Goal: Information Seeking & Learning: Understand process/instructions

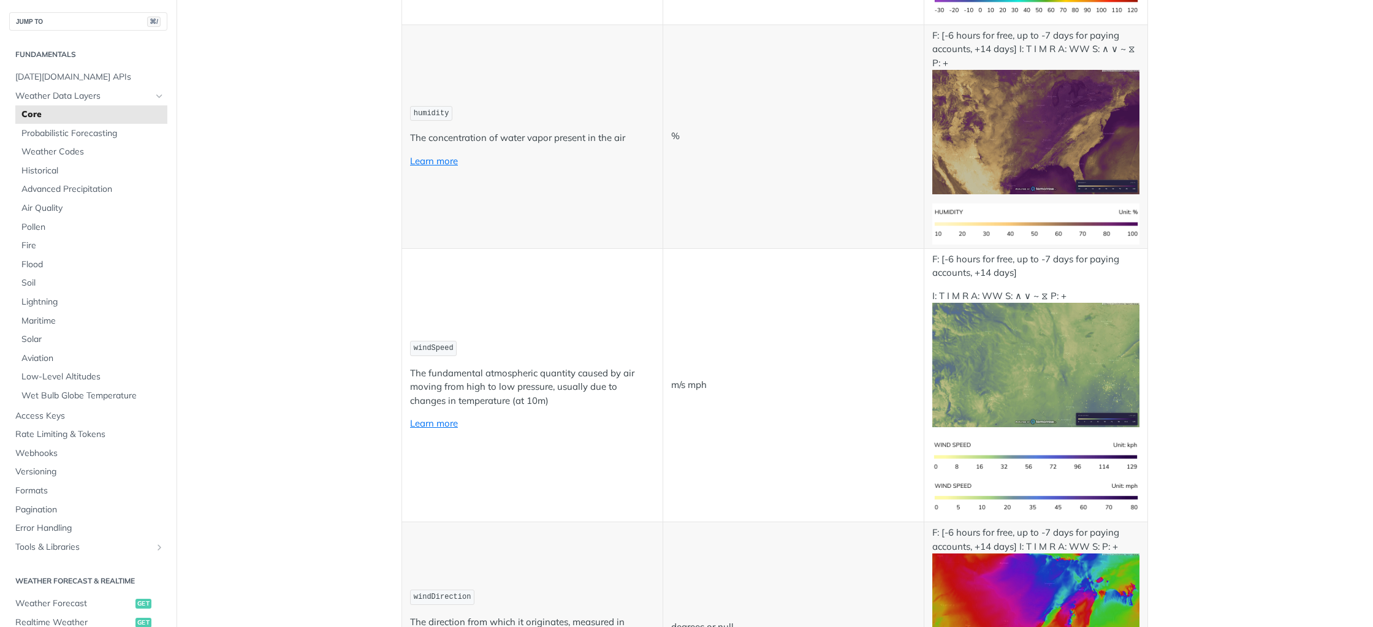
scroll to position [871, 0]
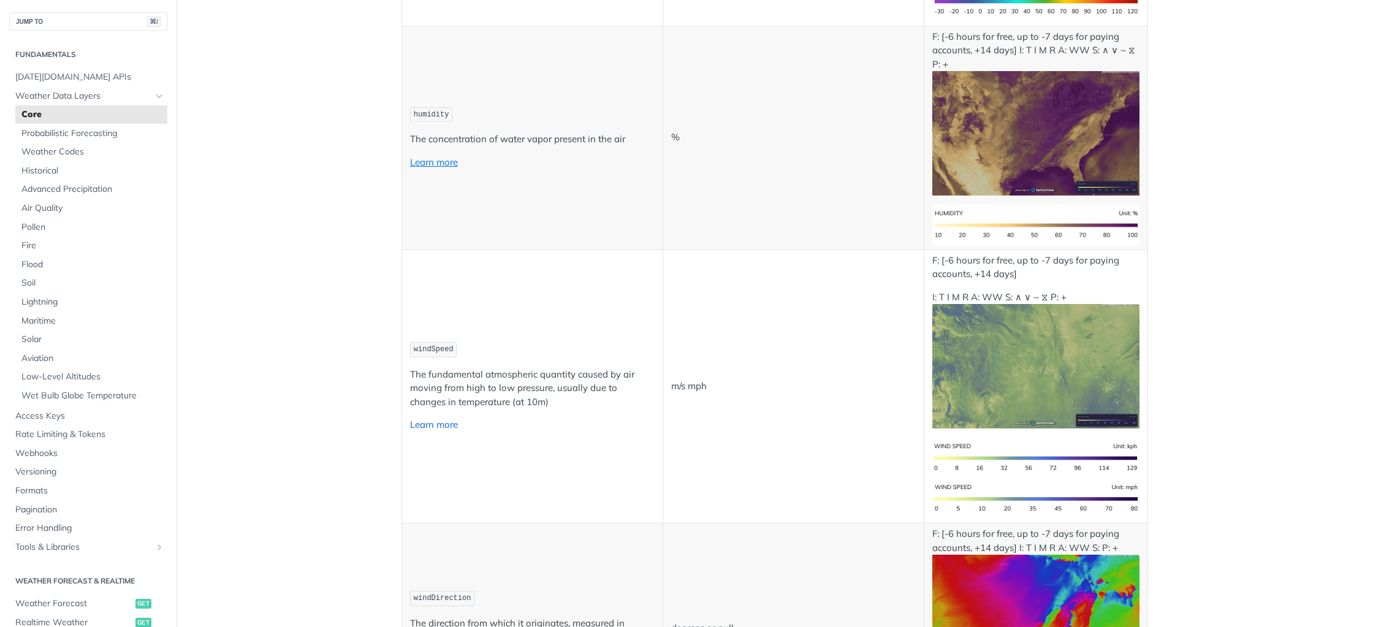
click at [424, 427] on link "Learn more" at bounding box center [434, 425] width 48 height 12
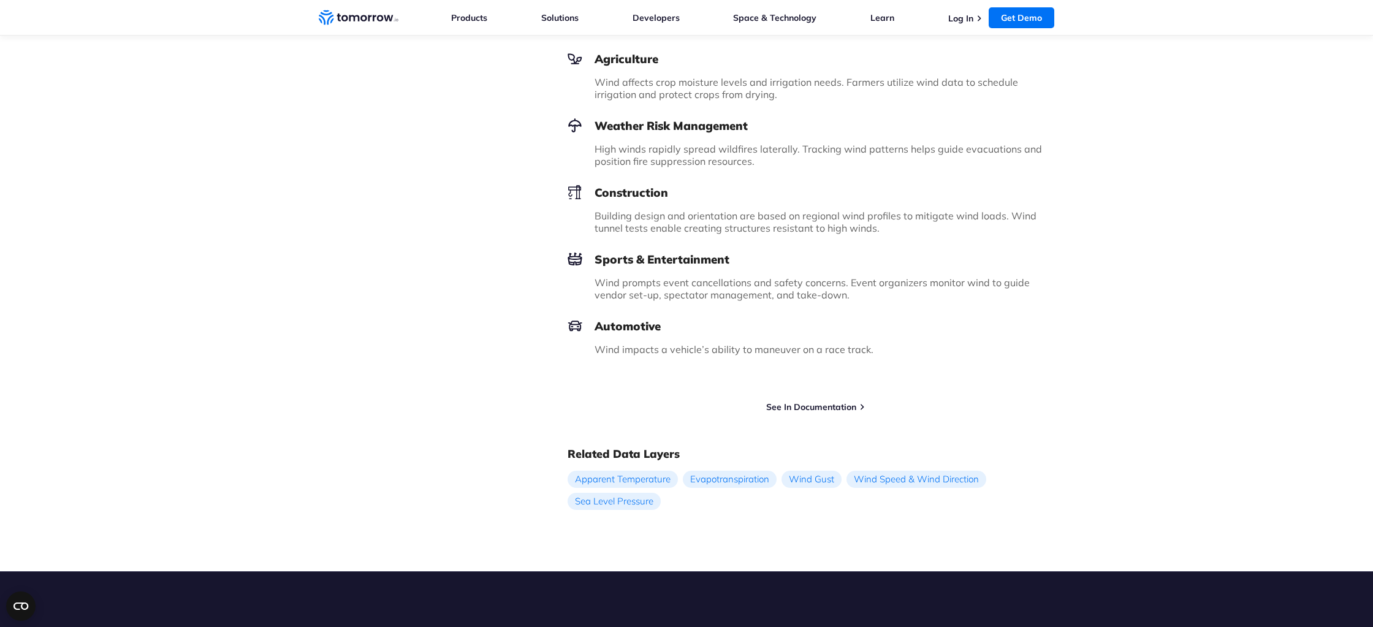
scroll to position [1411, 0]
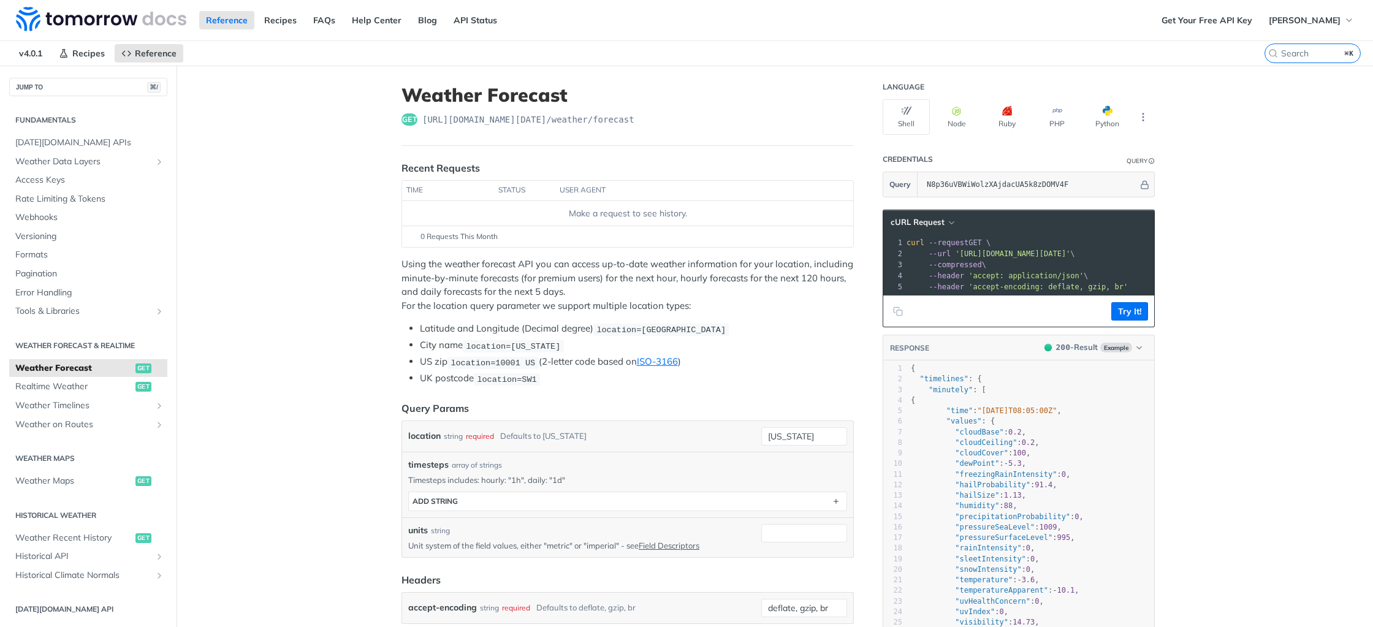
click at [525, 216] on div "Make a request to see history." at bounding box center [627, 213] width 441 height 13
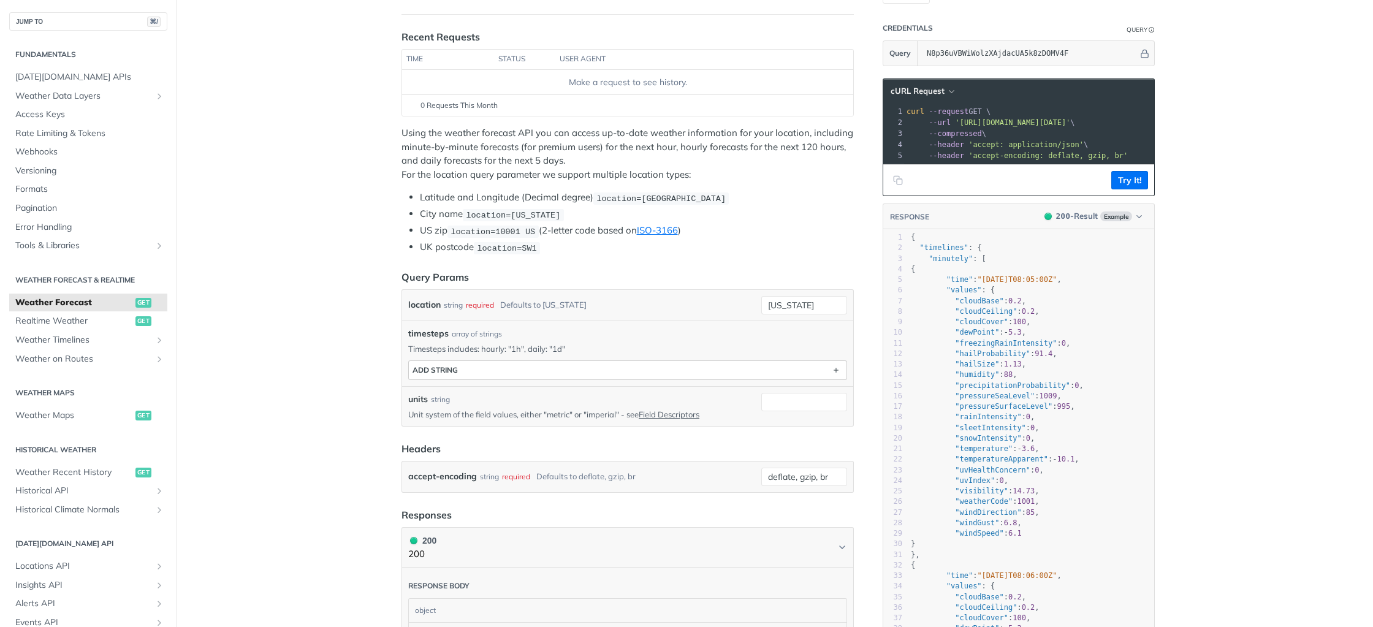
scroll to position [132, 0]
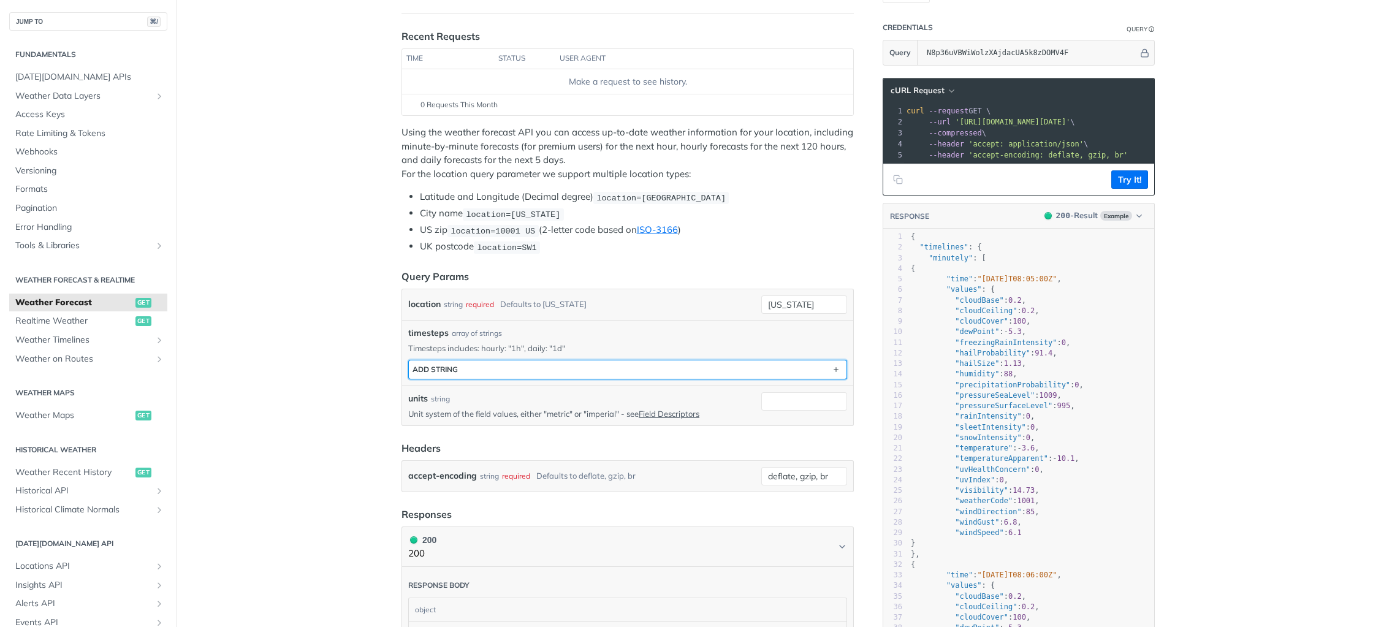
click at [712, 375] on button "ADD string" at bounding box center [628, 369] width 438 height 18
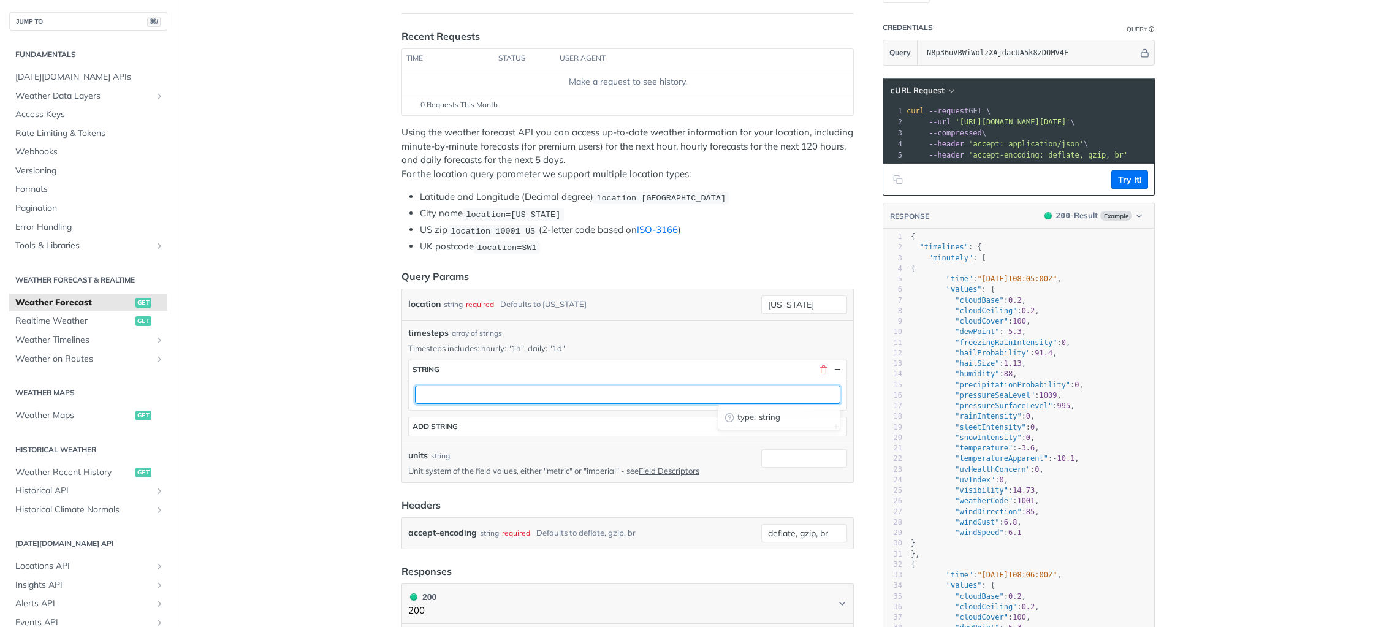
click at [615, 391] on input "text" at bounding box center [627, 395] width 425 height 18
type input "1h"
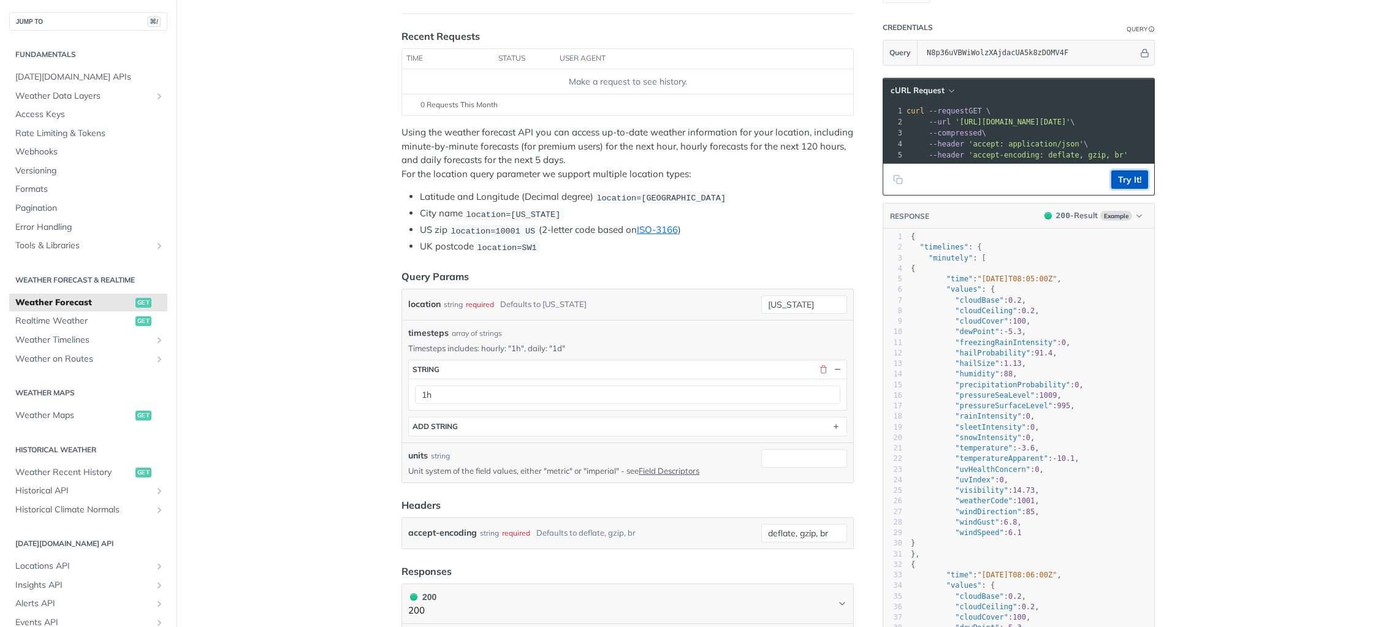
click at [1143, 183] on button "Try It!" at bounding box center [1129, 179] width 37 height 18
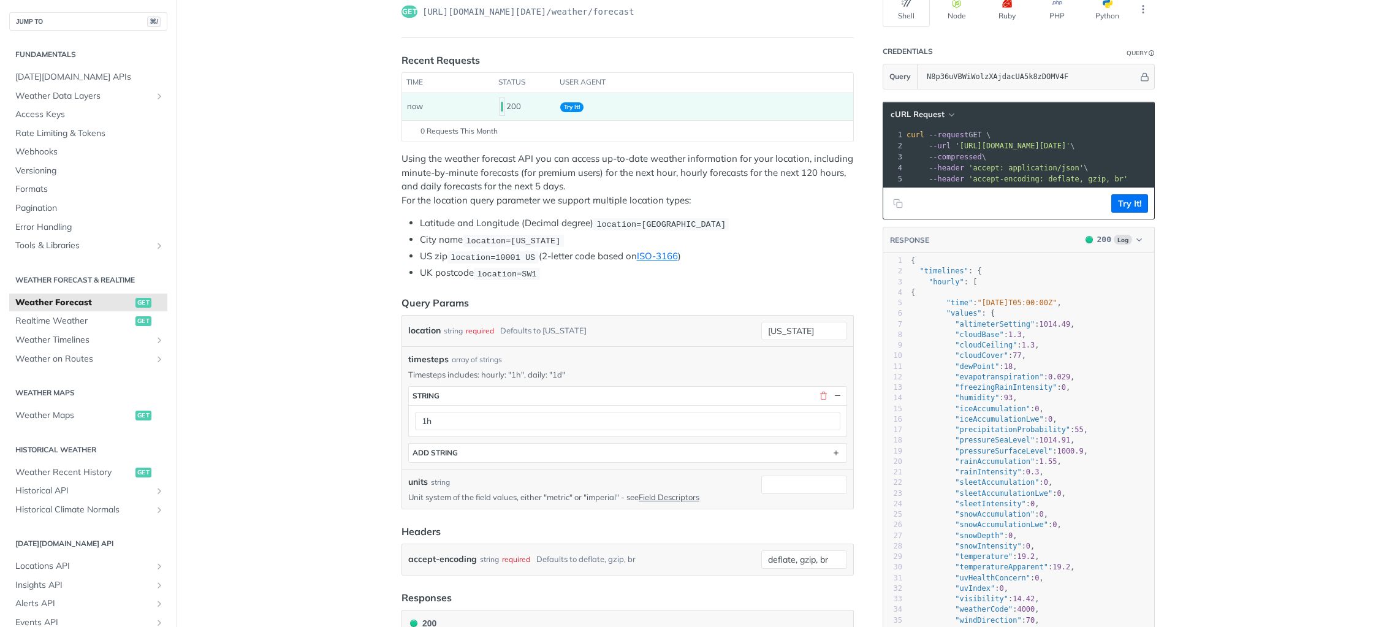
scroll to position [107, 0]
click at [1084, 304] on pre ""time" : "2025-09-25T05:00:00Z" ," at bounding box center [1031, 304] width 246 height 10
click at [1088, 311] on pre ""values" : {" at bounding box center [1031, 315] width 246 height 10
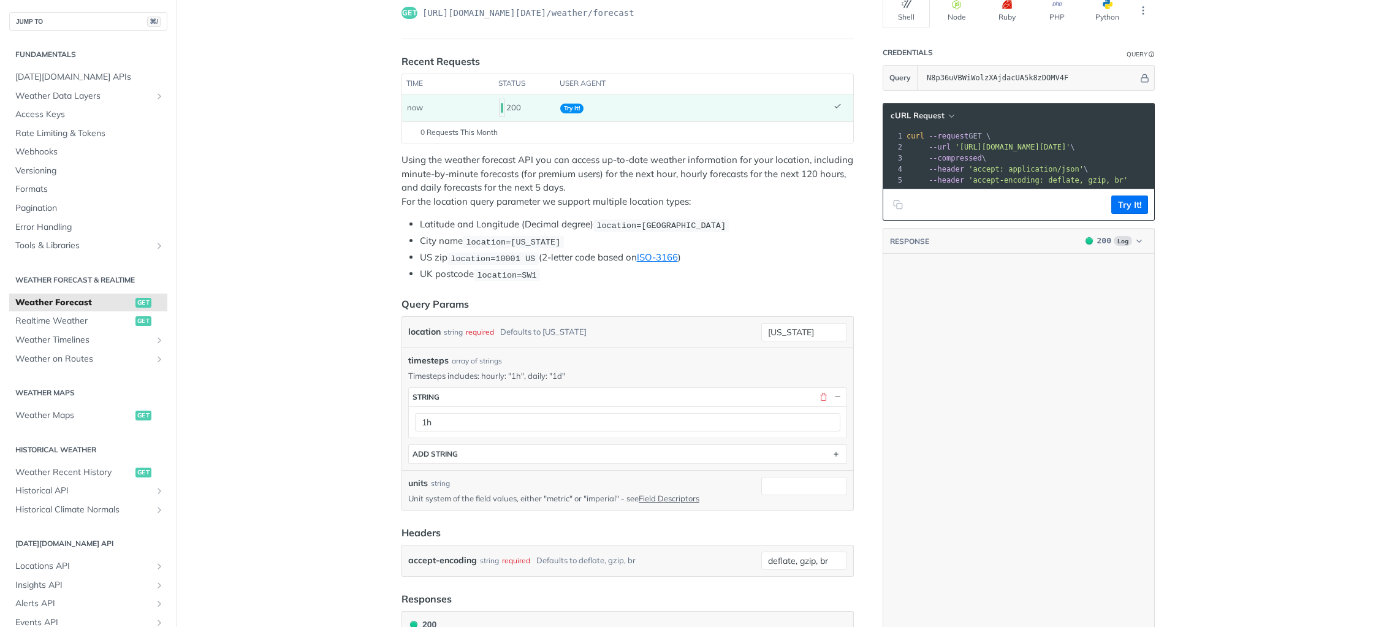
scroll to position [0, 0]
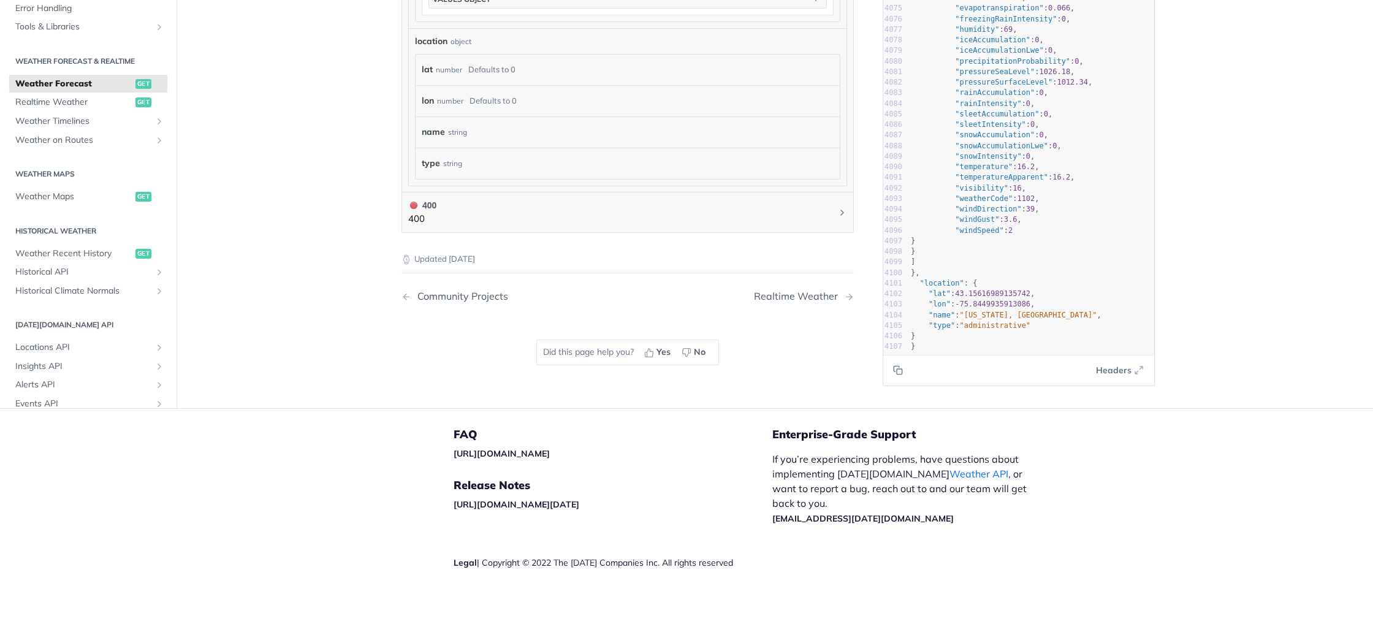
click at [1111, 371] on span "Headers" at bounding box center [1114, 370] width 36 height 13
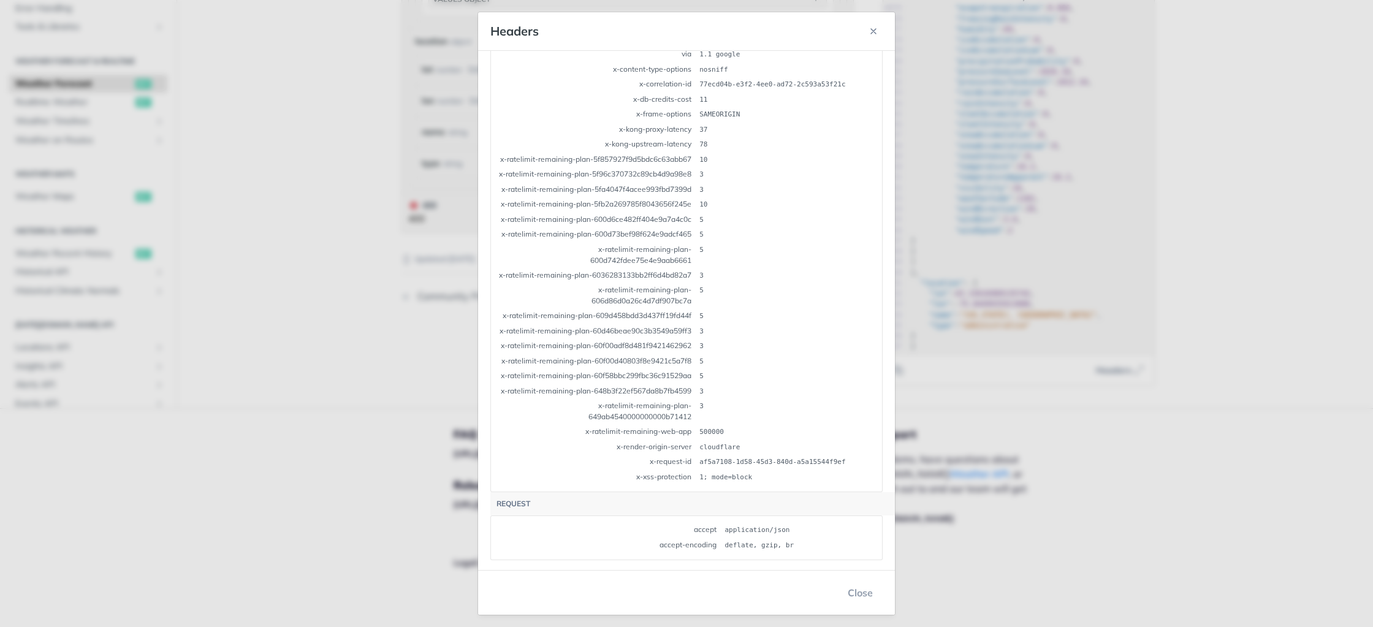
click at [1025, 495] on div "Jump to Content Reference Recipes FAQs Help Center Blog API Status Recipes Refe…" at bounding box center [686, 313] width 1373 height 627
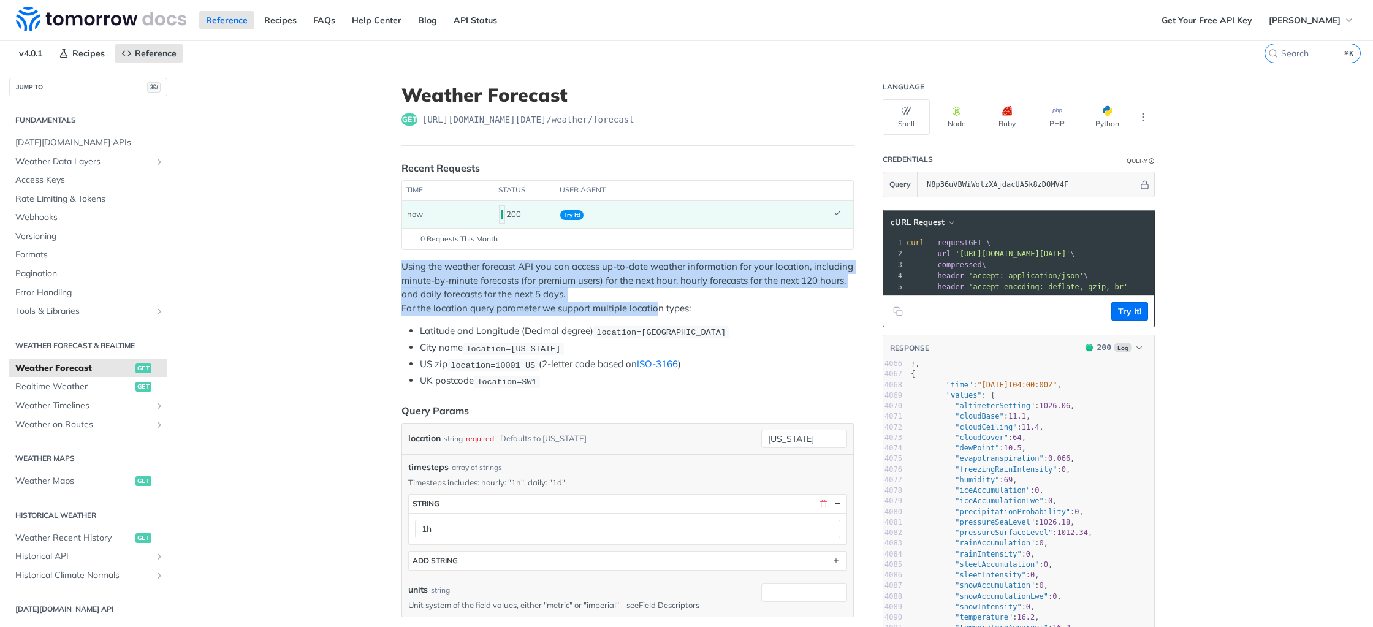
drag, startPoint x: 659, startPoint y: 294, endPoint x: 661, endPoint y: 286, distance: 8.2
click at [660, 286] on p "Using the weather forecast API you can access up-to-date weather information fo…" at bounding box center [628, 287] width 452 height 55
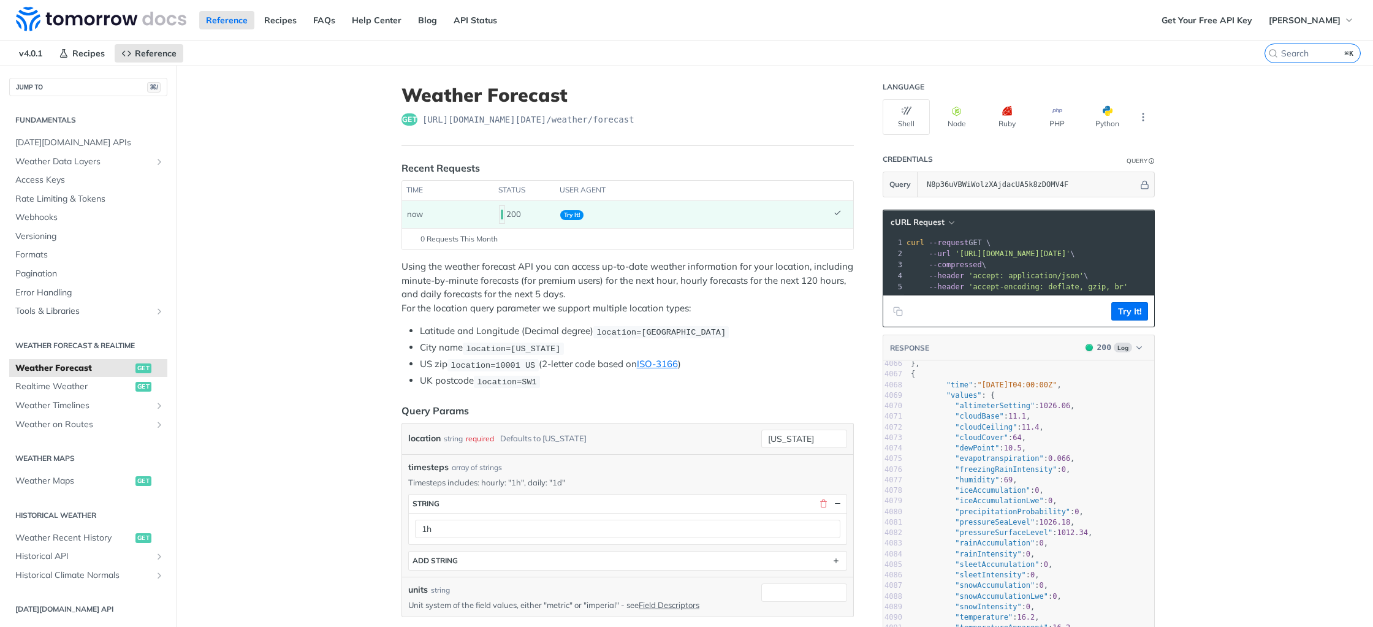
click at [669, 307] on p "Using the weather forecast API you can access up-to-date weather information fo…" at bounding box center [628, 287] width 452 height 55
click at [711, 302] on p "Using the weather forecast API you can access up-to-date weather information fo…" at bounding box center [628, 287] width 452 height 55
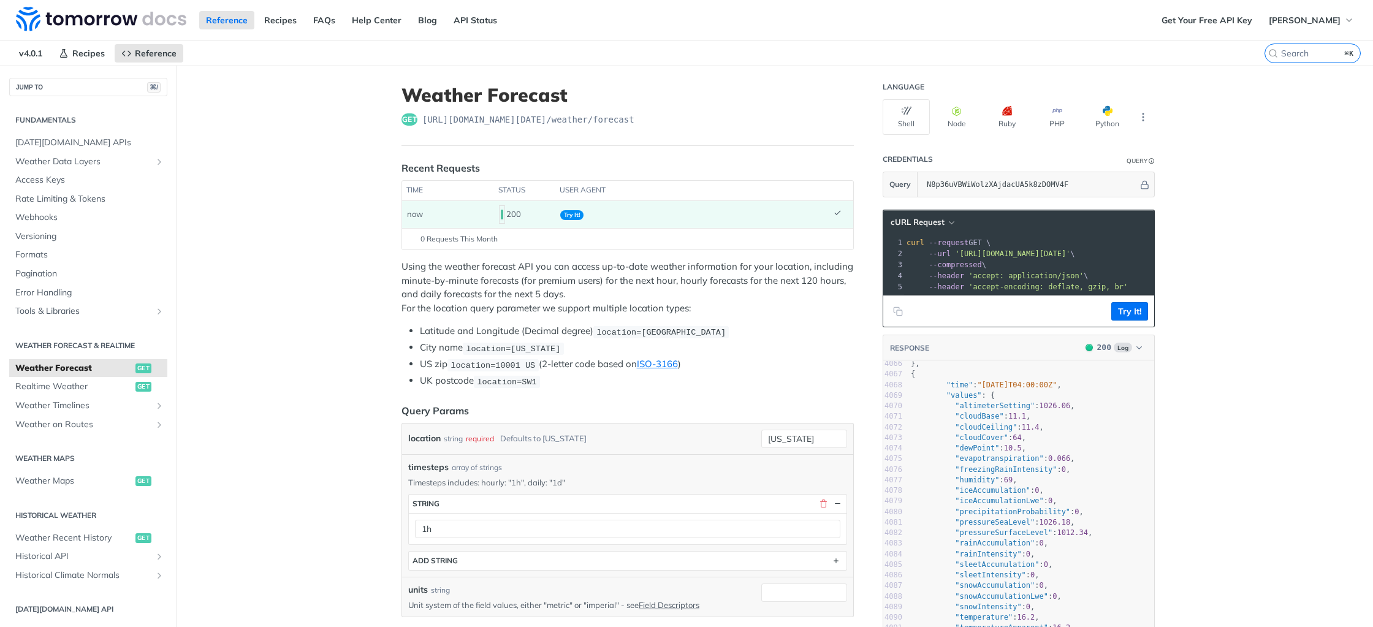
click at [711, 302] on p "Using the weather forecast API you can access up-to-date weather information fo…" at bounding box center [628, 287] width 452 height 55
click at [731, 301] on p "Using the weather forecast API you can access up-to-date weather information fo…" at bounding box center [628, 287] width 452 height 55
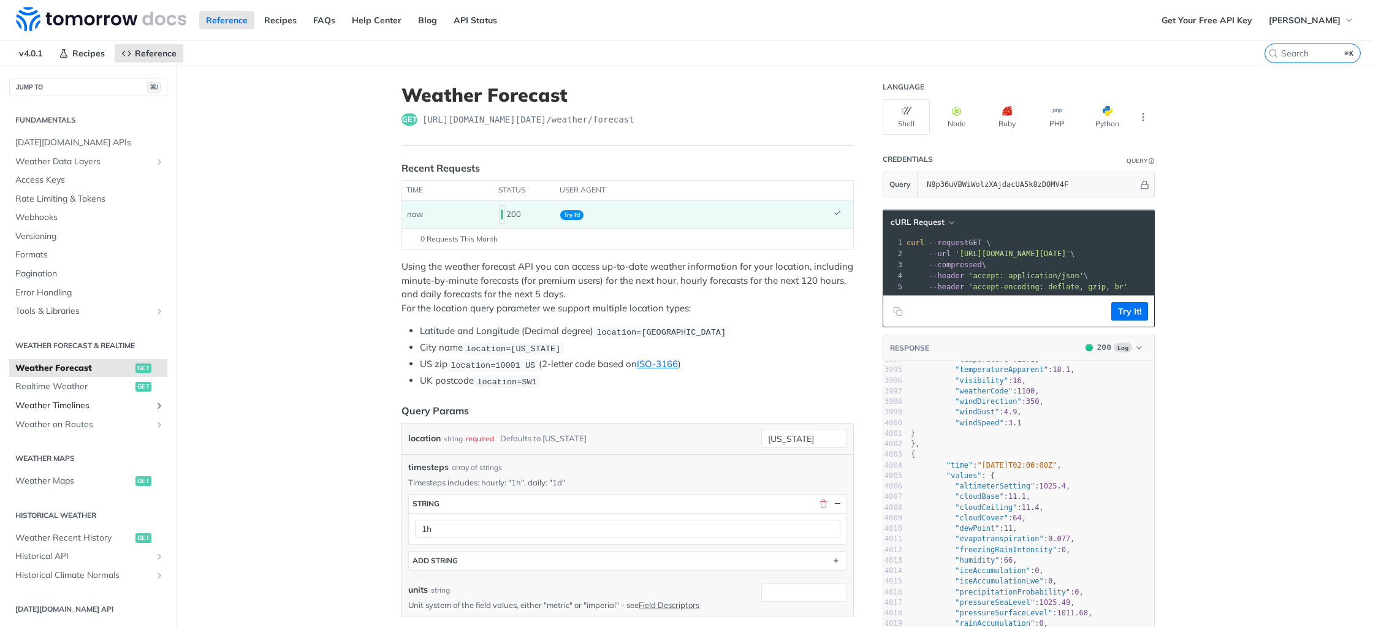
click at [132, 403] on span "Weather Timelines" at bounding box center [83, 406] width 136 height 12
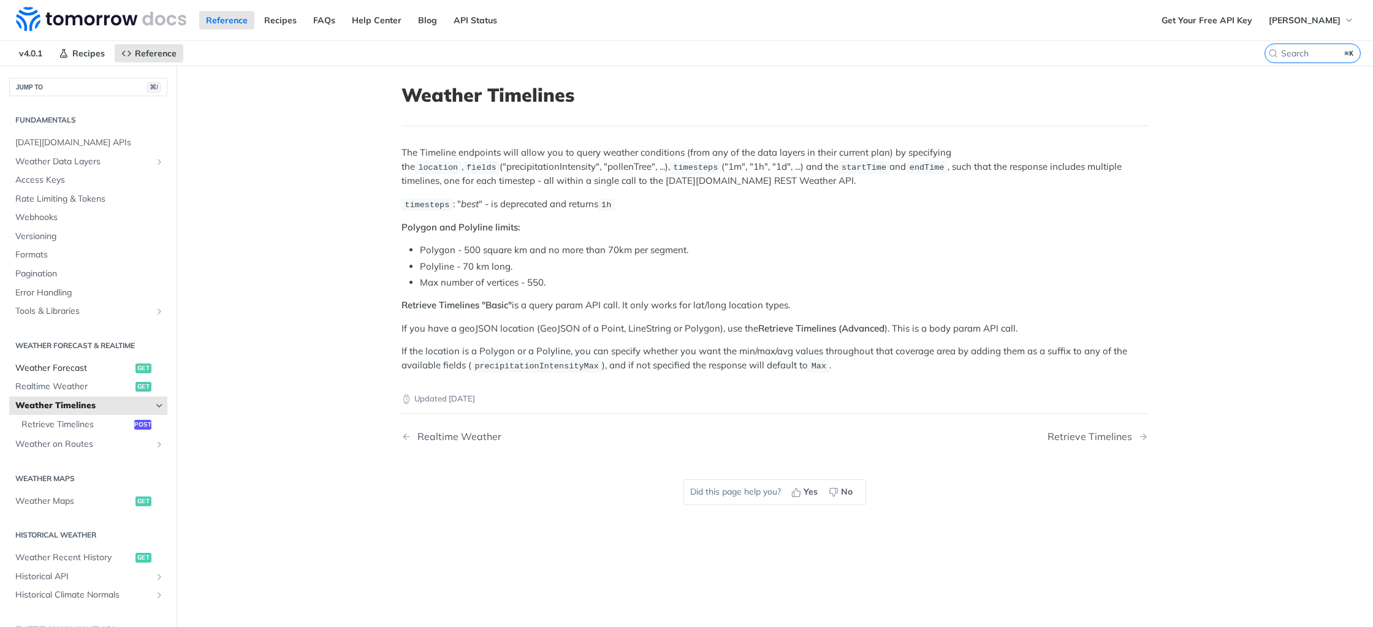
click at [110, 370] on span "Weather Forecast" at bounding box center [73, 368] width 117 height 12
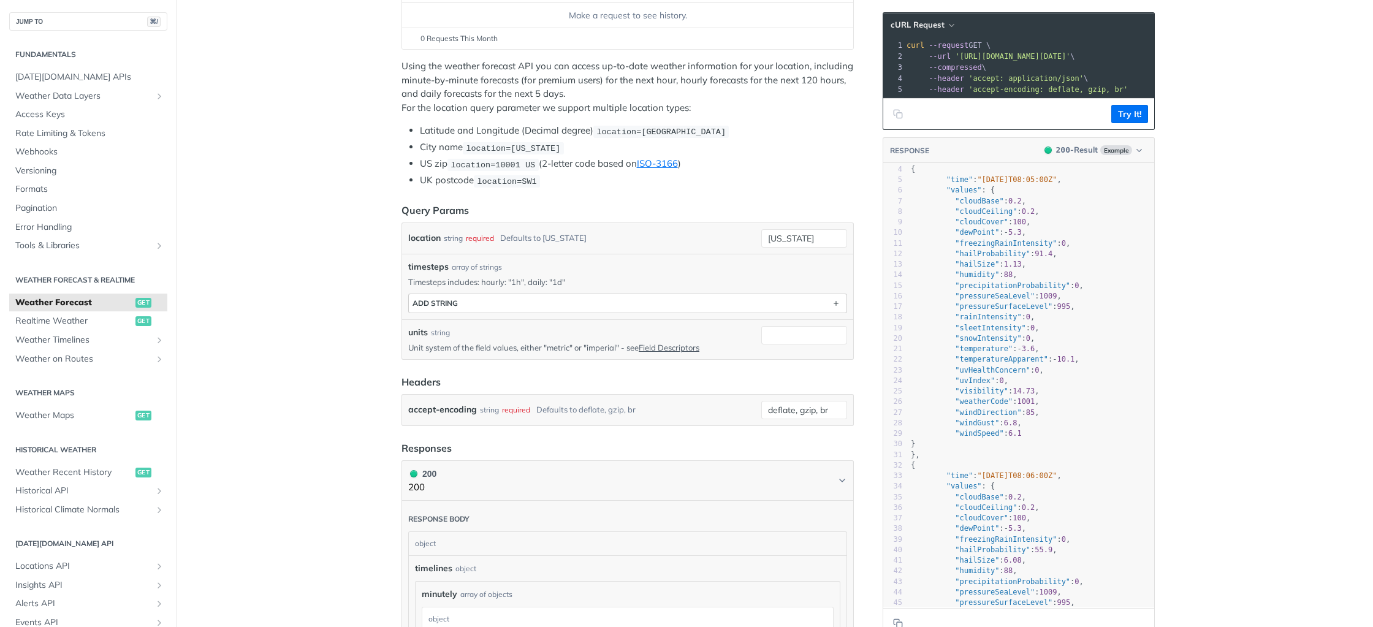
scroll to position [197, 0]
click at [788, 343] on div at bounding box center [804, 340] width 86 height 27
click at [795, 338] on input "units" at bounding box center [804, 336] width 86 height 18
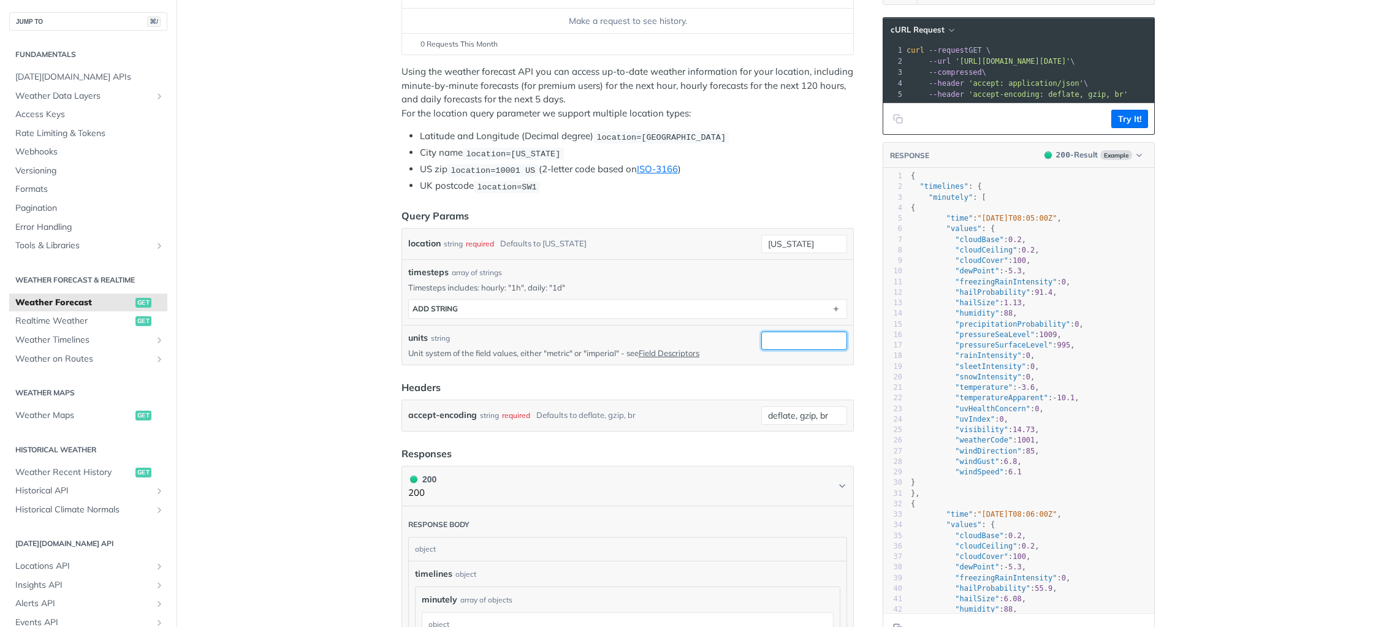
scroll to position [191, 0]
click at [970, 272] on span ""dewPoint"" at bounding box center [977, 272] width 44 height 9
type textarea "dewPoint"
click at [970, 272] on span ""dewPoint"" at bounding box center [977, 272] width 44 height 9
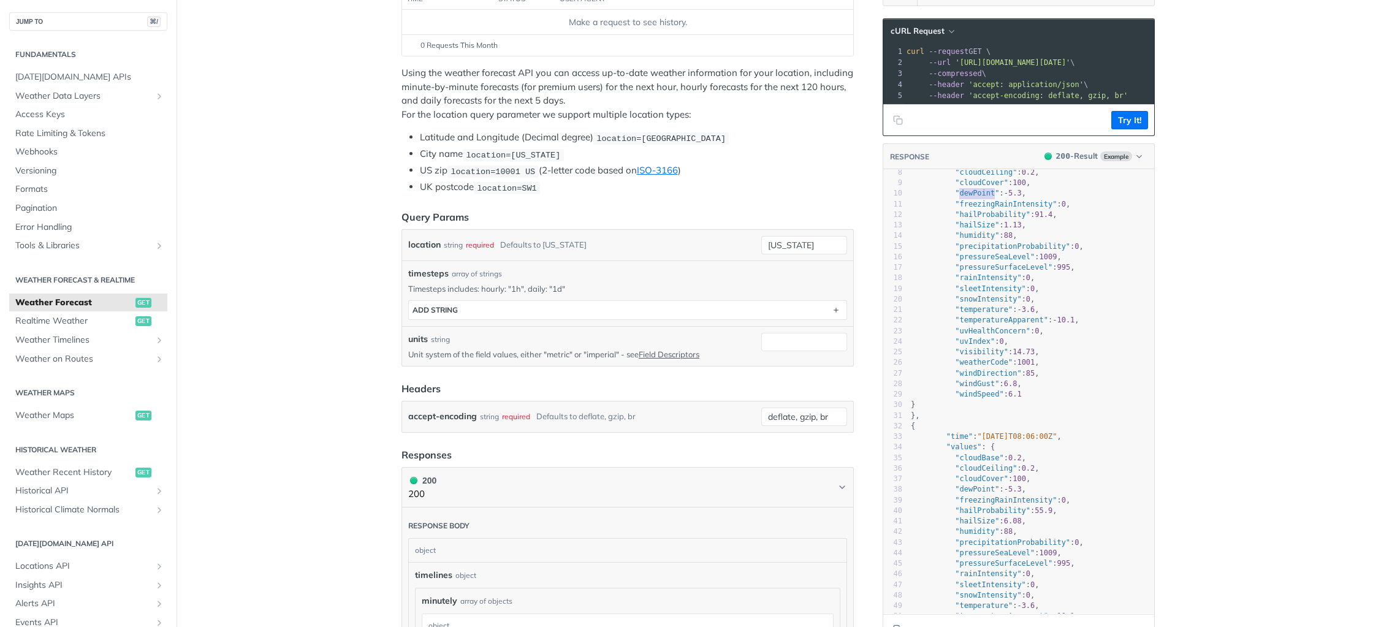
scroll to position [84, 0]
click at [982, 295] on span ""snowIntensity"" at bounding box center [988, 294] width 66 height 9
click at [979, 304] on span ""temperature"" at bounding box center [984, 304] width 58 height 9
type textarea "temperature"
click at [979, 304] on span ""temperature"" at bounding box center [984, 304] width 58 height 9
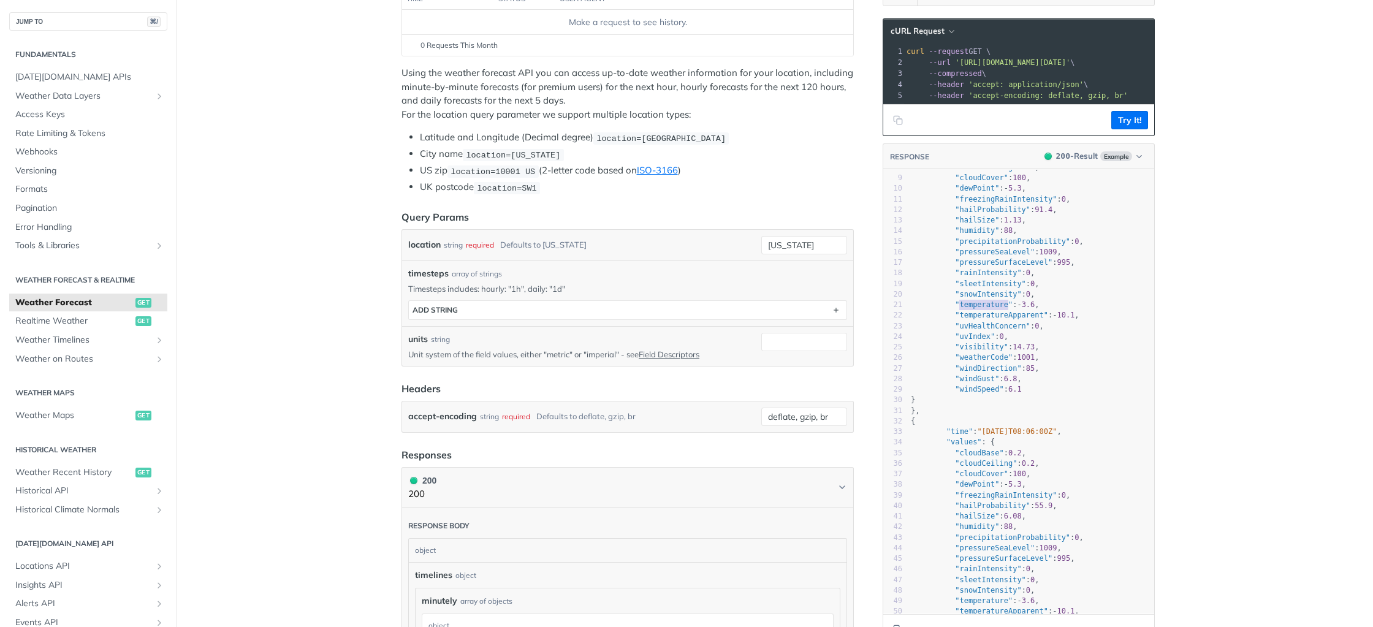
scroll to position [0, 0]
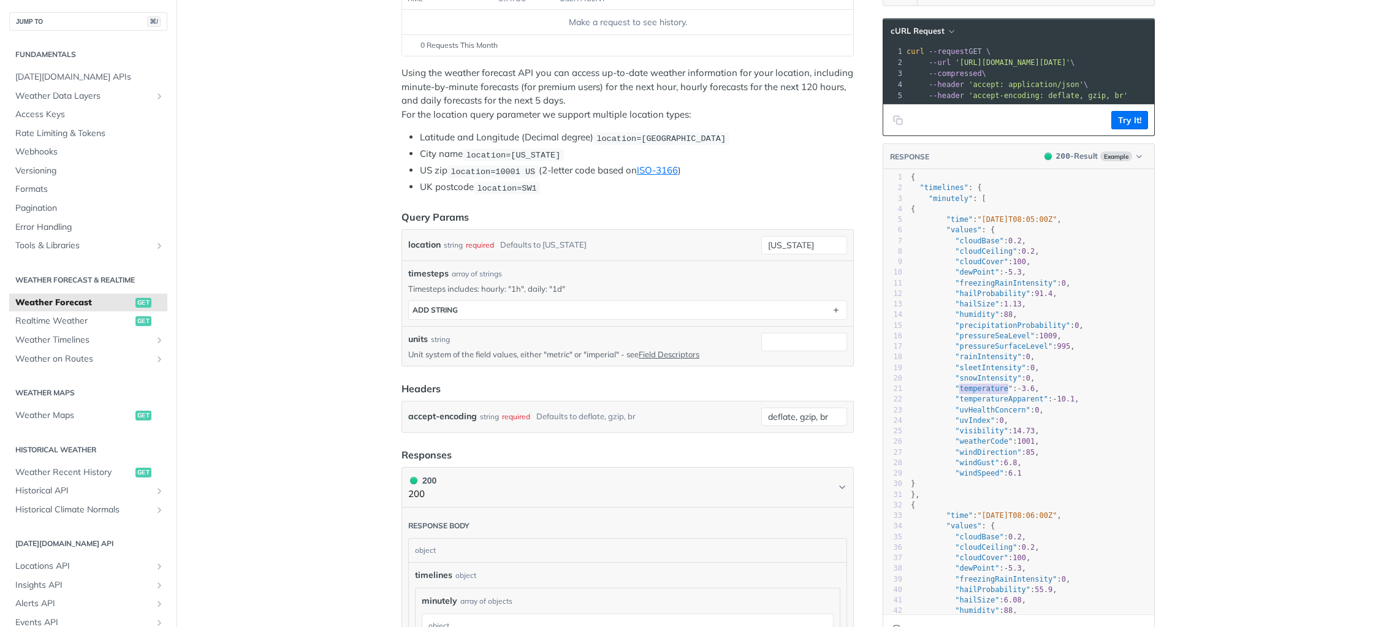
click at [978, 273] on span ""dewPoint"" at bounding box center [977, 272] width 44 height 9
type textarea "dewPoint"
click at [978, 273] on span ""dewPoint"" at bounding box center [977, 272] width 44 height 9
click at [1002, 292] on span ""hailProbability"" at bounding box center [992, 293] width 75 height 9
type textarea "hailProbability"
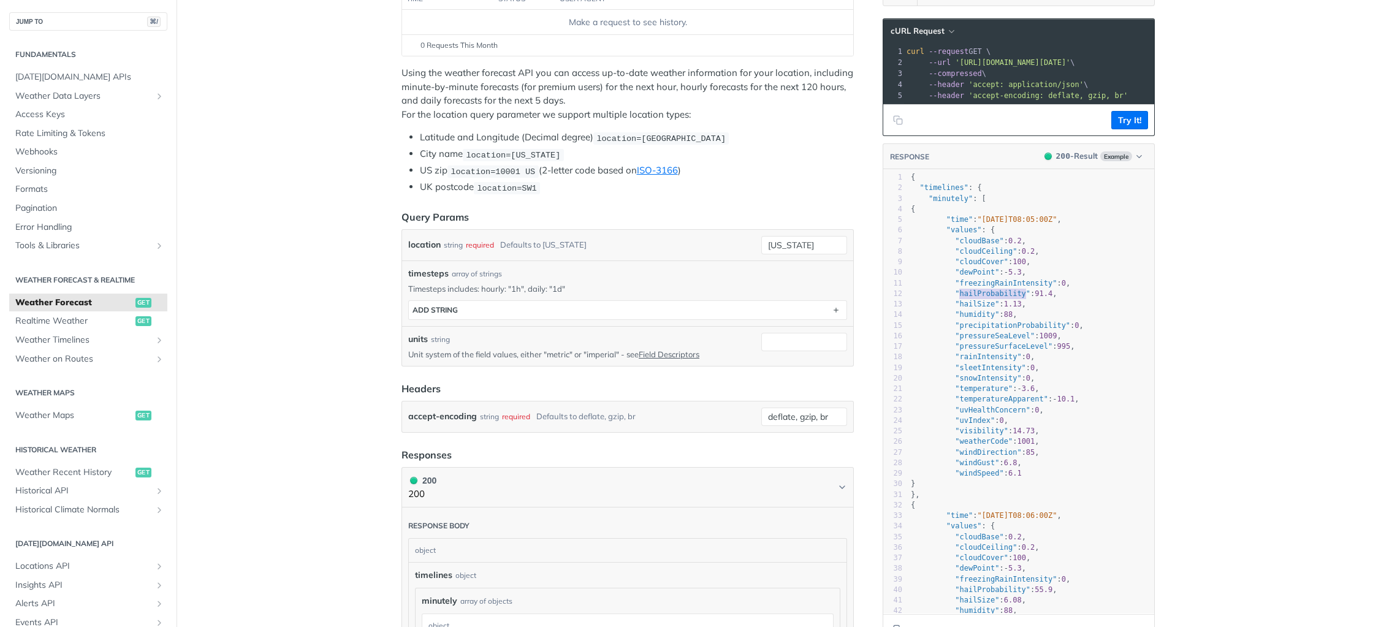
click at [1002, 292] on span ""hailProbability"" at bounding box center [992, 293] width 75 height 9
click at [1002, 364] on span ""sleetIntensity"" at bounding box center [990, 368] width 71 height 9
type textarea "sleetIntensity"
drag, startPoint x: 1002, startPoint y: 364, endPoint x: 994, endPoint y: 400, distance: 36.4
click at [1002, 364] on span ""sleetIntensity"" at bounding box center [990, 368] width 71 height 9
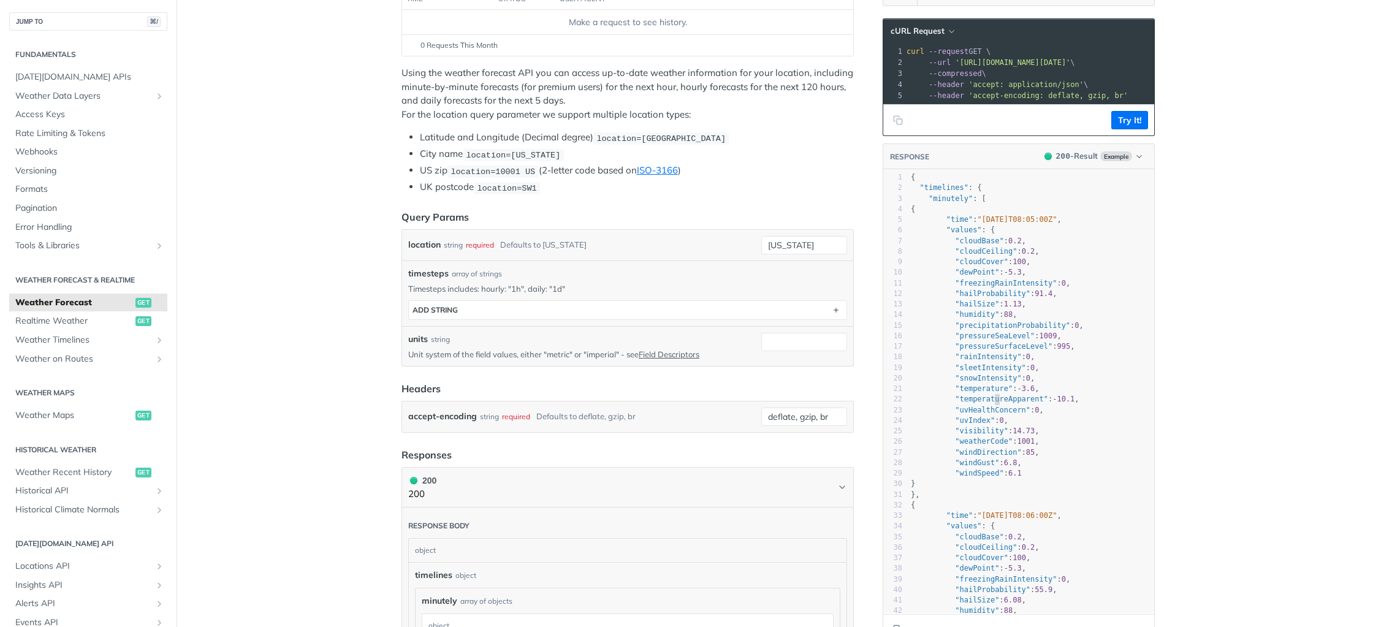
click at [992, 402] on span ""temperatureApparent"" at bounding box center [1001, 399] width 93 height 9
type textarea "lthConcern": 0, "uvInd"
drag, startPoint x: 980, startPoint y: 414, endPoint x: 977, endPoint y: 427, distance: 13.2
click at [980, 416] on pre ""uvIndex" : 0 ," at bounding box center [1031, 421] width 246 height 10
click at [977, 427] on span ""visibility"" at bounding box center [981, 431] width 53 height 9
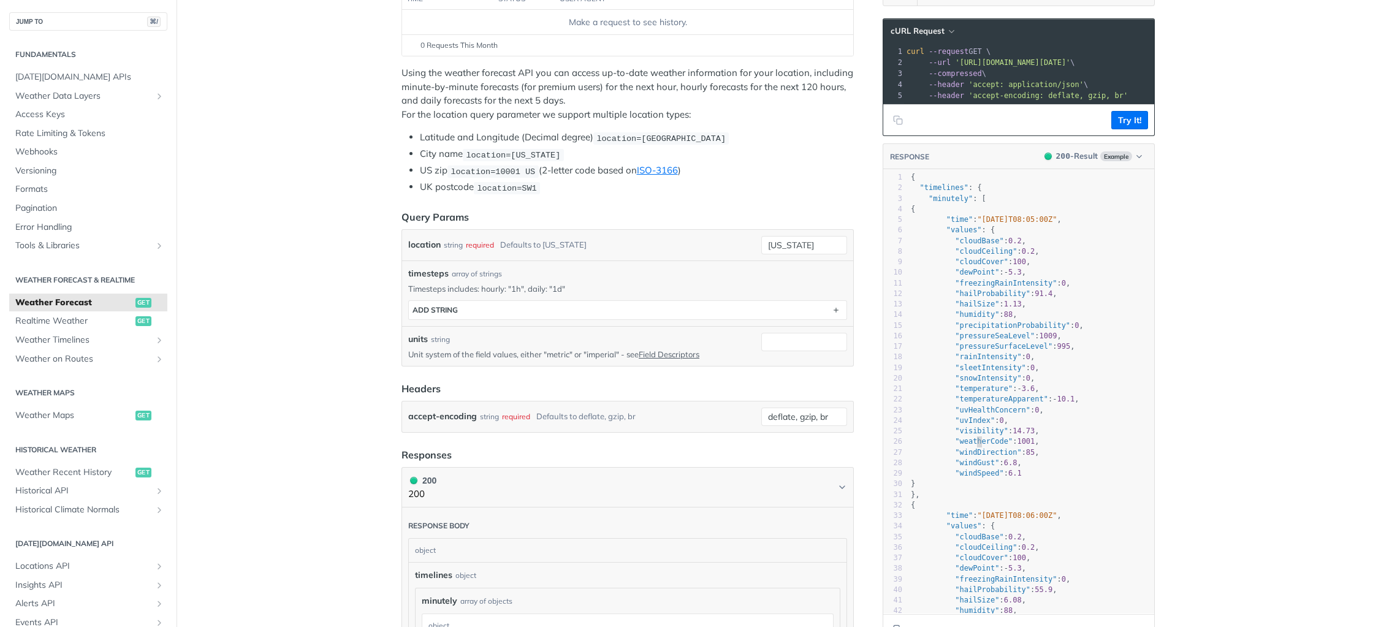
click at [977, 440] on span ""weatherCode"" at bounding box center [984, 441] width 58 height 9
type textarea "weatherCode"
click at [976, 440] on span ""weatherCode"" at bounding box center [984, 441] width 58 height 9
click at [983, 452] on span ""windDirection"" at bounding box center [988, 452] width 66 height 9
type textarea "windDirection"
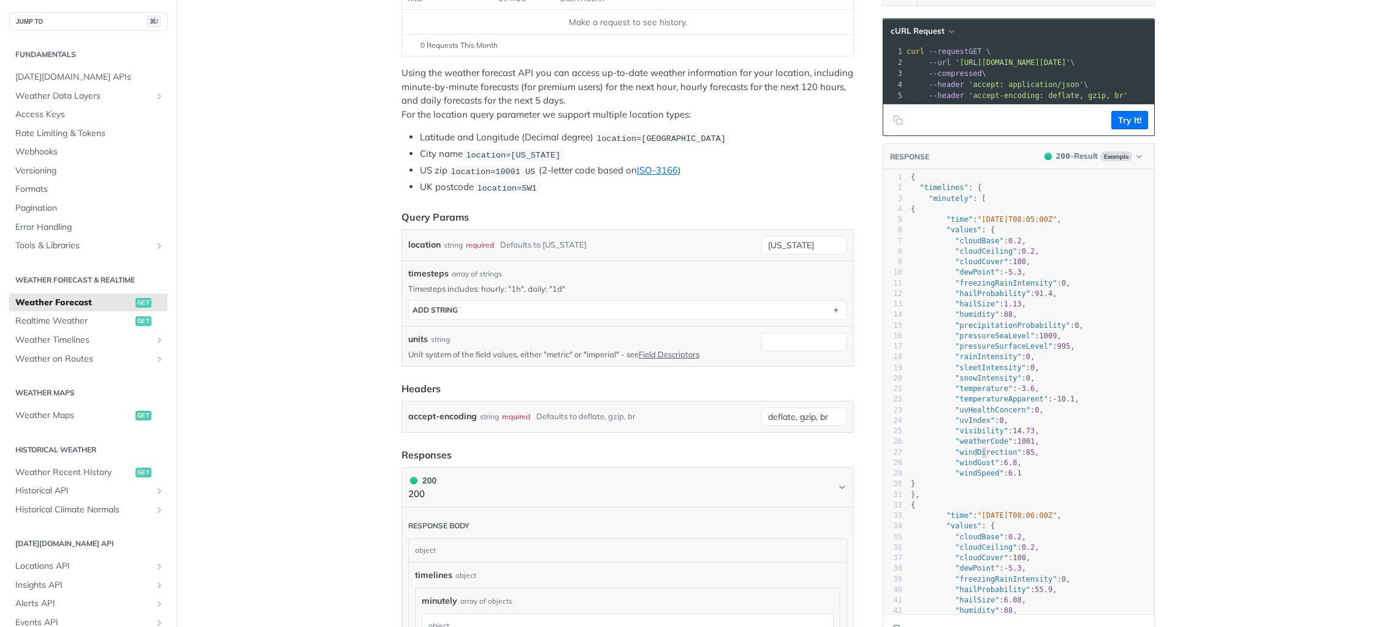
click at [983, 452] on span ""windDirection"" at bounding box center [988, 452] width 66 height 9
click at [981, 346] on span ""pressureSurfaceLevel"" at bounding box center [1003, 346] width 97 height 9
click at [980, 318] on span ""humidity"" at bounding box center [977, 314] width 44 height 9
type textarea "humidity"
click at [980, 318] on span ""humidity"" at bounding box center [977, 314] width 44 height 9
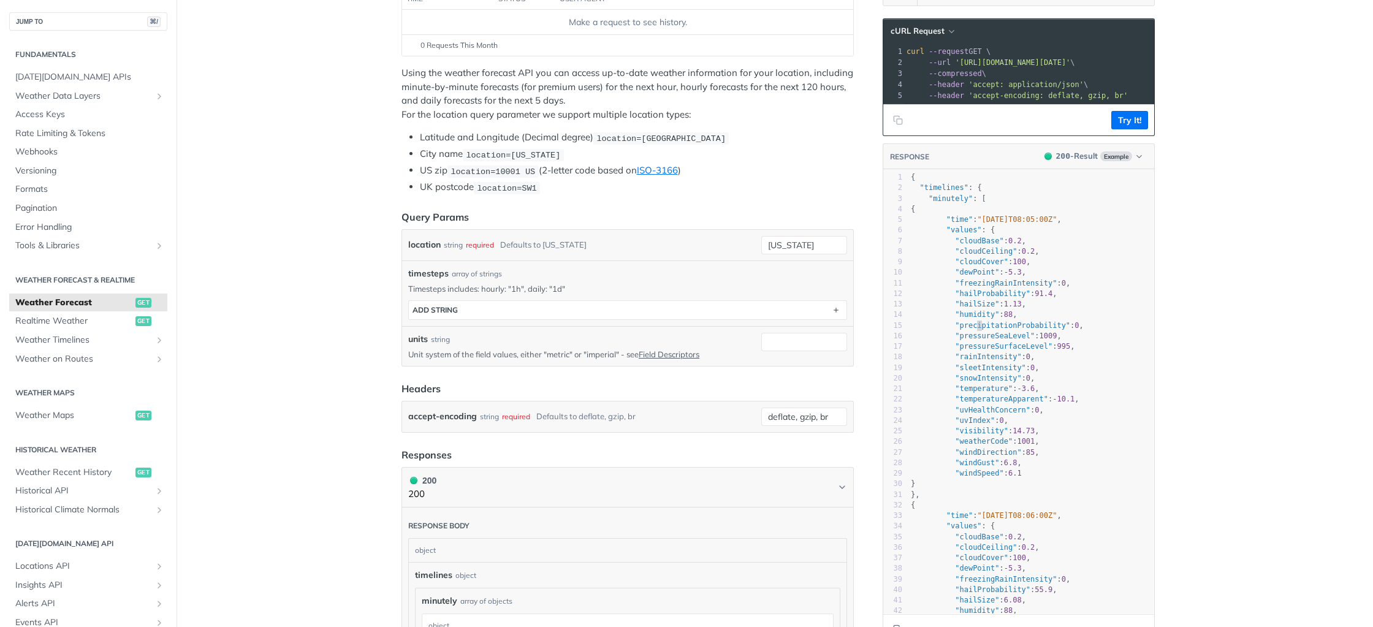
click at [979, 331] on pre ""pressureSeaLevel" : 1009 ," at bounding box center [1031, 336] width 246 height 10
type textarea "precipitationProbability"
click at [979, 331] on pre ""pressureSeaLevel" : 1009 ," at bounding box center [1031, 336] width 246 height 10
click at [979, 346] on span ""pressureSurfaceLevel"" at bounding box center [1003, 346] width 97 height 9
type textarea "pressureSurfaceLevel"
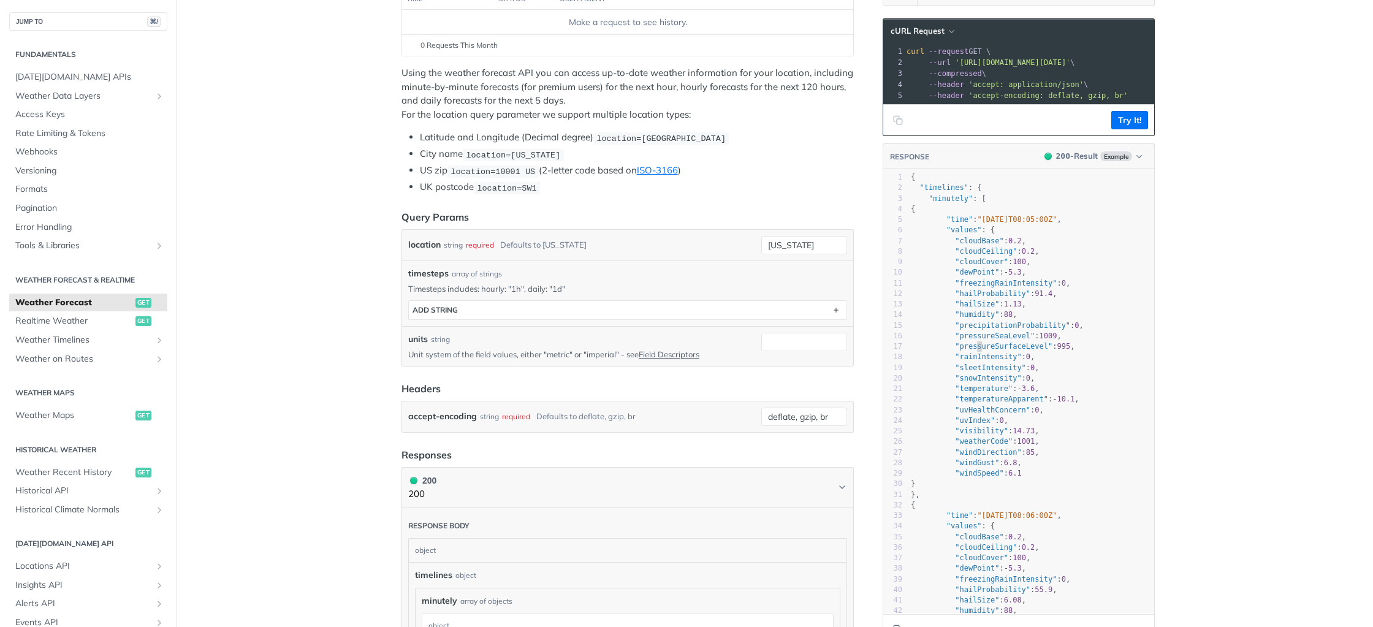
drag, startPoint x: 979, startPoint y: 346, endPoint x: 981, endPoint y: 353, distance: 7.8
click at [980, 347] on span ""pressureSurfaceLevel"" at bounding box center [1003, 346] width 97 height 9
click at [981, 356] on span ""rainIntensity"" at bounding box center [988, 356] width 66 height 9
type textarea "rainIntensity"
click at [981, 356] on span ""rainIntensity"" at bounding box center [988, 356] width 66 height 9
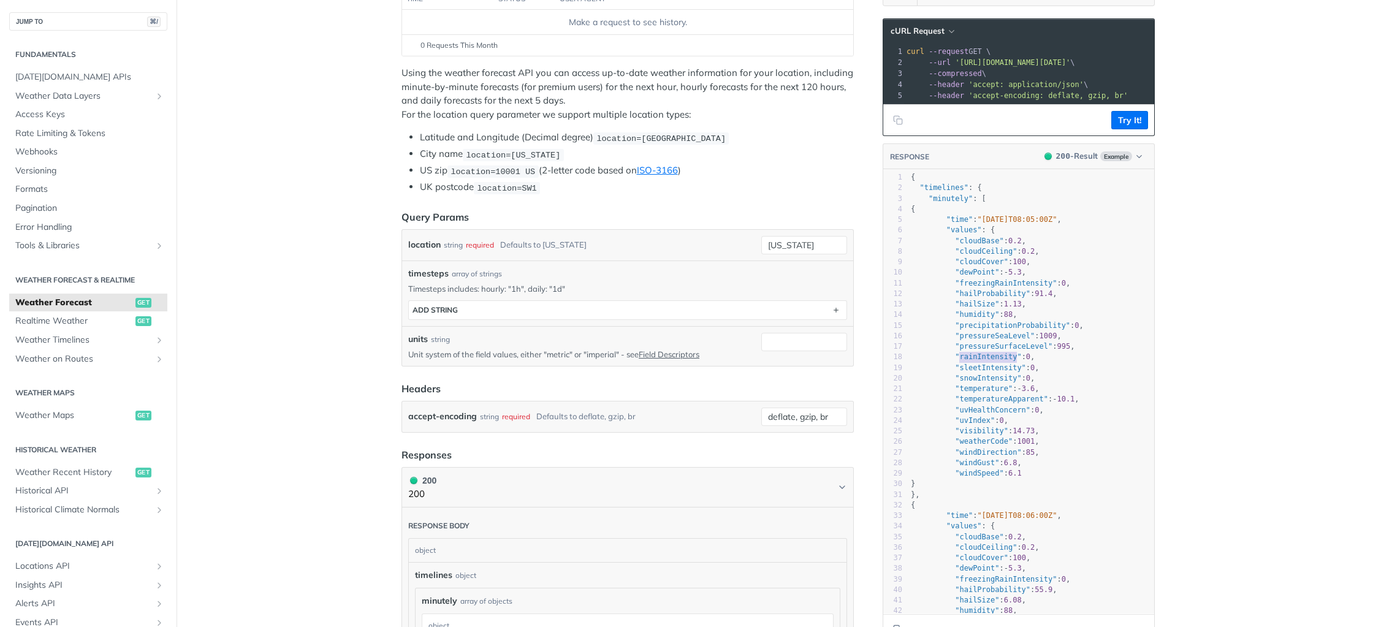
click at [1018, 348] on span ""pressureSurfaceLevel"" at bounding box center [1003, 346] width 97 height 9
type textarea "pressureSurfaceLevel"
click at [1018, 348] on span ""pressureSurfaceLevel"" at bounding box center [1003, 346] width 97 height 9
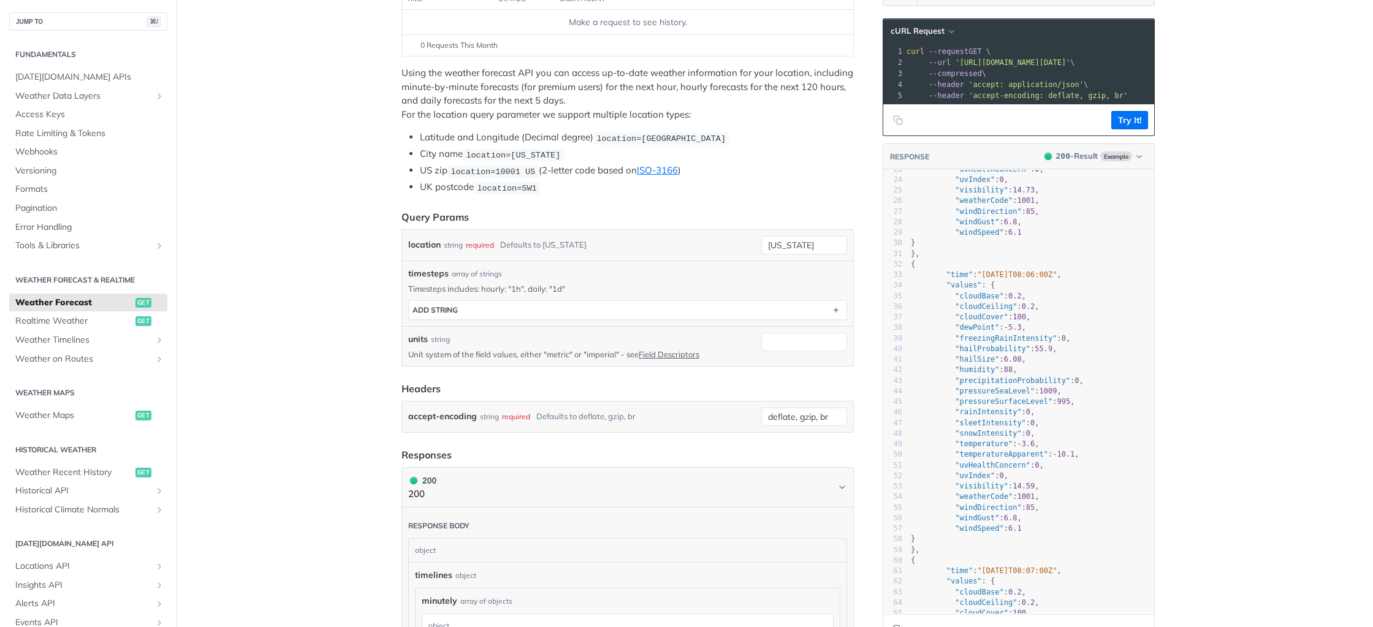
scroll to position [245, 0]
click at [1007, 386] on span ""pressureSeaLevel"" at bounding box center [995, 386] width 80 height 9
type textarea "pressureSeaLevel"
click at [1007, 386] on span ""pressureSeaLevel"" at bounding box center [995, 386] width 80 height 9
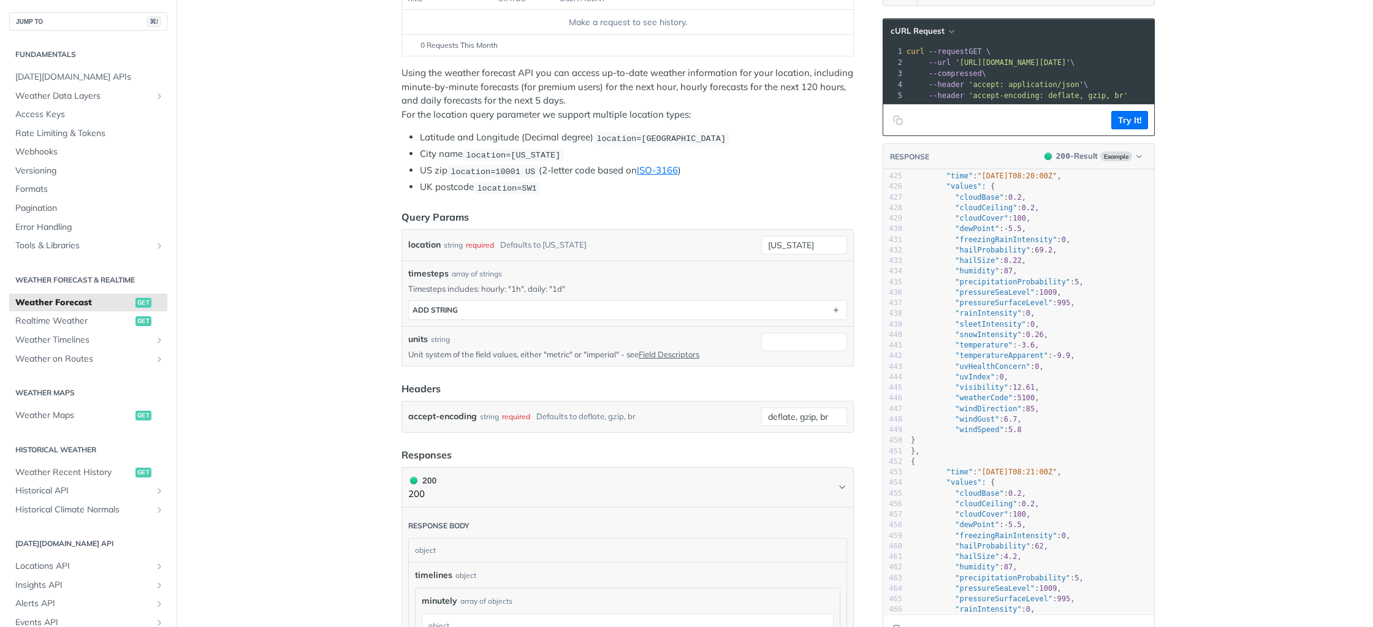
scroll to position [2825, 0]
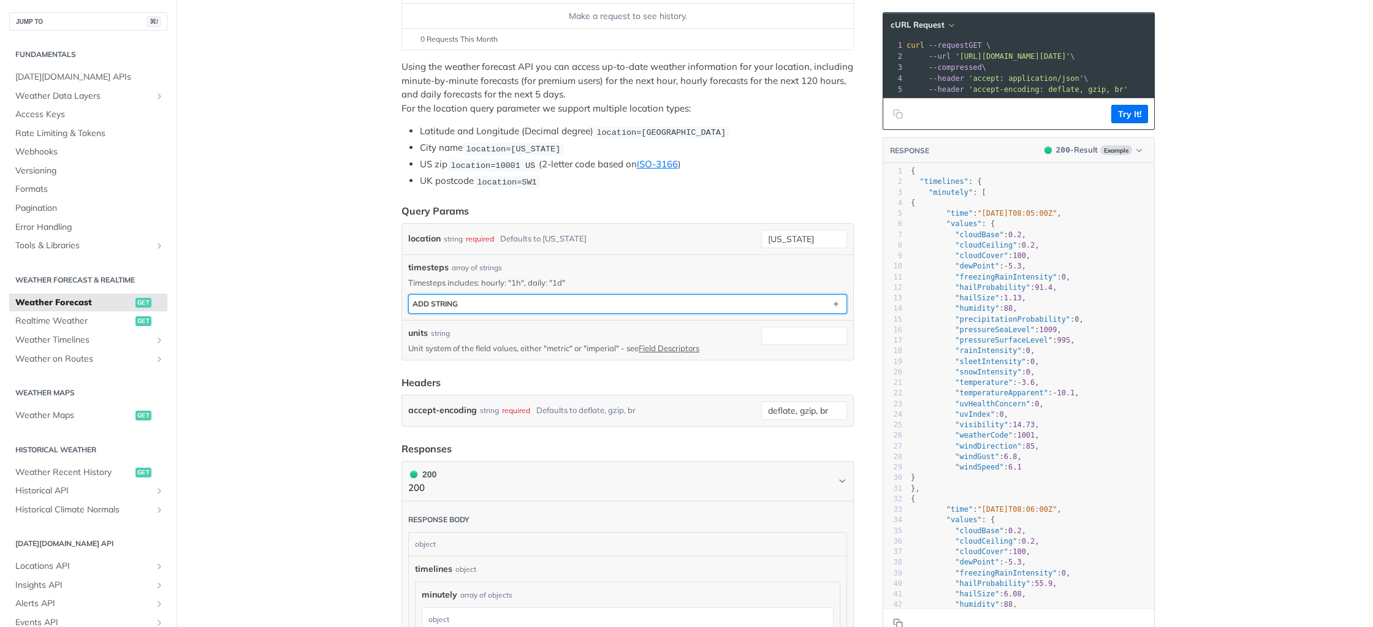
click at [733, 308] on button "ADD string" at bounding box center [628, 304] width 438 height 18
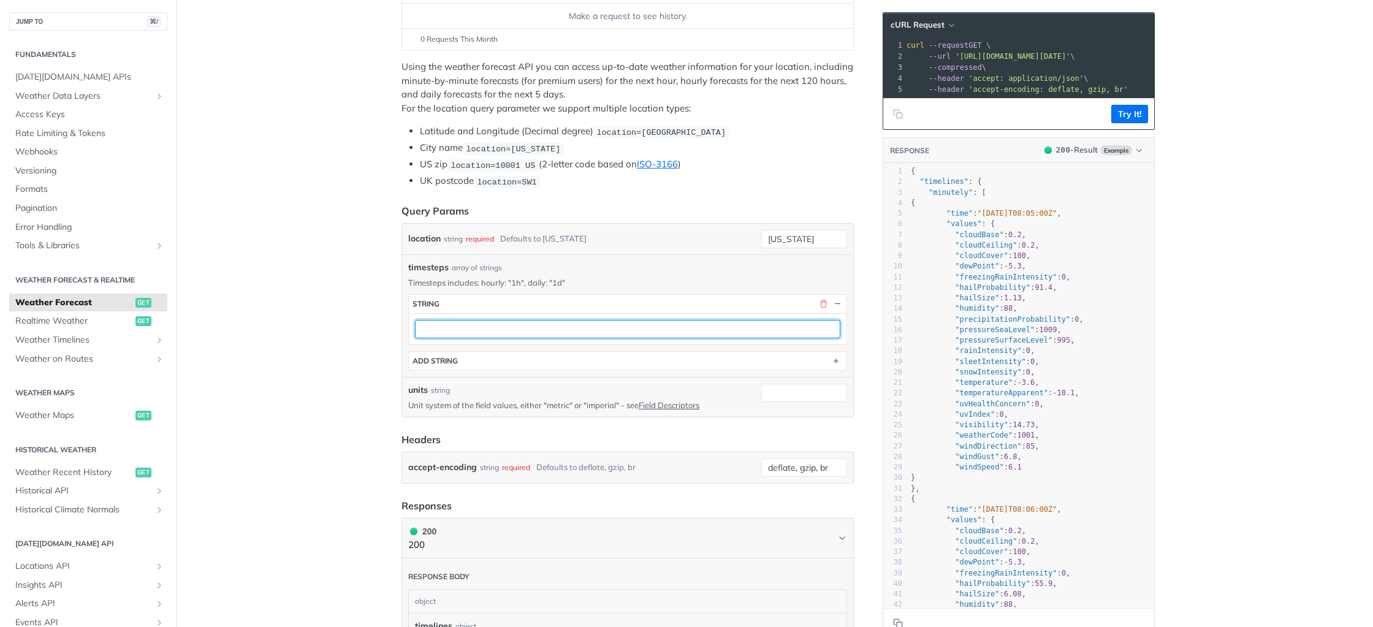
click at [647, 322] on input "text" at bounding box center [627, 329] width 425 height 18
type input "1h"
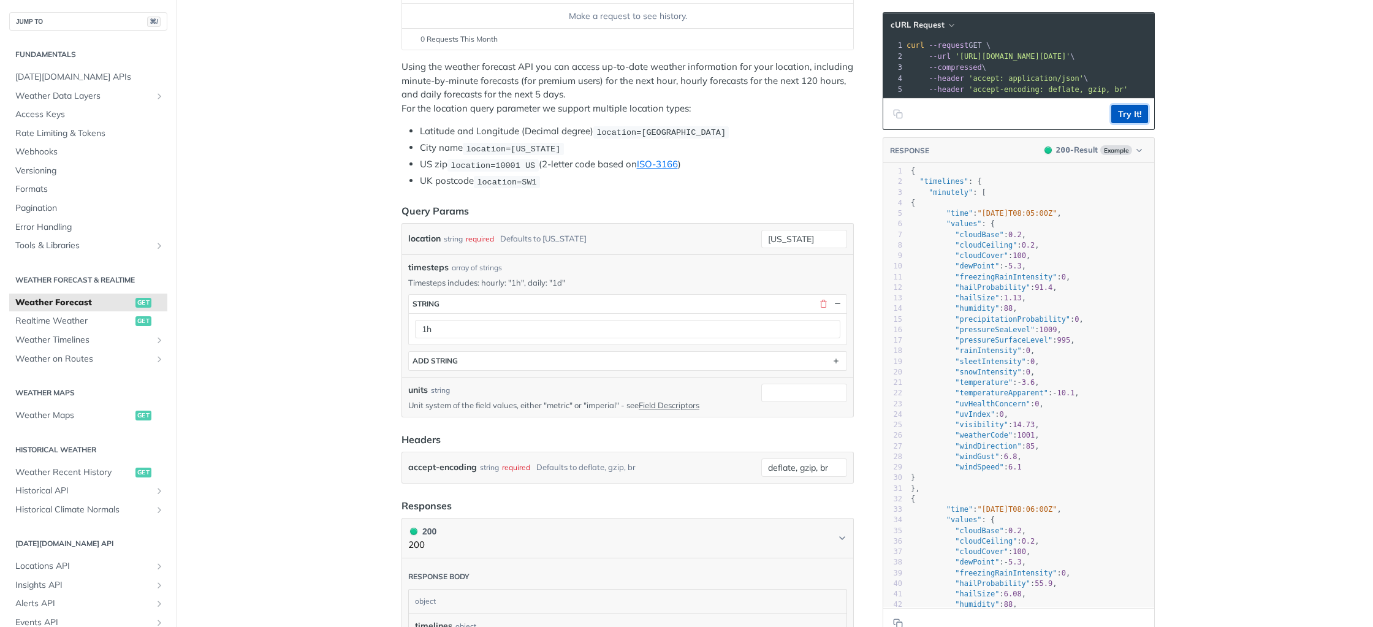
click at [1137, 110] on button "Try It!" at bounding box center [1129, 114] width 37 height 18
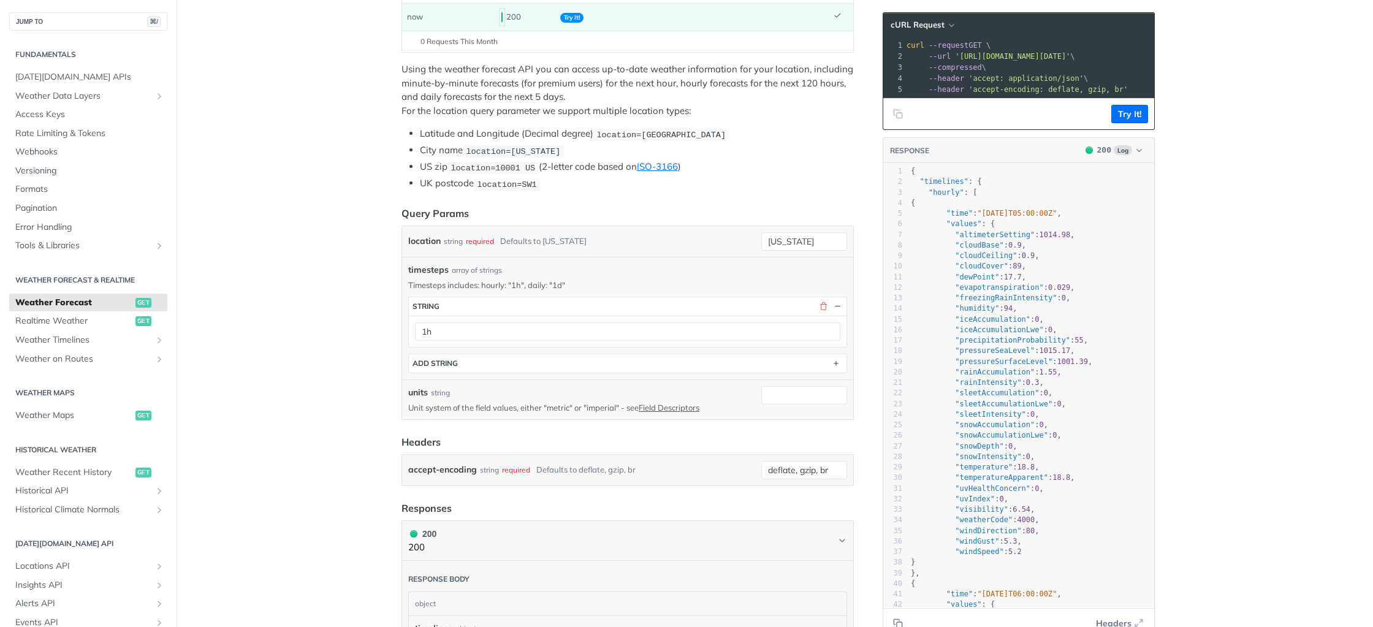
click at [961, 217] on span ""time"" at bounding box center [959, 213] width 26 height 9
type textarea "time"
click at [961, 217] on span ""time"" at bounding box center [959, 213] width 26 height 9
click at [1005, 273] on span ""dewPoint" : 17.7 ," at bounding box center [968, 277] width 115 height 9
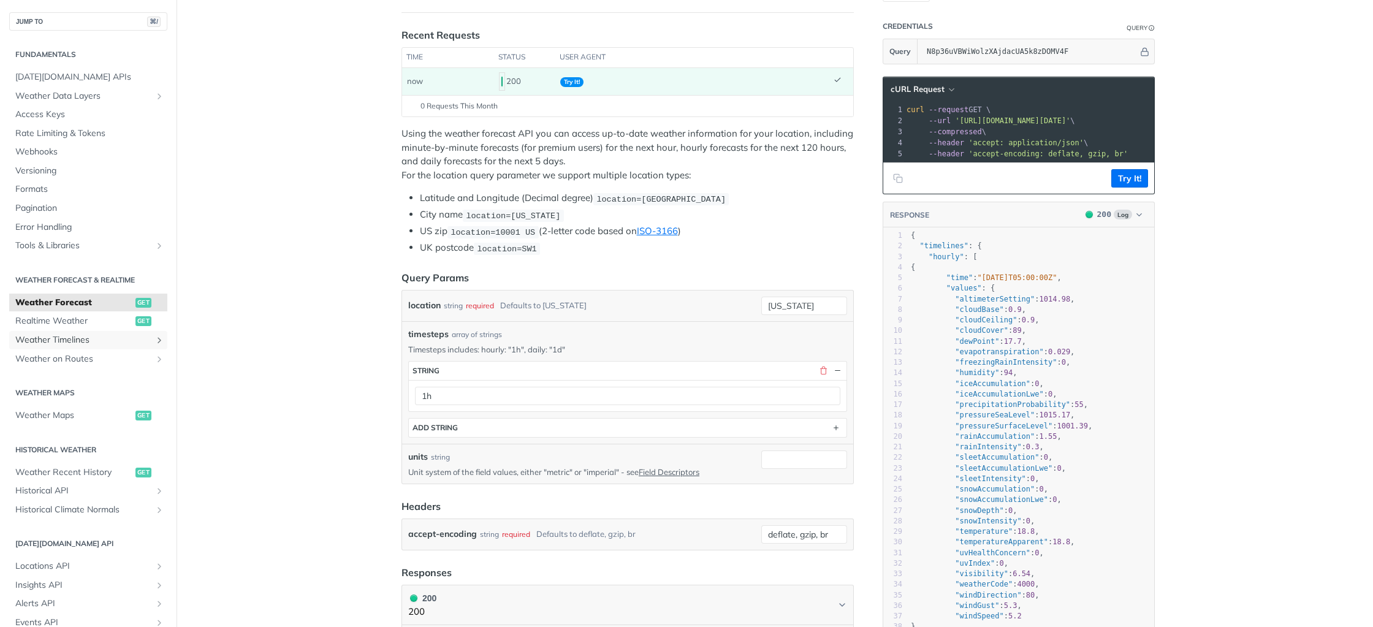
drag, startPoint x: 109, startPoint y: 338, endPoint x: 120, endPoint y: 339, distance: 11.7
click at [109, 339] on span "Weather Timelines" at bounding box center [83, 340] width 136 height 12
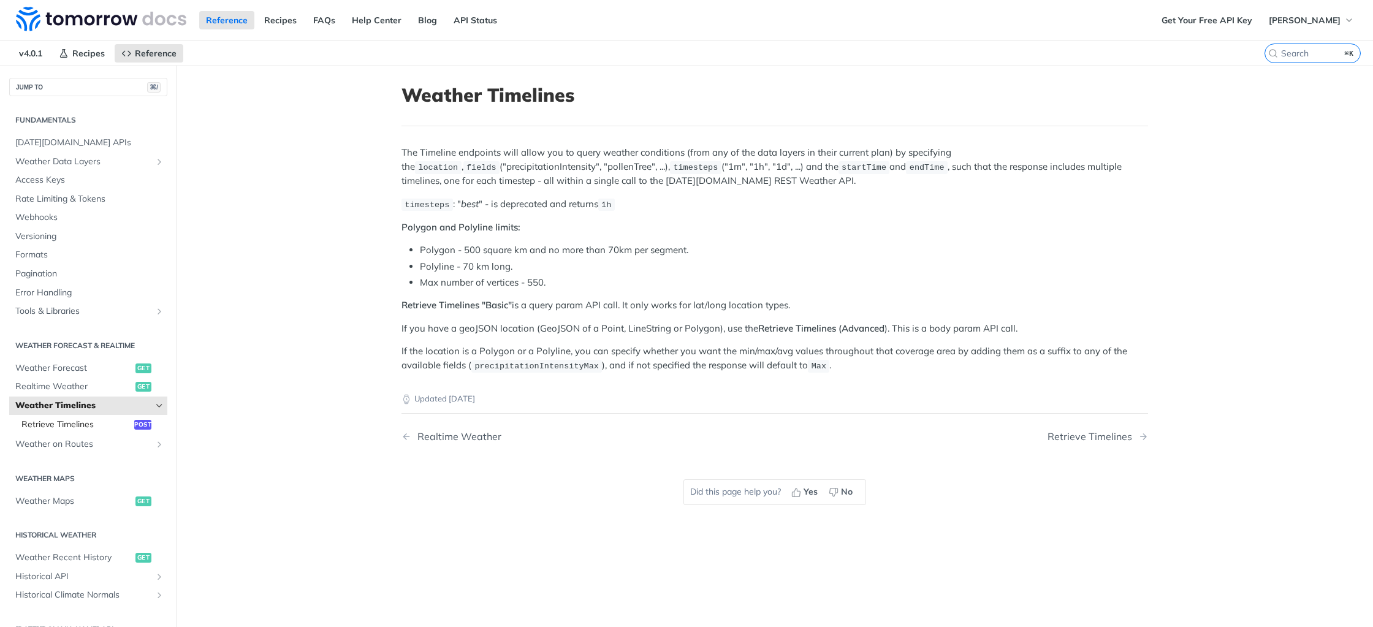
click at [85, 428] on span "Retrieve Timelines" at bounding box center [76, 425] width 110 height 12
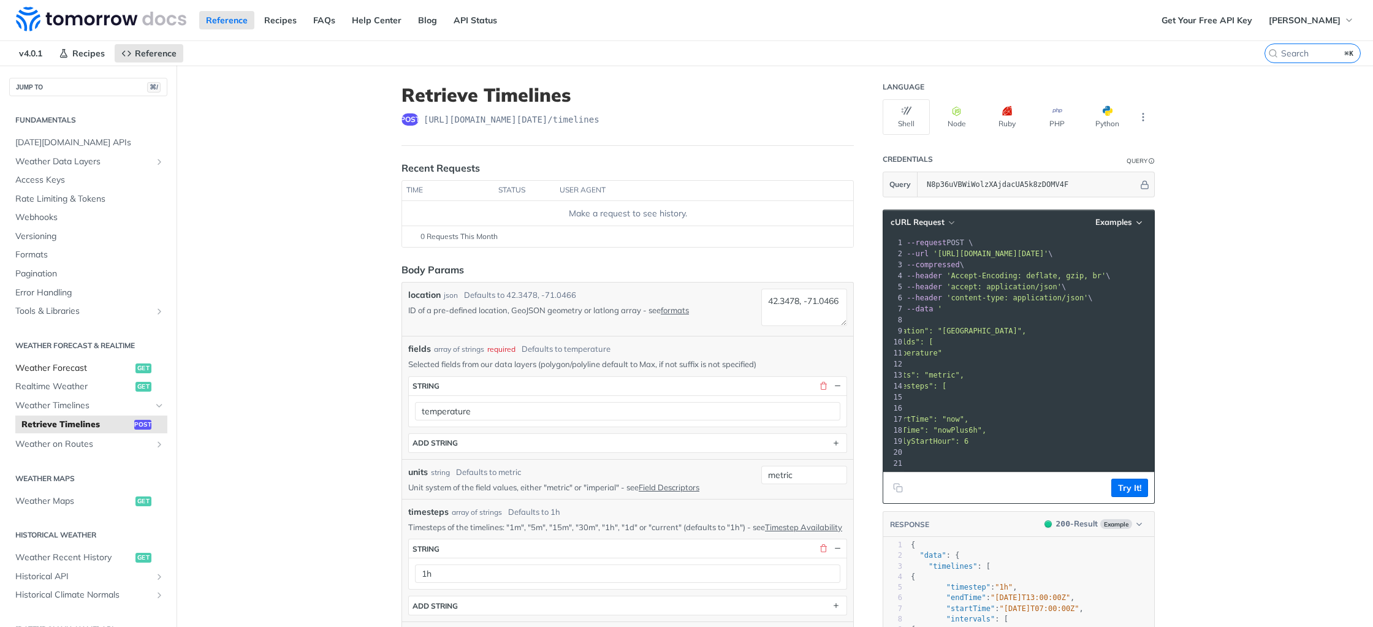
click at [91, 369] on span "Weather Forecast" at bounding box center [73, 368] width 117 height 12
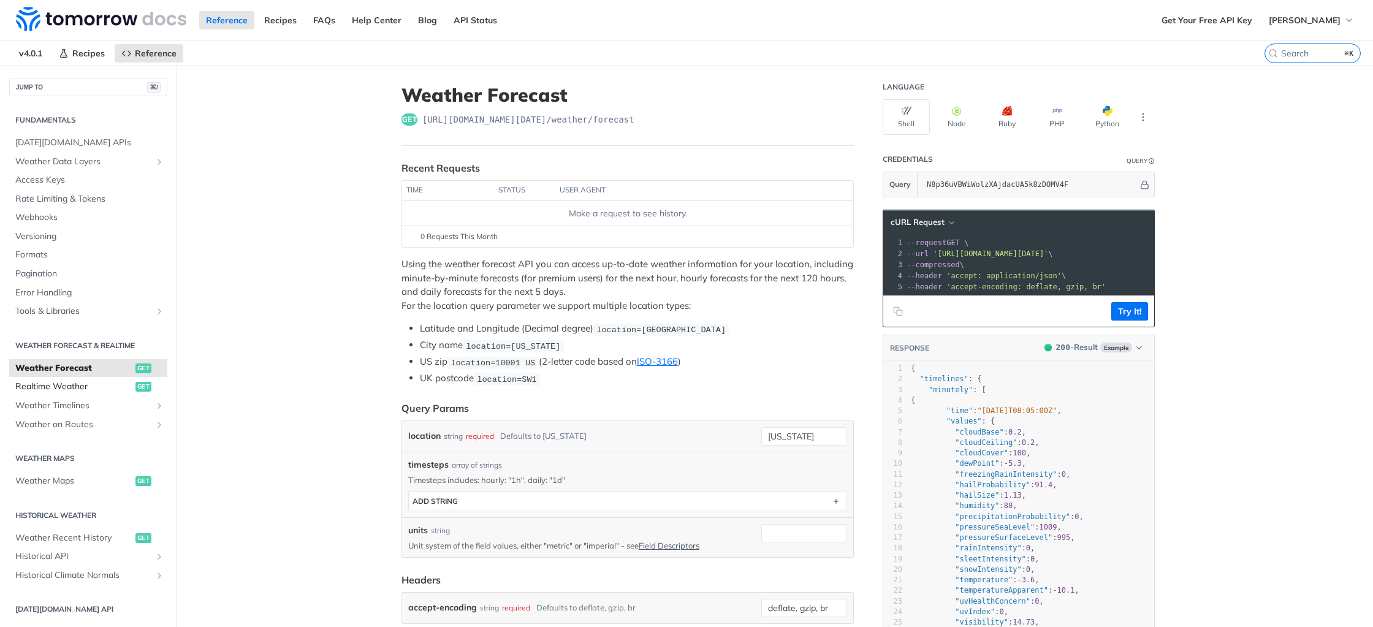
click at [105, 388] on span "Realtime Weather" at bounding box center [73, 387] width 117 height 12
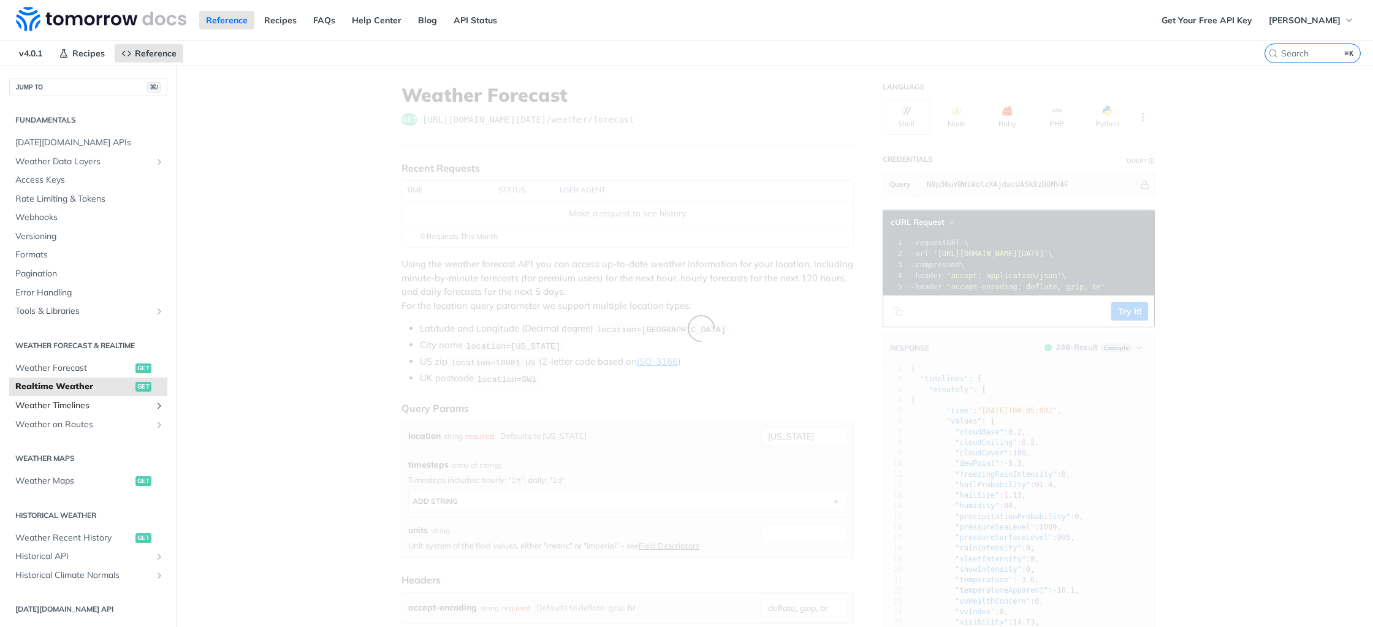
click at [96, 410] on span "Weather Timelines" at bounding box center [83, 406] width 136 height 12
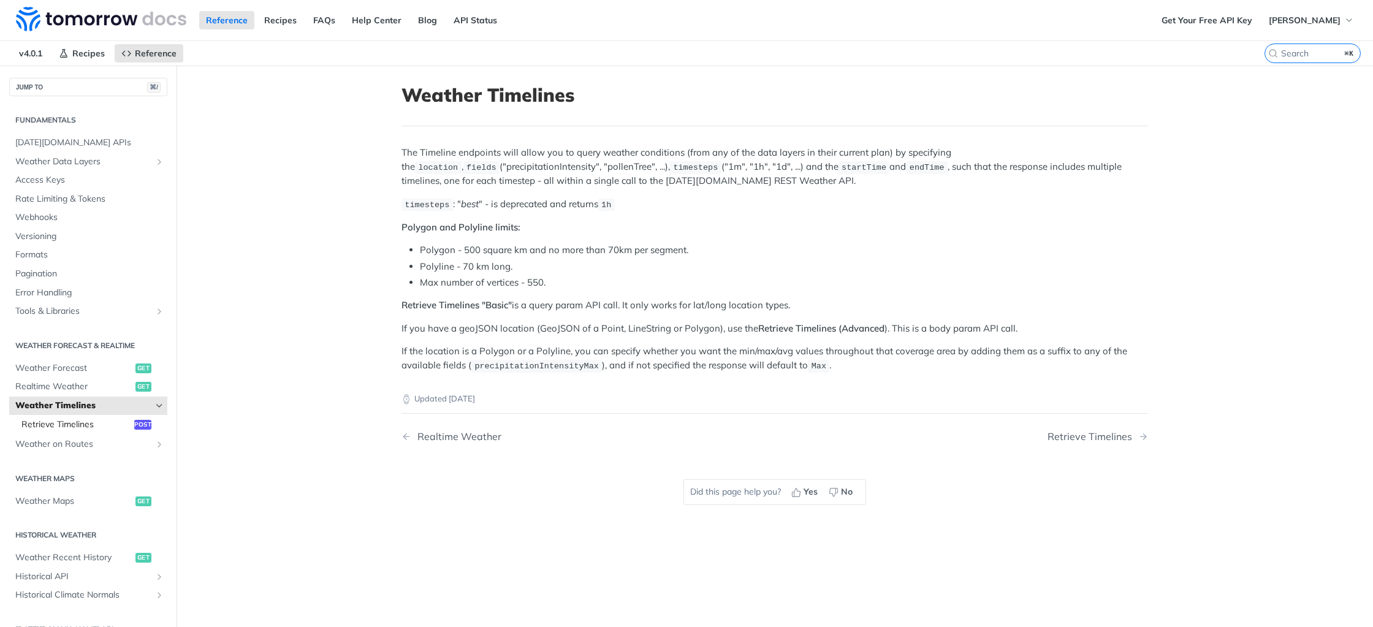
click at [104, 429] on span "Retrieve Timelines" at bounding box center [76, 425] width 110 height 12
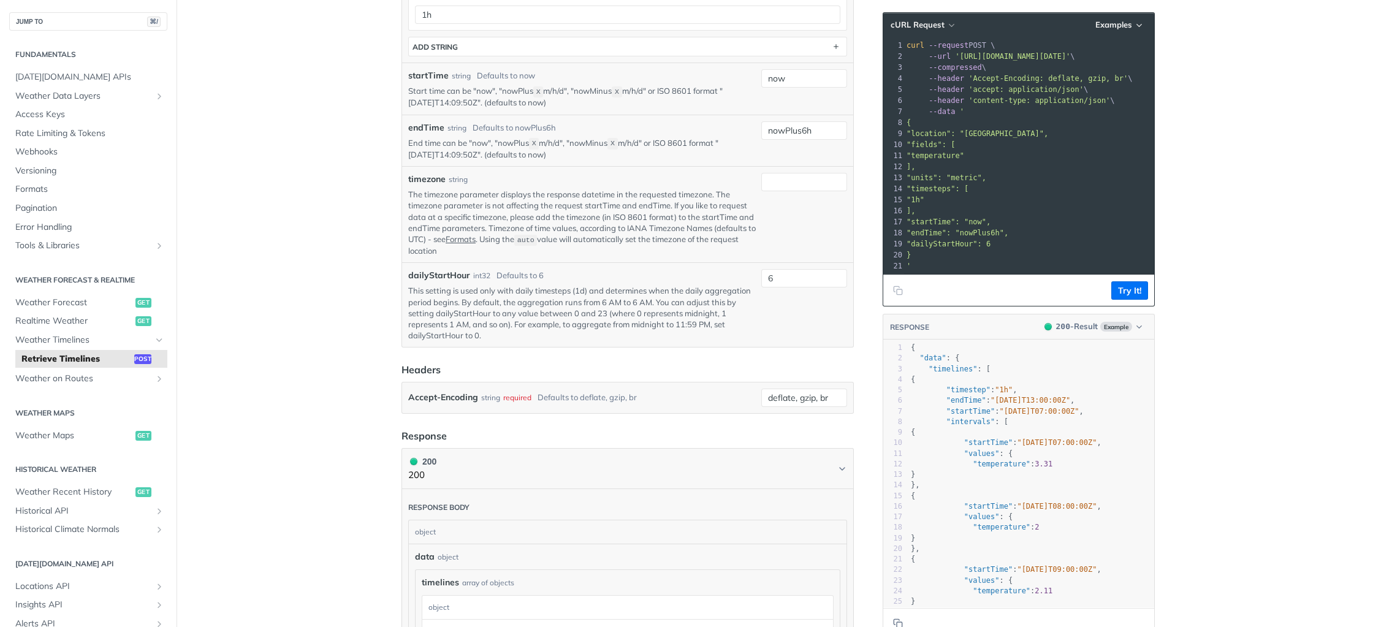
scroll to position [554, 0]
click at [1024, 375] on pre "{" at bounding box center [1031, 380] width 246 height 10
click at [1058, 375] on pre "{" at bounding box center [1031, 380] width 246 height 10
click at [1043, 383] on pre "{" at bounding box center [1031, 380] width 246 height 10
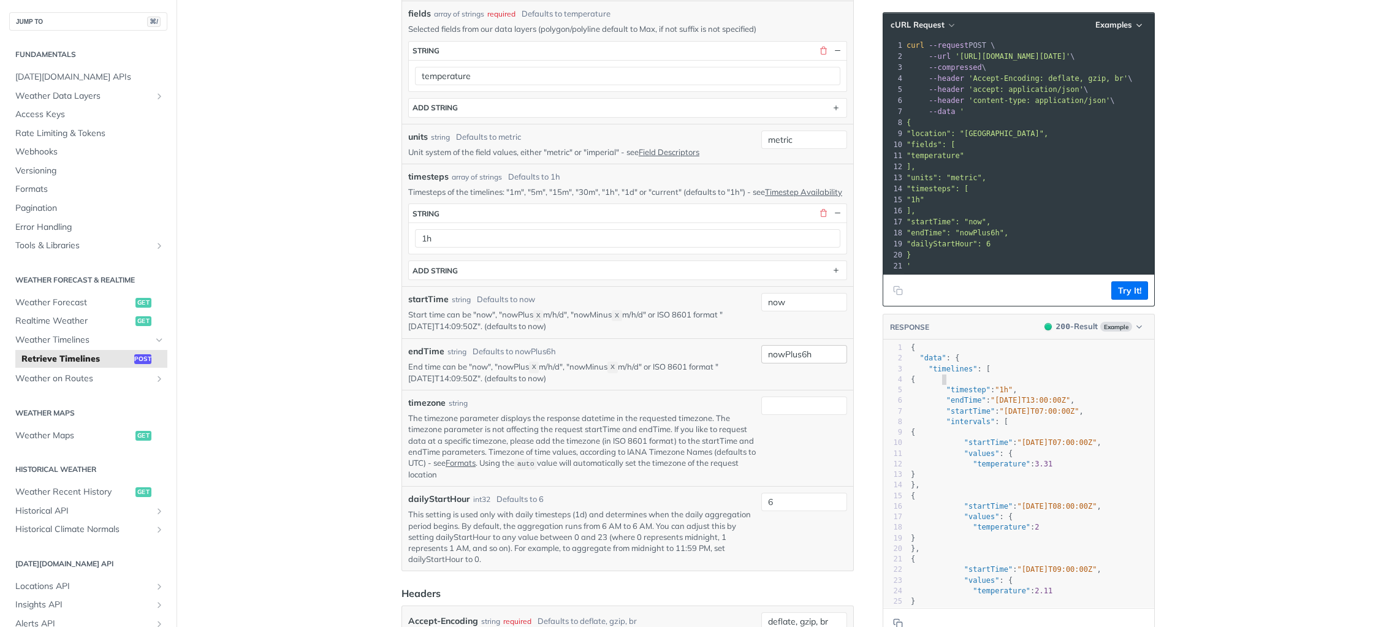
scroll to position [333, 0]
drag, startPoint x: 569, startPoint y: 384, endPoint x: 574, endPoint y: 367, distance: 17.7
click at [573, 367] on div "endTime string Defaults to nowPlus6h End time can be "now", "nowPlus X m/h/d", …" at bounding box center [582, 366] width 348 height 39
click at [585, 375] on p "End time can be "now", "nowPlus X m/h/d", "nowMinus X m/h/d" or ISO 8601 format…" at bounding box center [582, 374] width 348 height 23
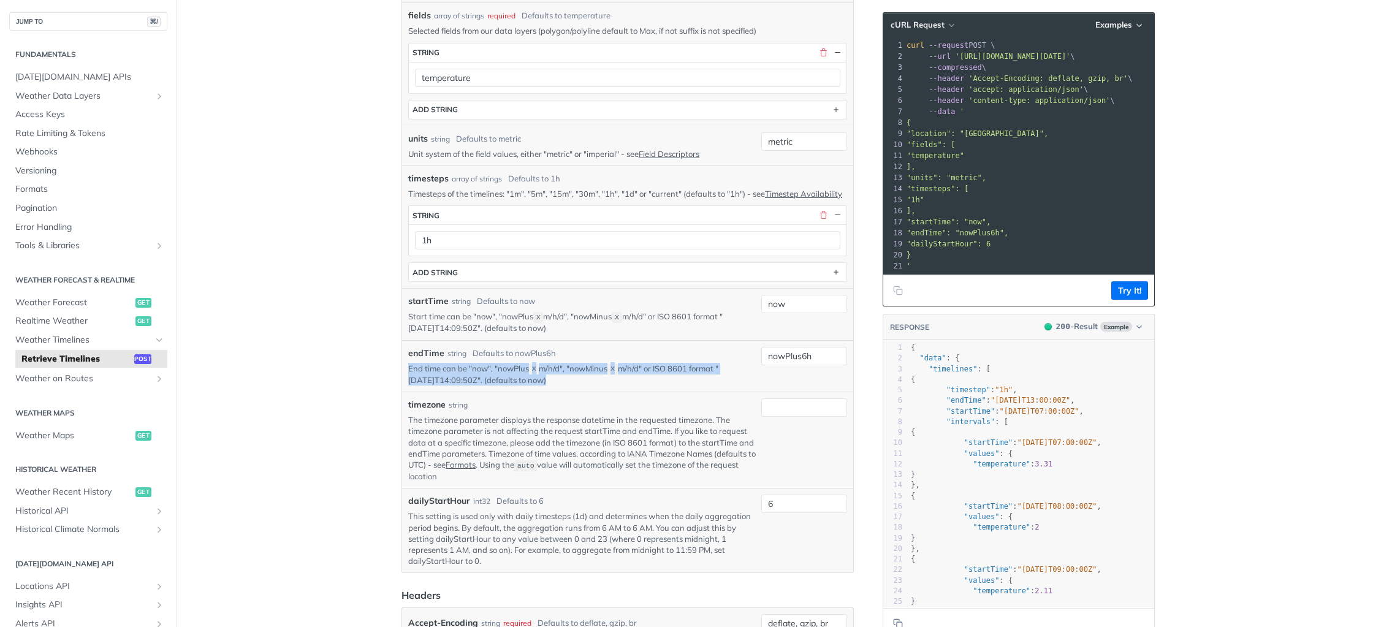
click at [585, 375] on p "End time can be "now", "nowPlus X m/h/d", "nowMinus X m/h/d" or ISO 8601 format…" at bounding box center [582, 374] width 348 height 23
click at [630, 332] on p "Start time can be "now", "nowPlus X m/h/d", "nowMinus X m/h/d" or ISO 8601 form…" at bounding box center [582, 322] width 348 height 23
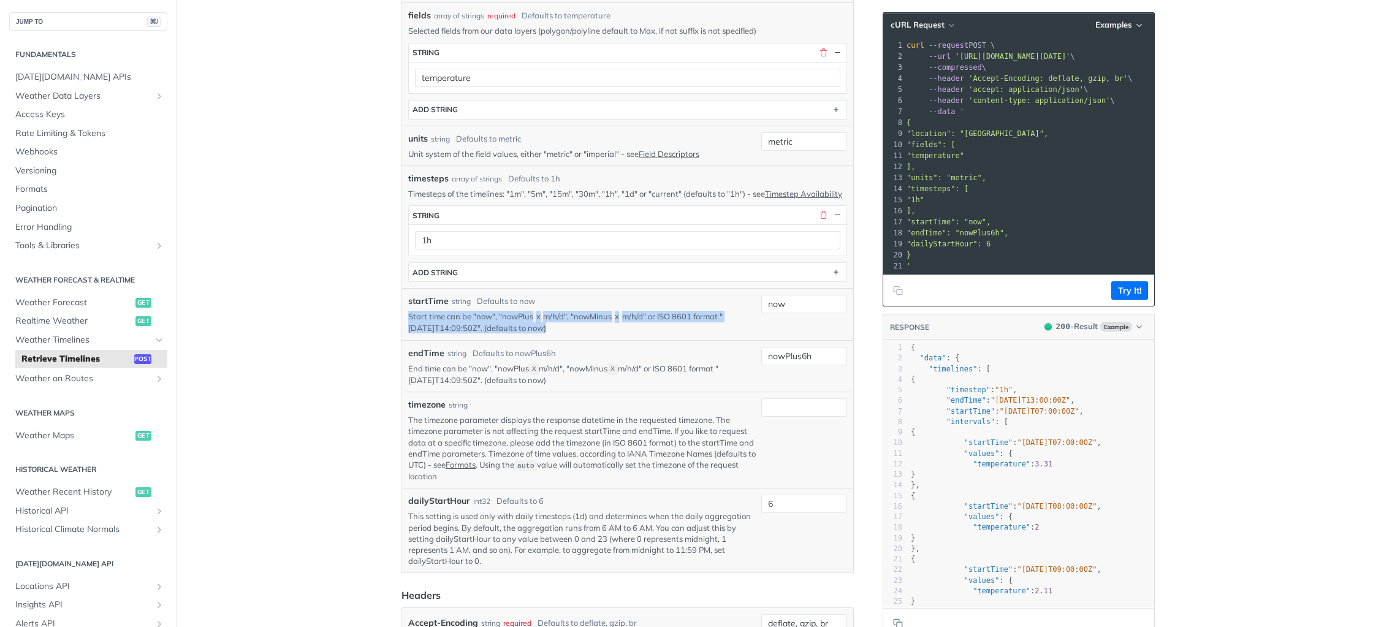
click at [630, 332] on p "Start time can be "now", "nowPlus X m/h/d", "nowMinus X m/h/d" or ISO 8601 form…" at bounding box center [582, 322] width 348 height 23
click at [1037, 391] on pre ""timestep" : "1h" ," at bounding box center [1031, 390] width 246 height 10
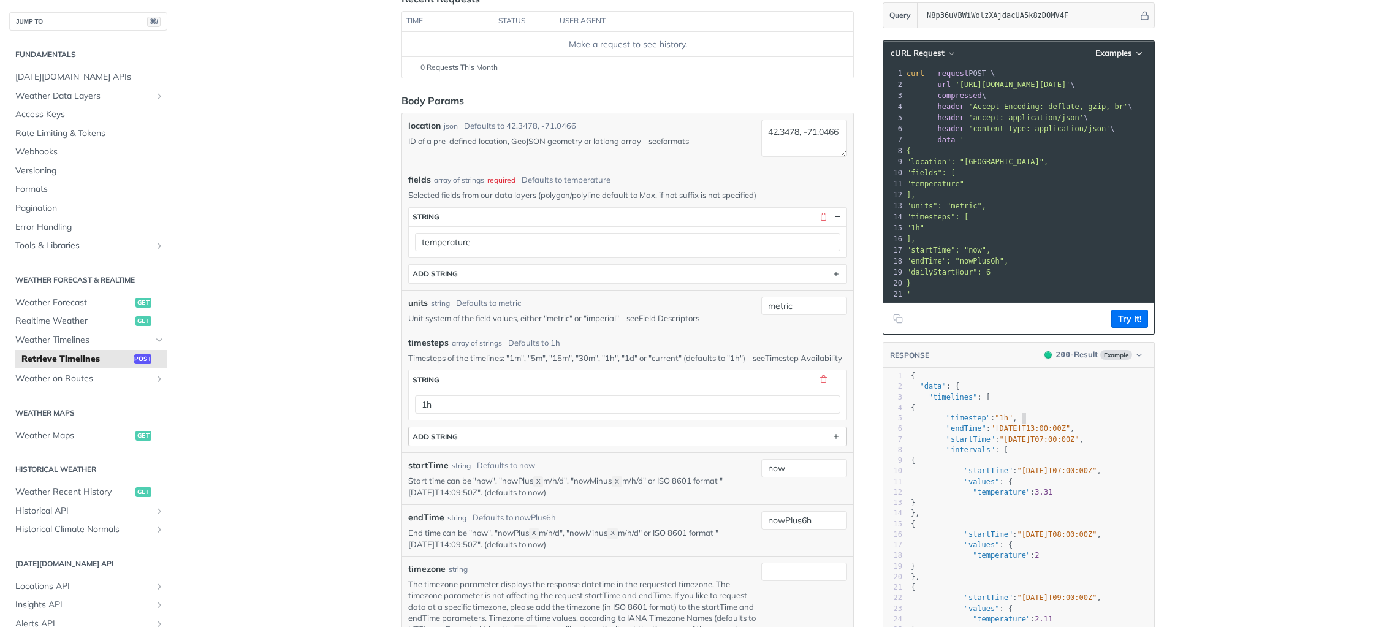
scroll to position [154, 0]
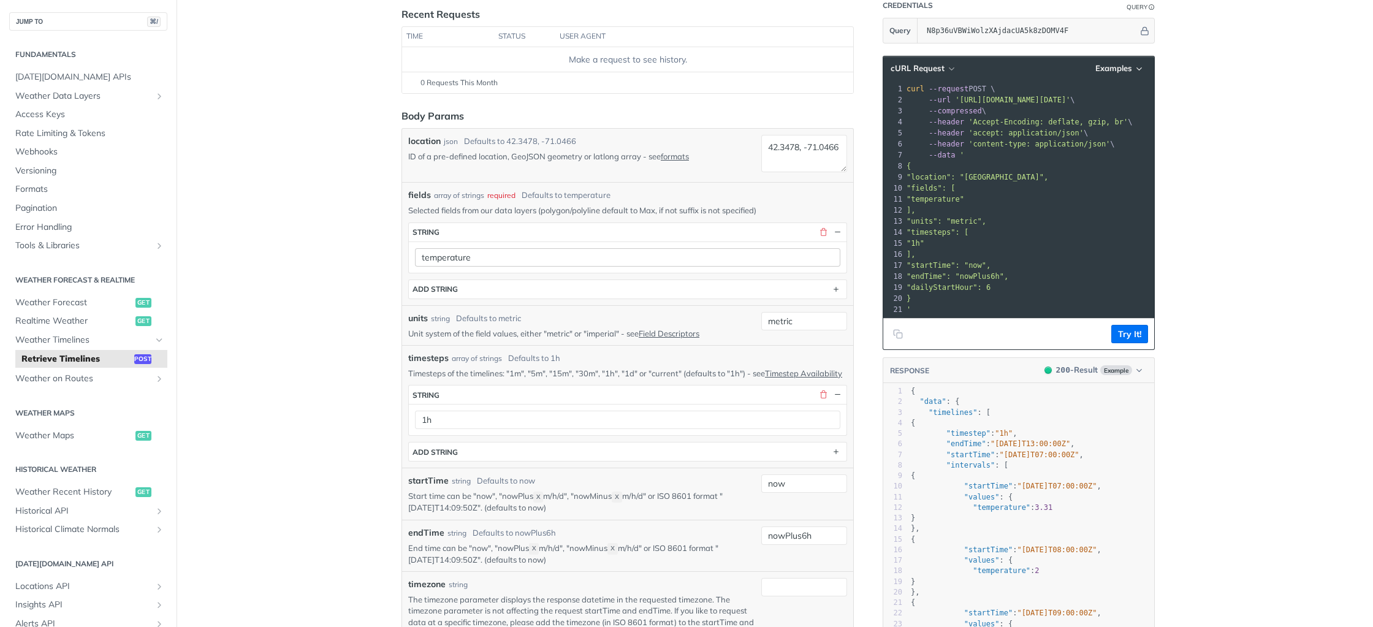
drag, startPoint x: 634, startPoint y: 243, endPoint x: 630, endPoint y: 254, distance: 11.3
click at [633, 247] on div "temperature" at bounding box center [628, 257] width 438 height 31
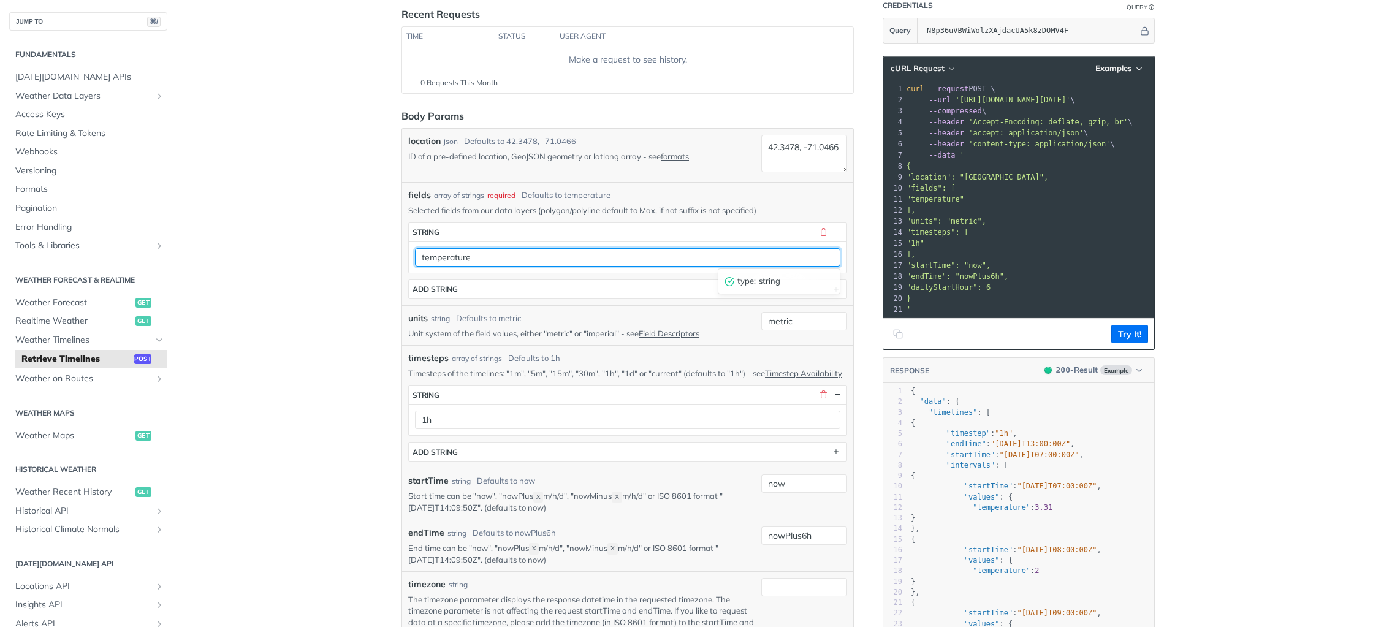
click at [630, 254] on input "temperature" at bounding box center [627, 257] width 425 height 18
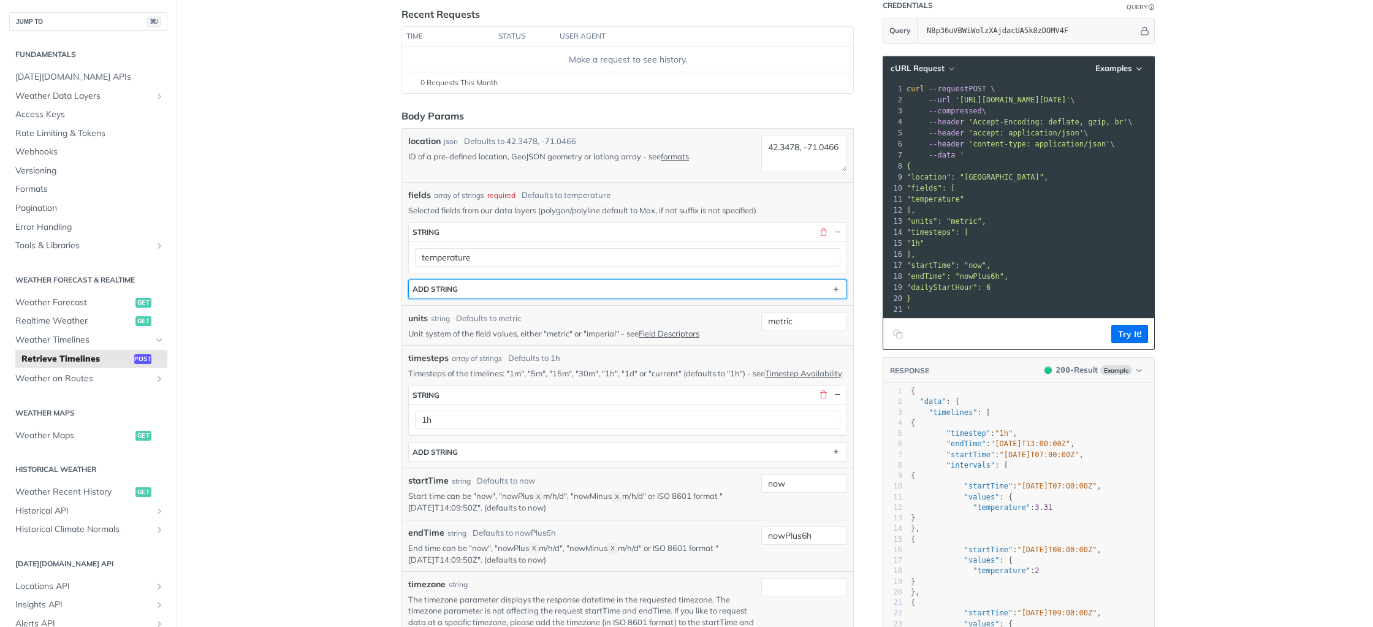
click at [773, 291] on button "ADD string" at bounding box center [628, 289] width 438 height 18
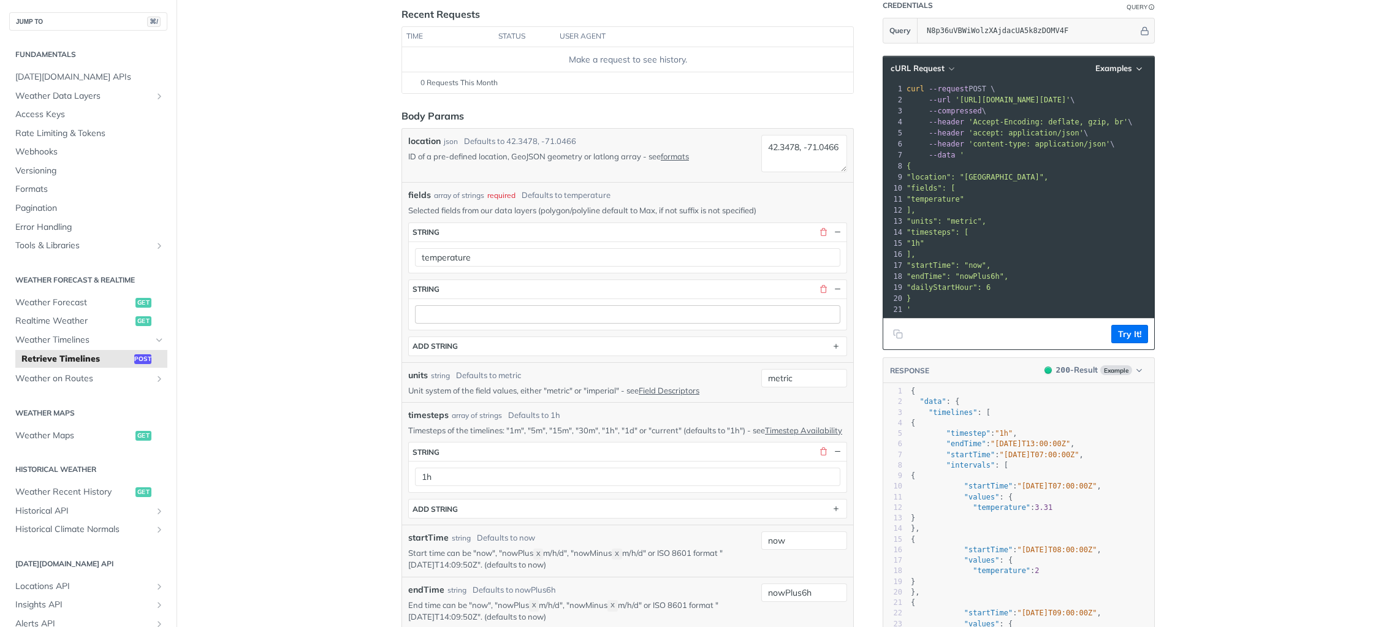
click at [629, 324] on div at bounding box center [628, 314] width 438 height 31
click at [645, 316] on input "text" at bounding box center [627, 314] width 425 height 18
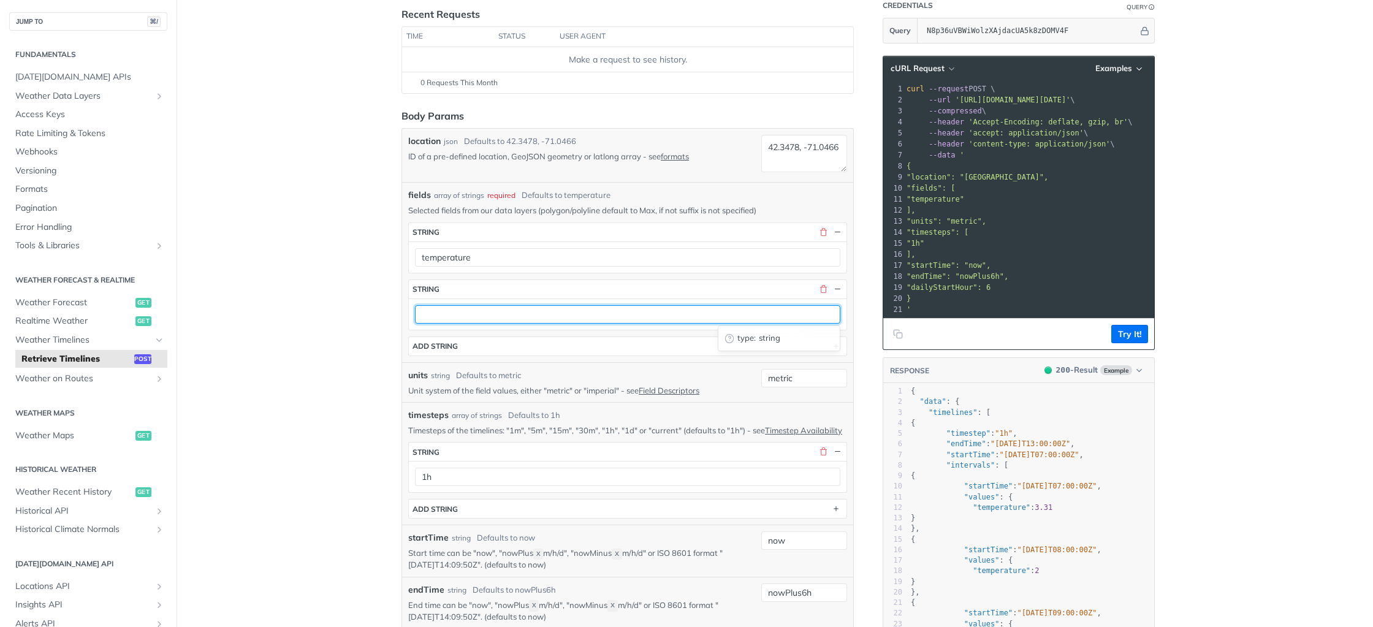
drag, startPoint x: 492, startPoint y: 318, endPoint x: 476, endPoint y: 319, distance: 16.0
click at [492, 318] on input "text" at bounding box center [627, 314] width 425 height 18
paste input "windSpeed"
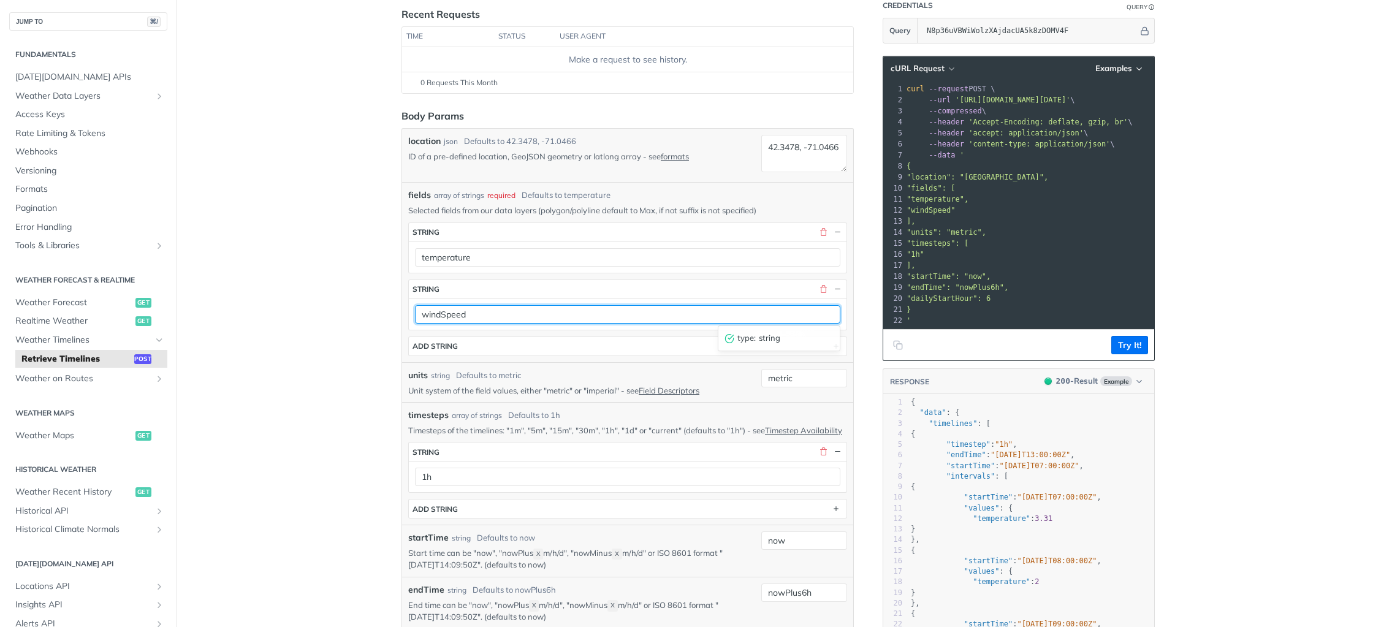
type input "windSpeed"
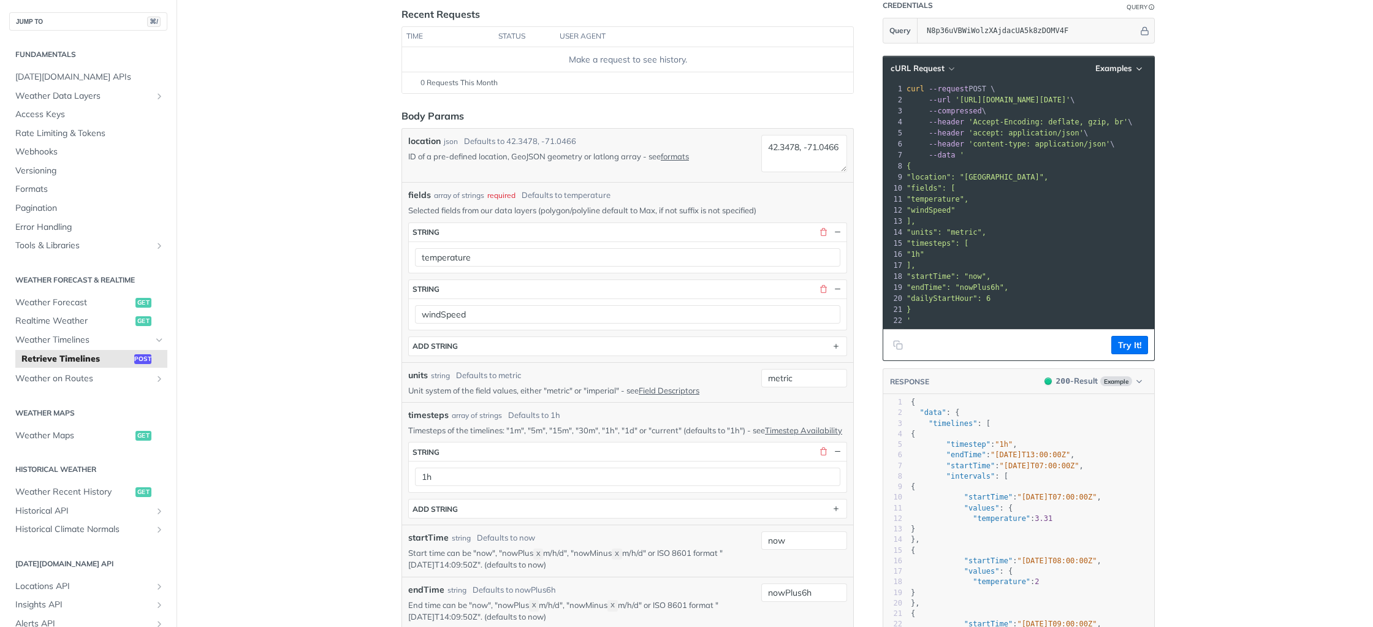
click at [985, 275] on span ""startTime": "now"," at bounding box center [949, 276] width 84 height 9
click at [991, 287] on span ""endTime": "nowPlus6h"," at bounding box center [958, 287] width 102 height 9
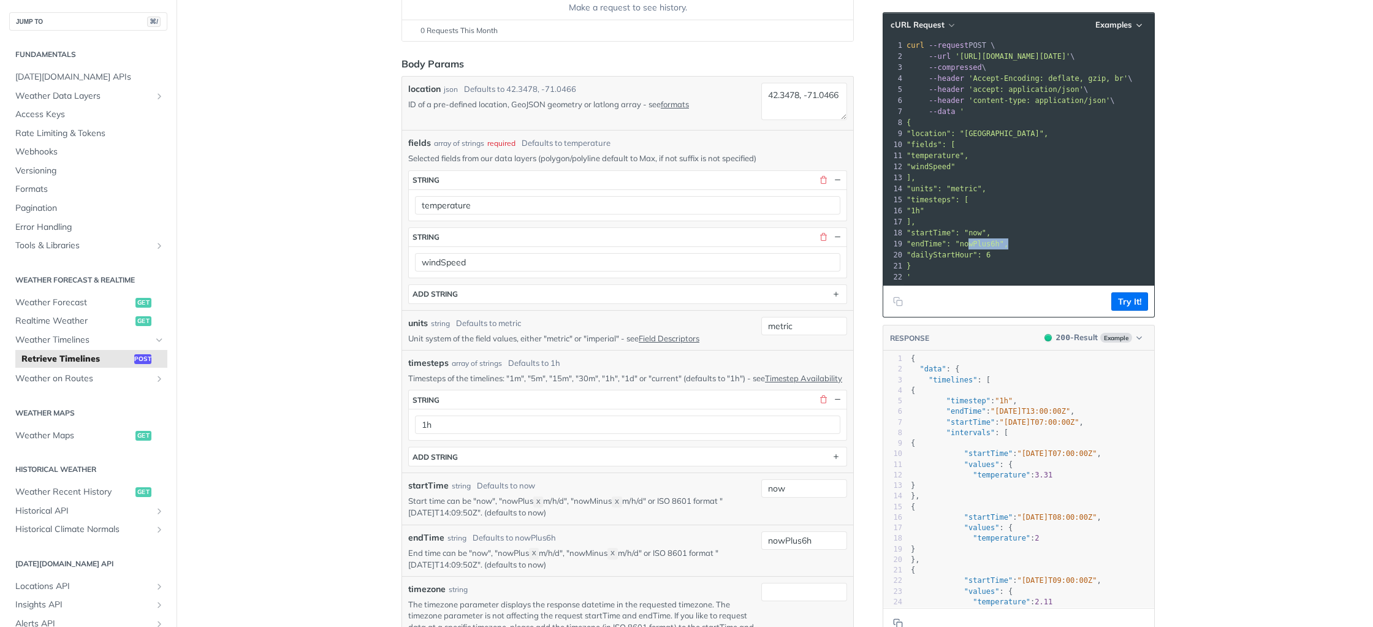
scroll to position [217, 0]
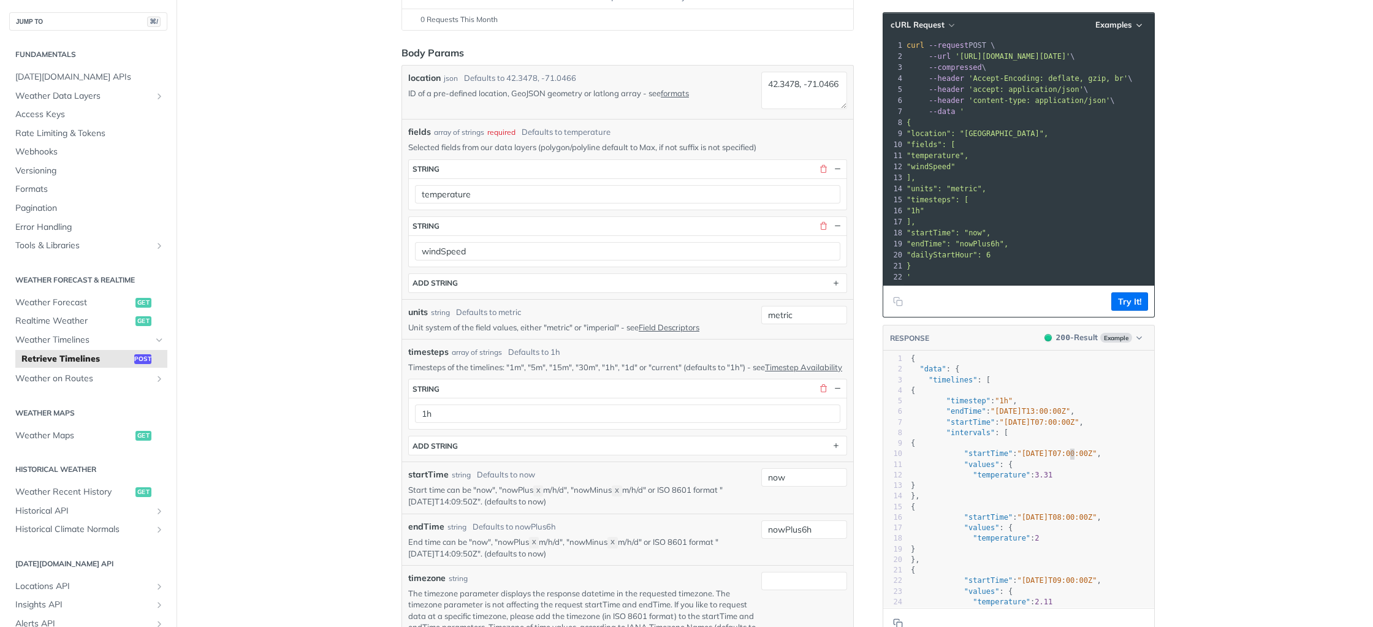
click at [1071, 456] on span ""[DATE]T07:00:00Z"" at bounding box center [1057, 453] width 80 height 9
type textarea "09T07"
click at [1071, 456] on span ""[DATE]T07:00:00Z"" at bounding box center [1057, 453] width 80 height 9
click at [1061, 474] on pre ""temperature" : 3.31" at bounding box center [1031, 475] width 246 height 10
type textarea "31"
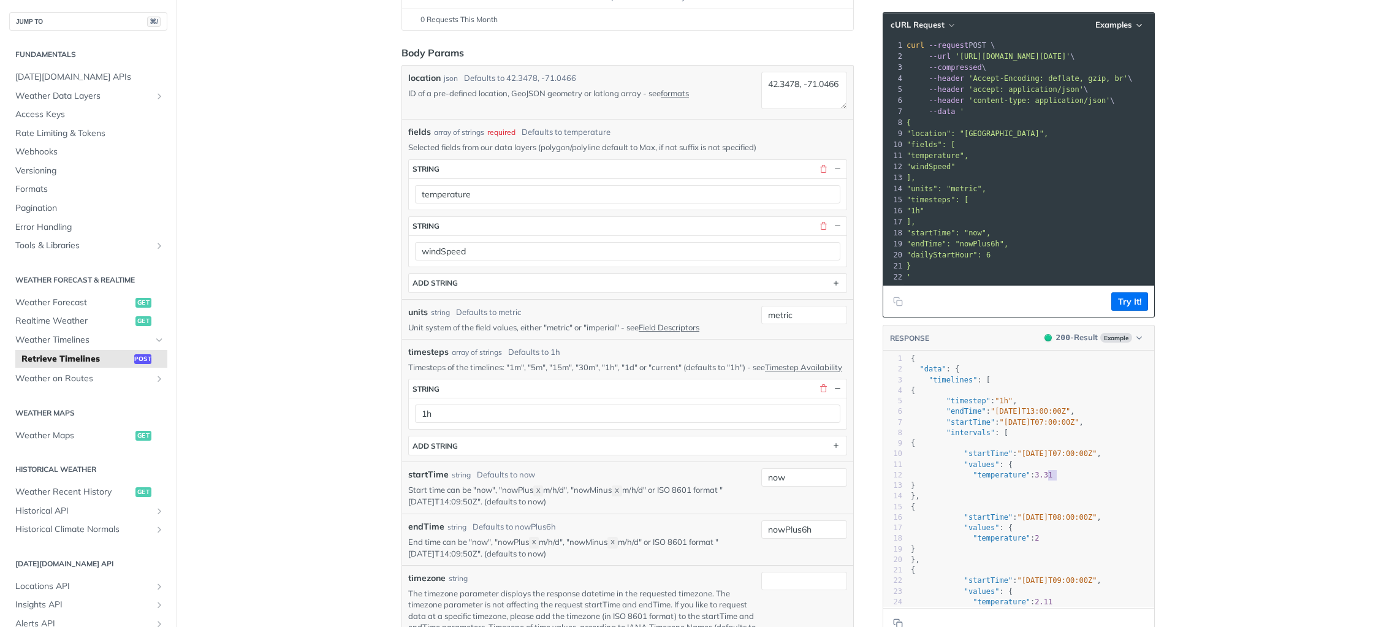
click at [1061, 474] on pre ""temperature" : 3.31" at bounding box center [1031, 475] width 246 height 10
click at [1053, 518] on span ""[DATE]T08:00:00Z"" at bounding box center [1057, 517] width 80 height 9
type textarea "11"
click at [1053, 518] on span ""[DATE]T08:00:00Z"" at bounding box center [1057, 517] width 80 height 9
click at [1076, 517] on span ""[DATE]T08:00:00Z"" at bounding box center [1057, 517] width 80 height 9
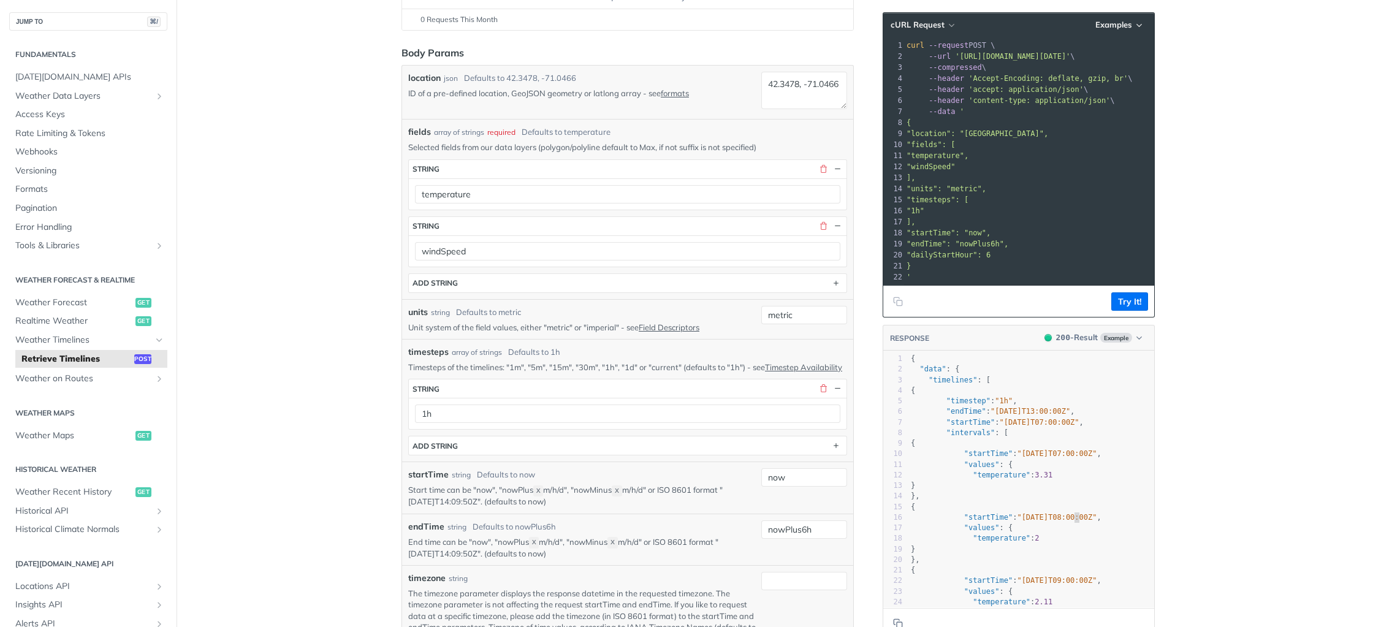
type textarea "09T08"
click at [1076, 517] on span ""[DATE]T08:00:00Z"" at bounding box center [1057, 517] width 80 height 9
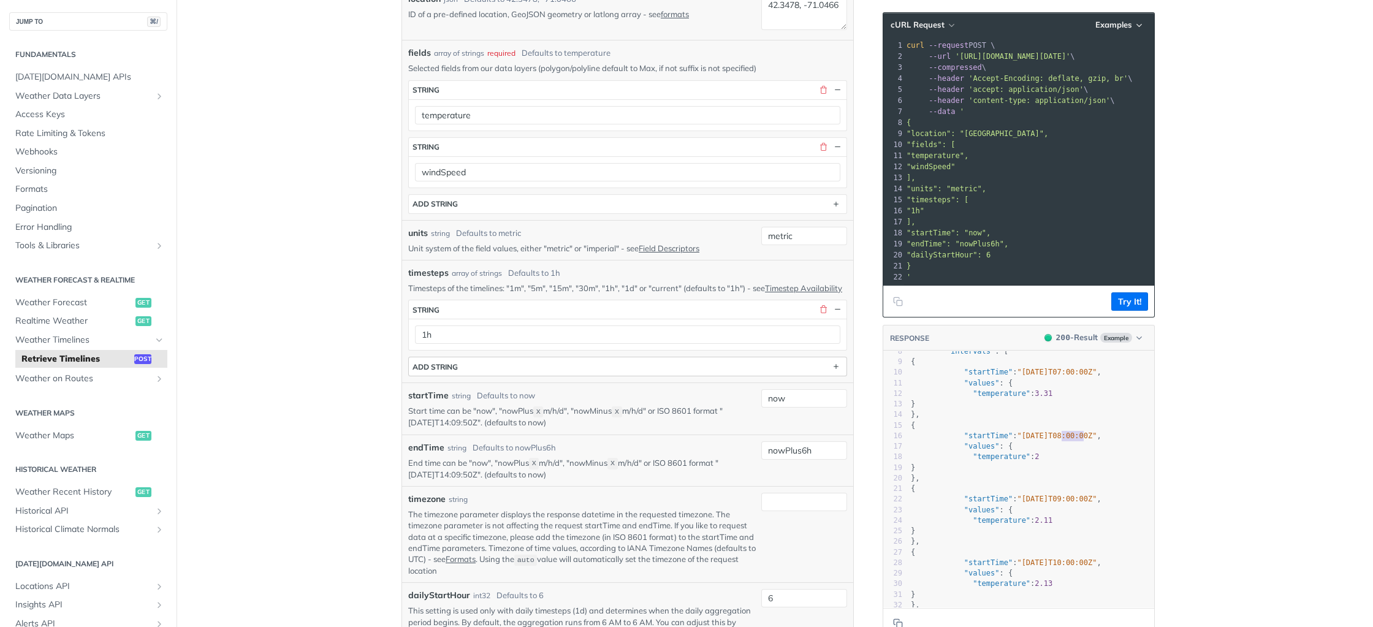
scroll to position [311, 0]
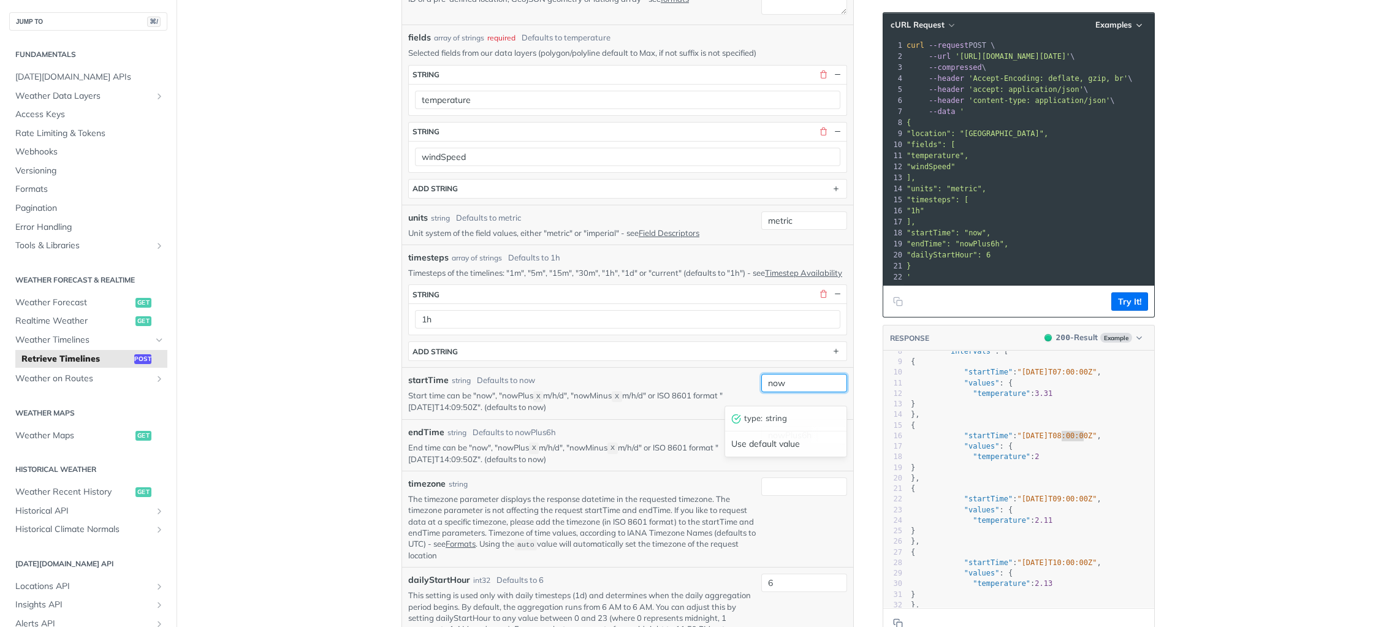
drag, startPoint x: 808, startPoint y: 400, endPoint x: 812, endPoint y: 395, distance: 6.5
click at [809, 392] on input "now" at bounding box center [804, 383] width 86 height 18
click at [807, 465] on div "nowPlus6h" at bounding box center [804, 445] width 86 height 39
drag, startPoint x: 818, startPoint y: 448, endPoint x: 829, endPoint y: 447, distance: 11.1
click at [818, 444] on input "nowPlus6h" at bounding box center [804, 435] width 86 height 18
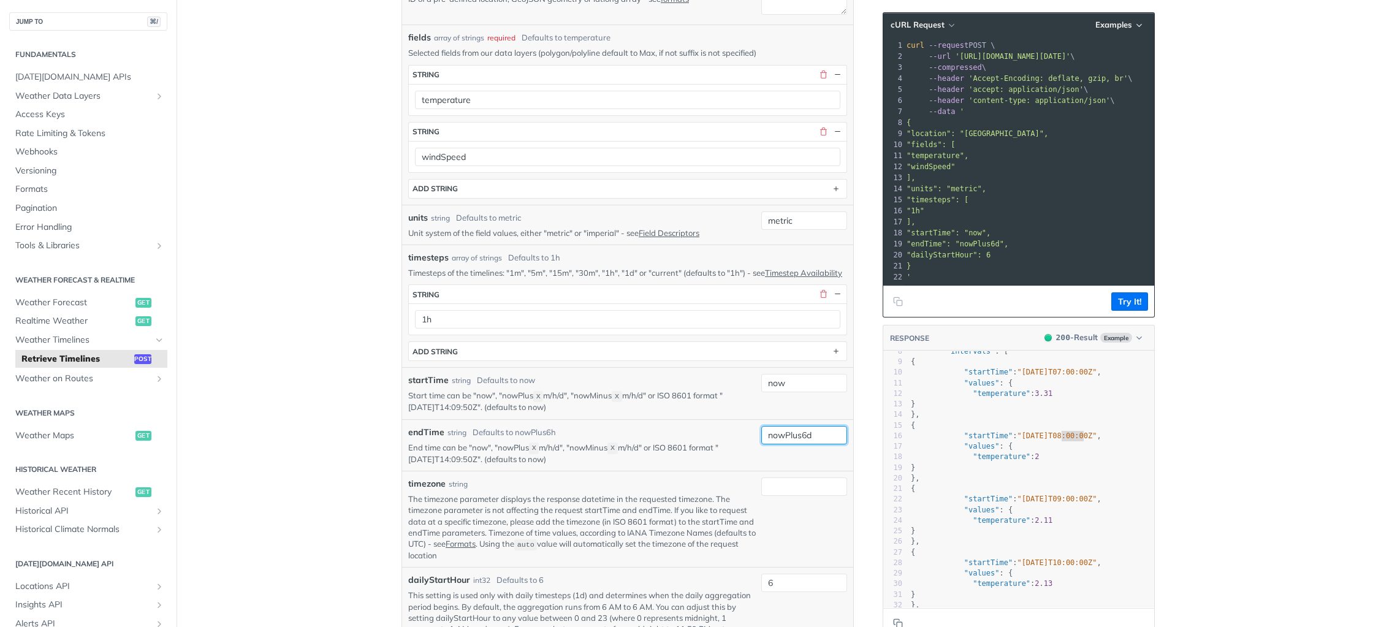
type input "nowPlus6d"
click at [926, 455] on span ""temperature" : 2" at bounding box center [975, 456] width 129 height 9
drag, startPoint x: 1051, startPoint y: 246, endPoint x: 1050, endPoint y: 204, distance: 41.7
click at [1050, 204] on div "1 curl --request POST \ 2 --url 'https://api.tomorrow.io/v4/timelines?apikey=N8…" at bounding box center [1107, 161] width 407 height 243
drag, startPoint x: 1050, startPoint y: 204, endPoint x: 1056, endPoint y: 213, distance: 10.2
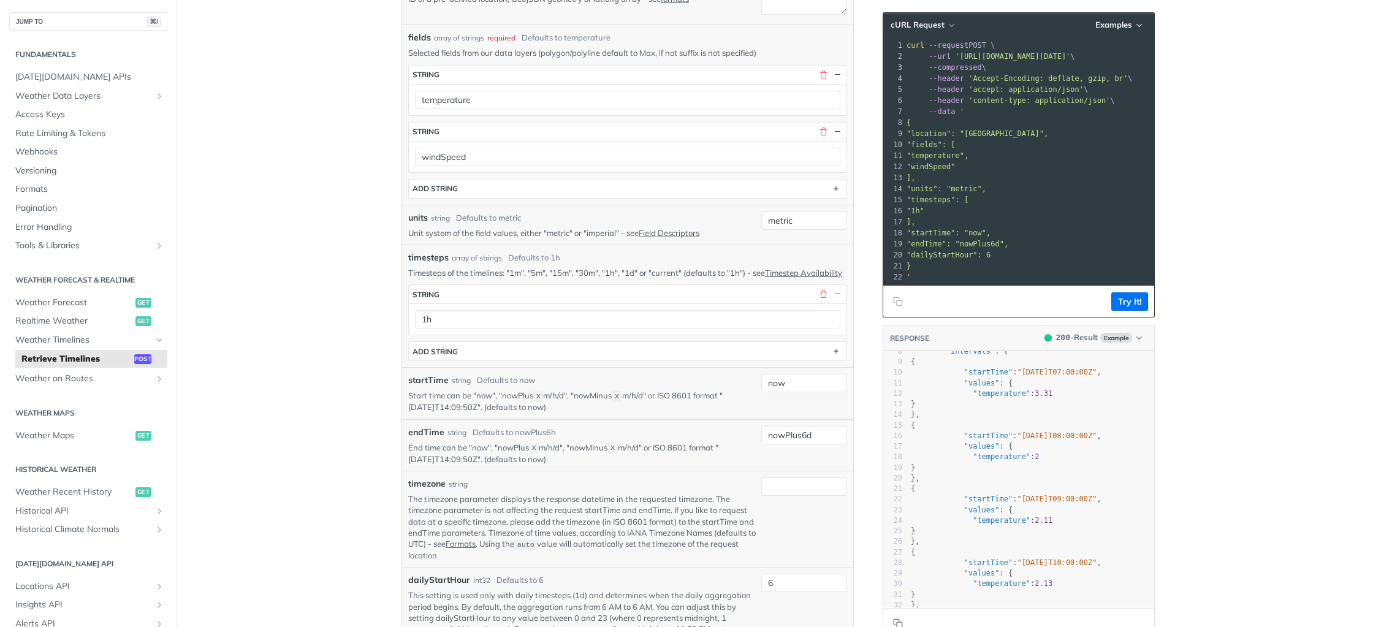
click at [1050, 205] on div "1 curl --request POST \ 2 --url 'https://api.tomorrow.io/v4/timelines?apikey=N8…" at bounding box center [1107, 161] width 407 height 243
click at [1137, 302] on button "Try It!" at bounding box center [1129, 301] width 37 height 18
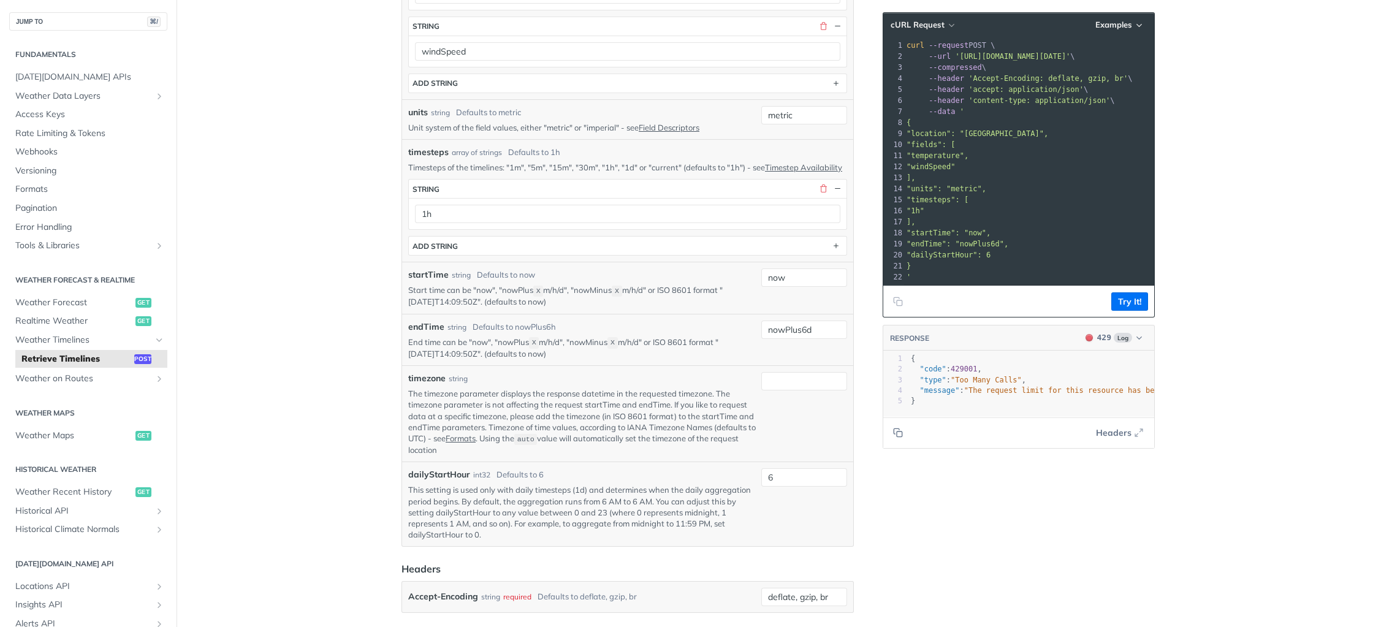
scroll to position [420, 0]
click at [1014, 390] on span ""The request limit for this resource has been reached for the current rate limi…" at bounding box center [1307, 390] width 687 height 9
type textarea "he request limit for this resource has been reached for the current rate limit …"
drag, startPoint x: 975, startPoint y: 392, endPoint x: 1106, endPoint y: 398, distance: 131.3
click at [1117, 396] on div "1 { 2 "code" : 429001 , 3 "type" : "Too Many Calls" , 4 "message" : "The reques…" at bounding box center [1282, 380] width 748 height 53
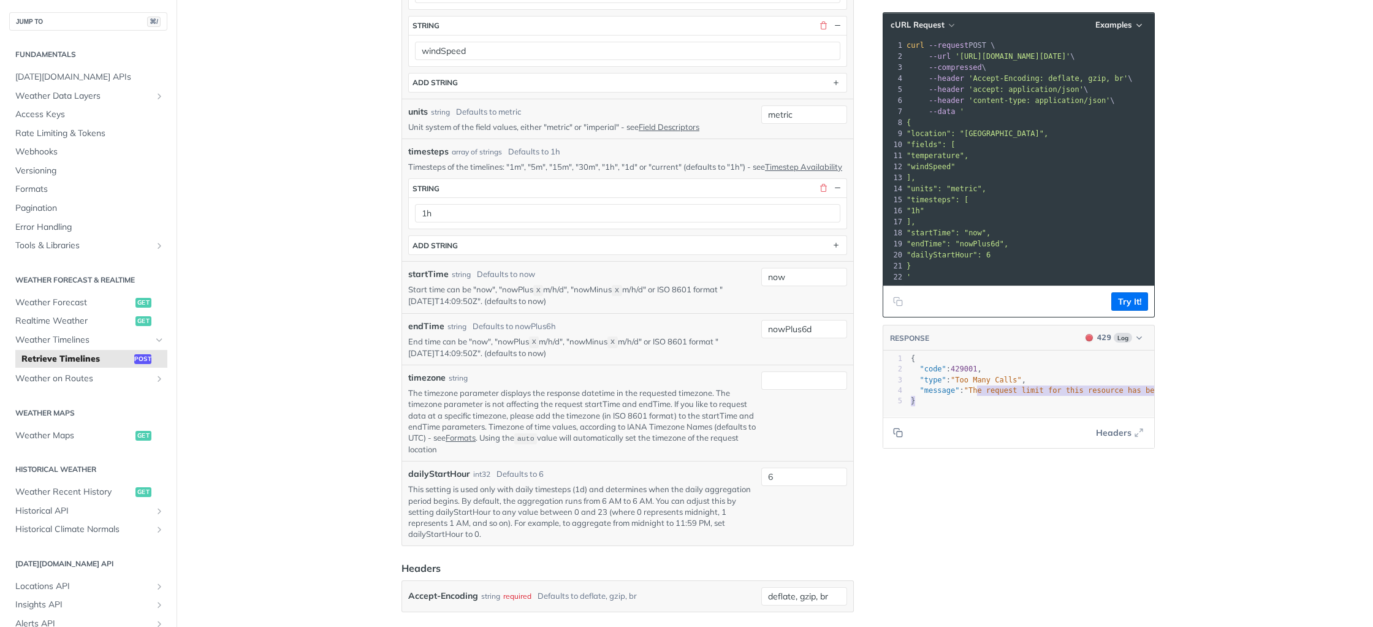
click at [1084, 400] on pre "}" at bounding box center [1282, 401] width 748 height 10
type textarea "oo Many Call"
drag, startPoint x: 965, startPoint y: 378, endPoint x: 1016, endPoint y: 379, distance: 50.3
click at [1016, 379] on span ""Too Many Calls"" at bounding box center [986, 380] width 71 height 9
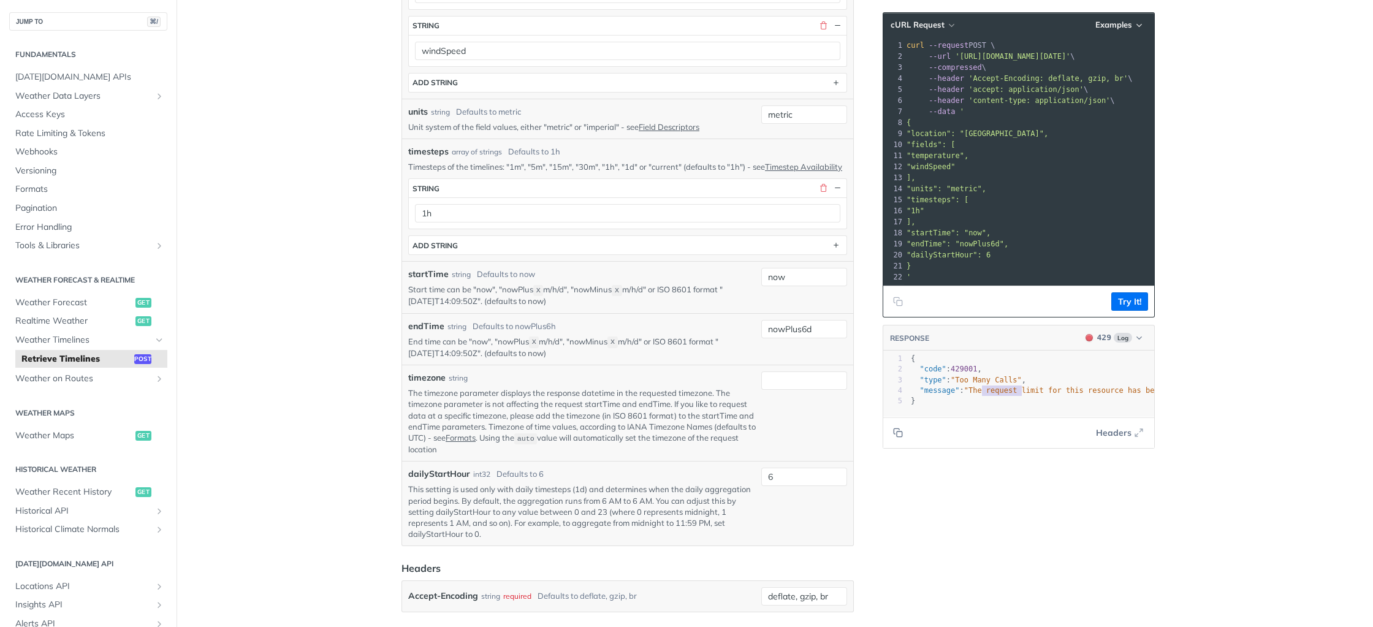
type textarea "e request limi"
drag, startPoint x: 991, startPoint y: 387, endPoint x: 1046, endPoint y: 389, distance: 55.2
click at [1046, 389] on span ""The request limit for this resource has been reached for the current rate limi…" at bounding box center [1307, 390] width 687 height 9
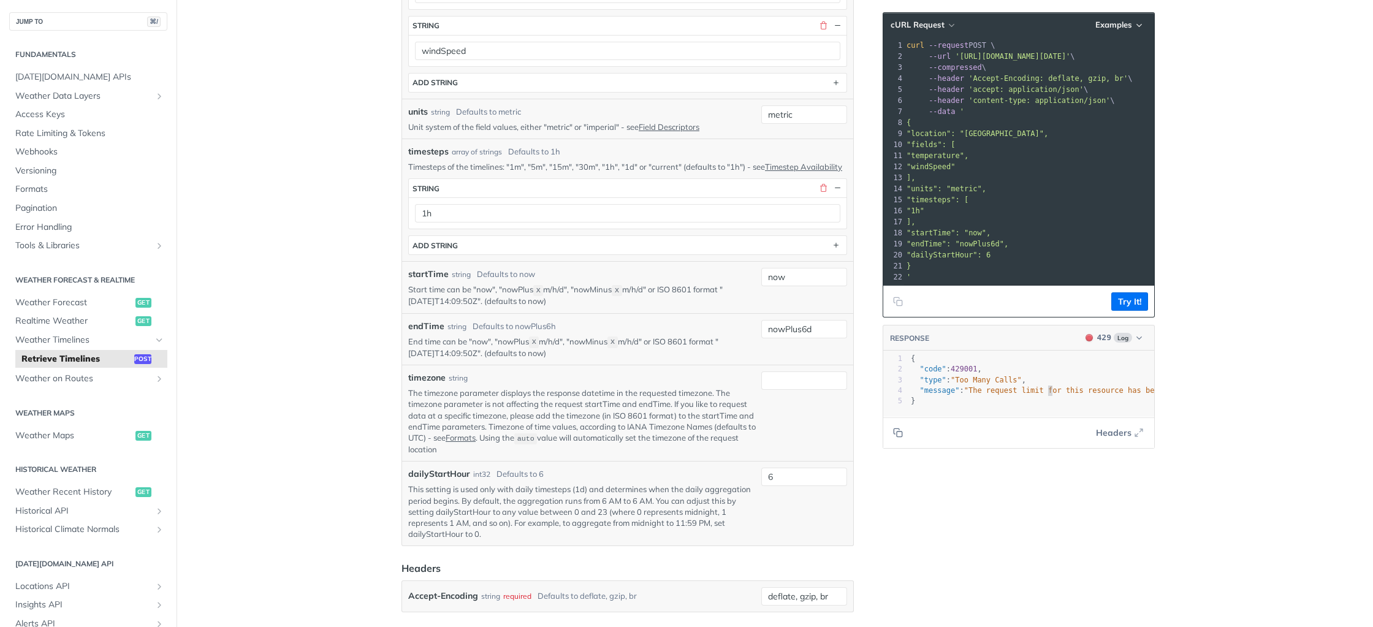
type textarea ""message": "The request limit for this resource has been reached for the curren…"
click at [1046, 389] on span ""The request limit for this resource has been reached for the current rate limi…" at bounding box center [1307, 390] width 687 height 9
click at [1032, 391] on span ""The request limit for this resource has been reached for the current rate limi…" at bounding box center [1307, 390] width 687 height 9
type textarea "limit"
click at [1032, 391] on span ""The request limit for this resource has been reached for the current rate limi…" at bounding box center [1307, 390] width 687 height 9
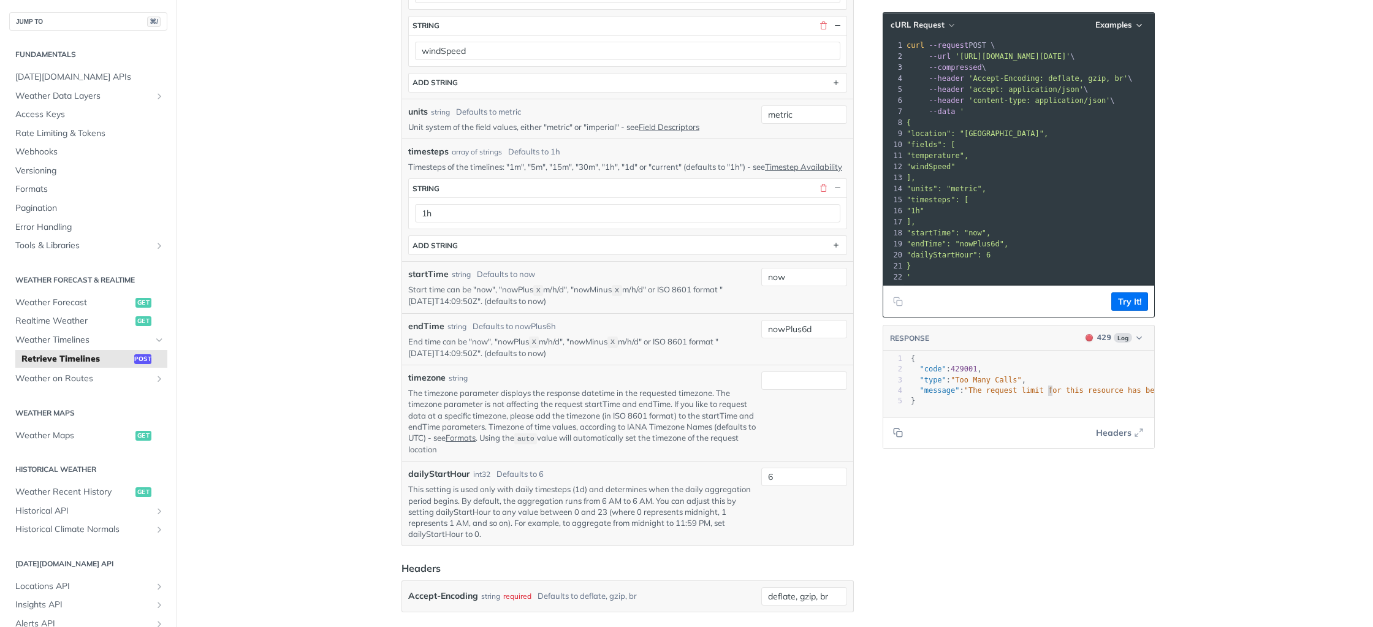
click at [1049, 391] on span ""The request limit for this resource has been reached for the current rate limi…" at bounding box center [1307, 390] width 687 height 9
click at [1070, 392] on span ""The request limit for this resource has been reached for the current rate limi…" at bounding box center [1307, 390] width 687 height 9
click at [1083, 391] on span ""The request limit for this resource has been reached for the current rate limi…" at bounding box center [1307, 390] width 687 height 9
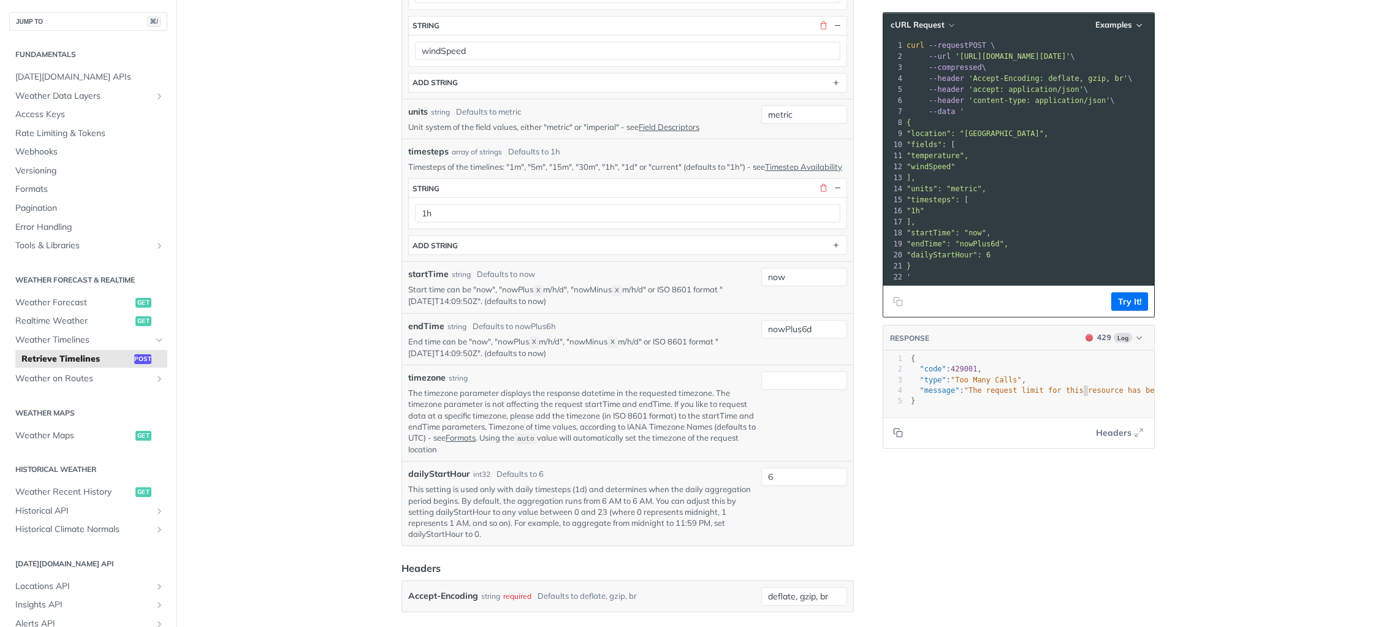
click at [1083, 391] on span ""The request limit for this resource has been reached for the current rate limi…" at bounding box center [1307, 390] width 687 height 9
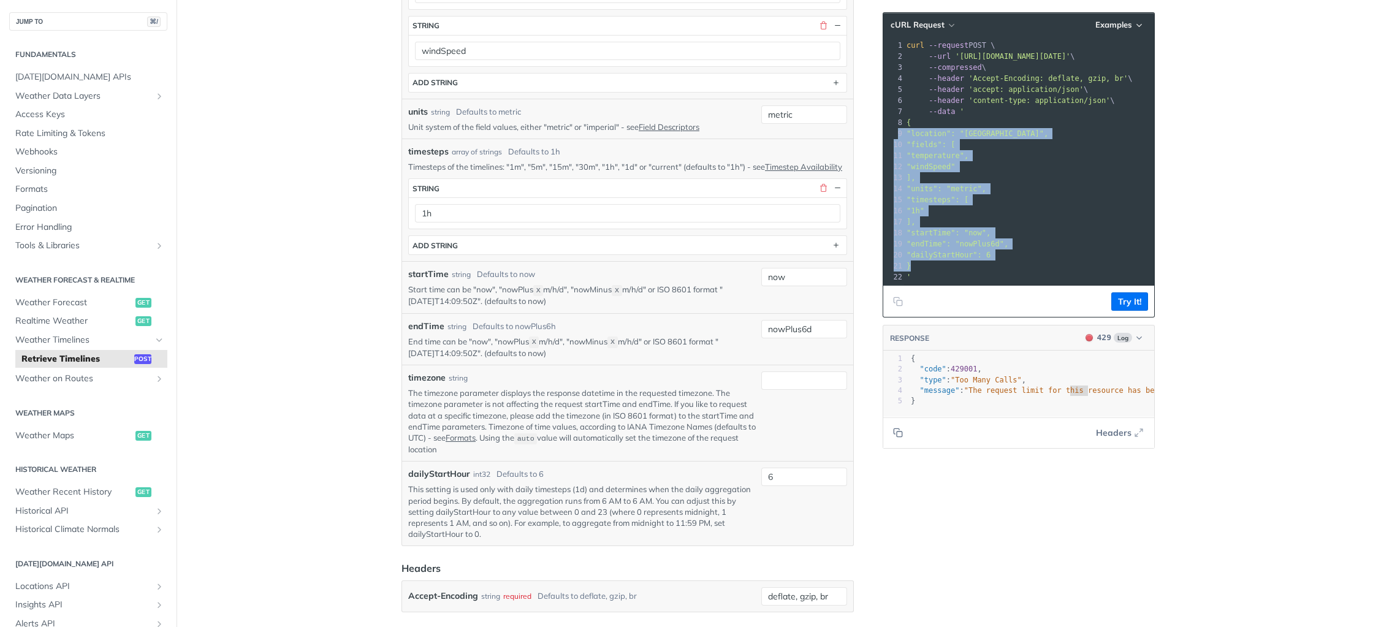
drag, startPoint x: 943, startPoint y: 261, endPoint x: 909, endPoint y: 125, distance: 140.4
click at [909, 125] on div "1 curl --request POST \ 2 --url 'https://api.tomorrow.io/v4/timelines?apikey=N8…" at bounding box center [1107, 161] width 407 height 243
drag, startPoint x: 931, startPoint y: 267, endPoint x: 896, endPoint y: 120, distance: 151.4
click at [904, 120] on div "1 curl --request POST \ 2 --url 'https://api.tomorrow.io/v4/timelines?apikey=N8…" at bounding box center [1107, 161] width 407 height 243
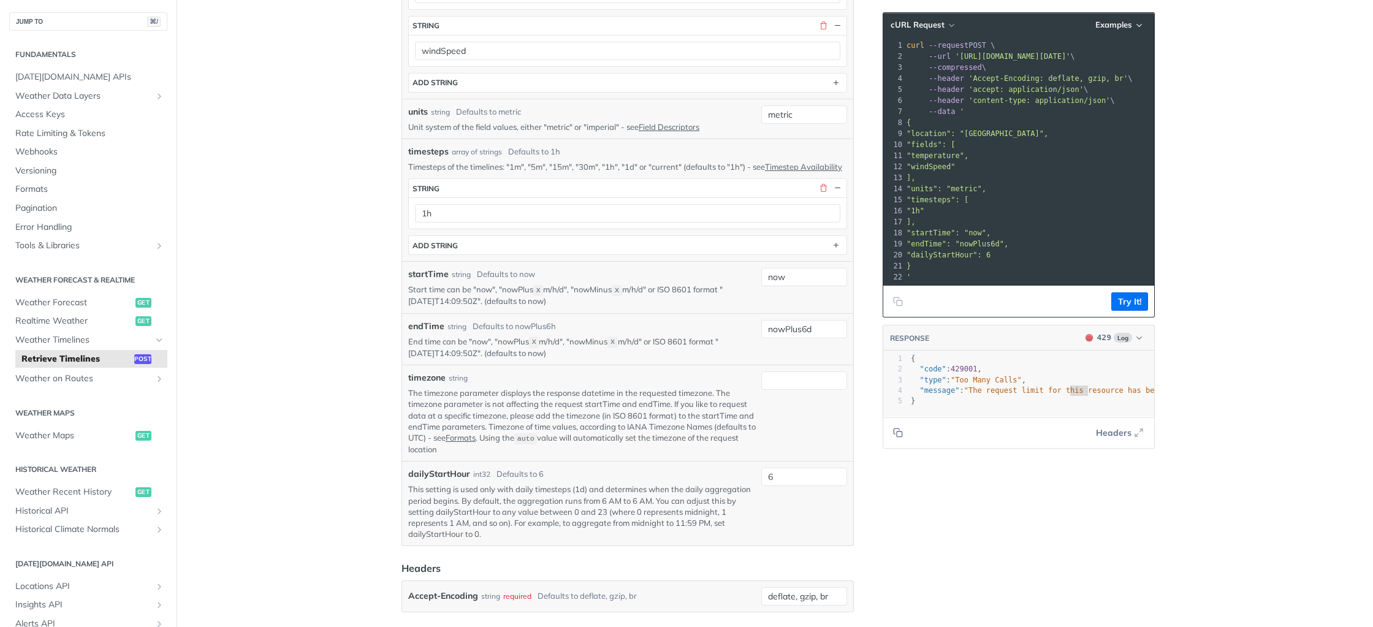
click at [1003, 159] on pre ""temperature"," at bounding box center [1107, 155] width 407 height 11
type textarea "{ "code": 429001, "type": "Too Many Calls", "message": "The request l"
drag, startPoint x: 993, startPoint y: 372, endPoint x: 961, endPoint y: 342, distance: 44.2
click at [961, 342] on div "RESPONSE 429 Log { "code": 429001, "type": "Too Many Calls", "message": "The re…" at bounding box center [1019, 387] width 272 height 124
click at [1013, 405] on pre "}" at bounding box center [1282, 401] width 748 height 10
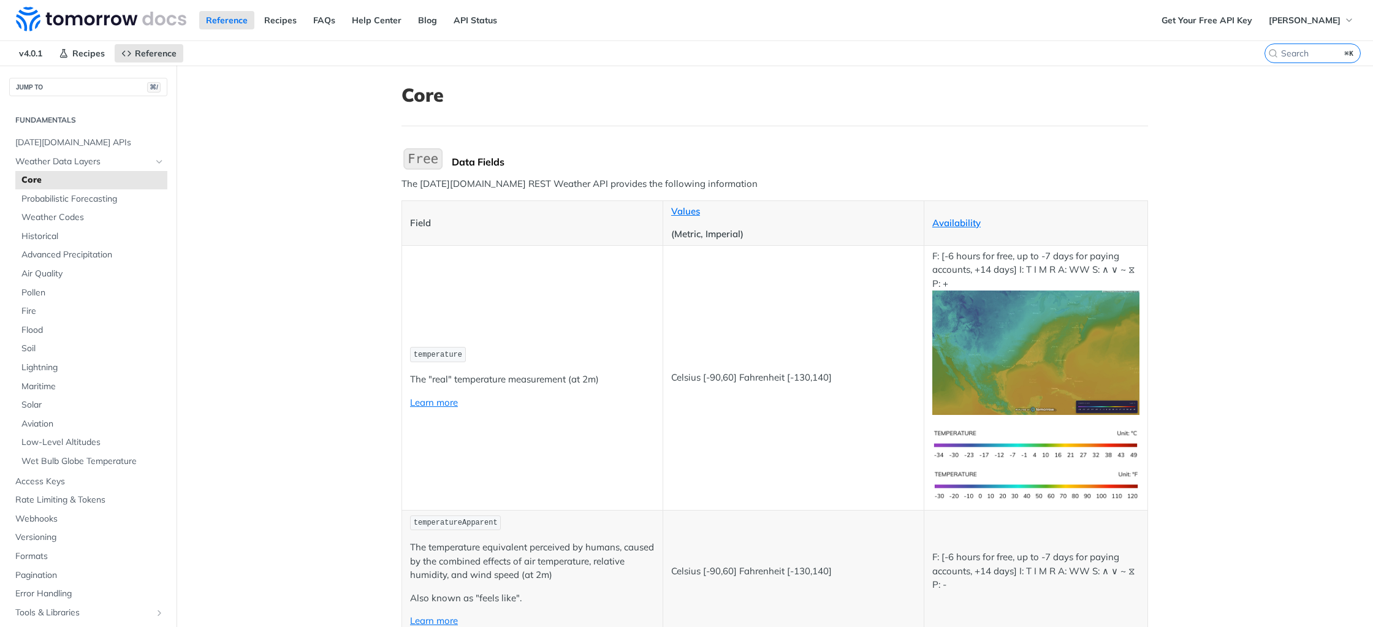
scroll to position [158, 0]
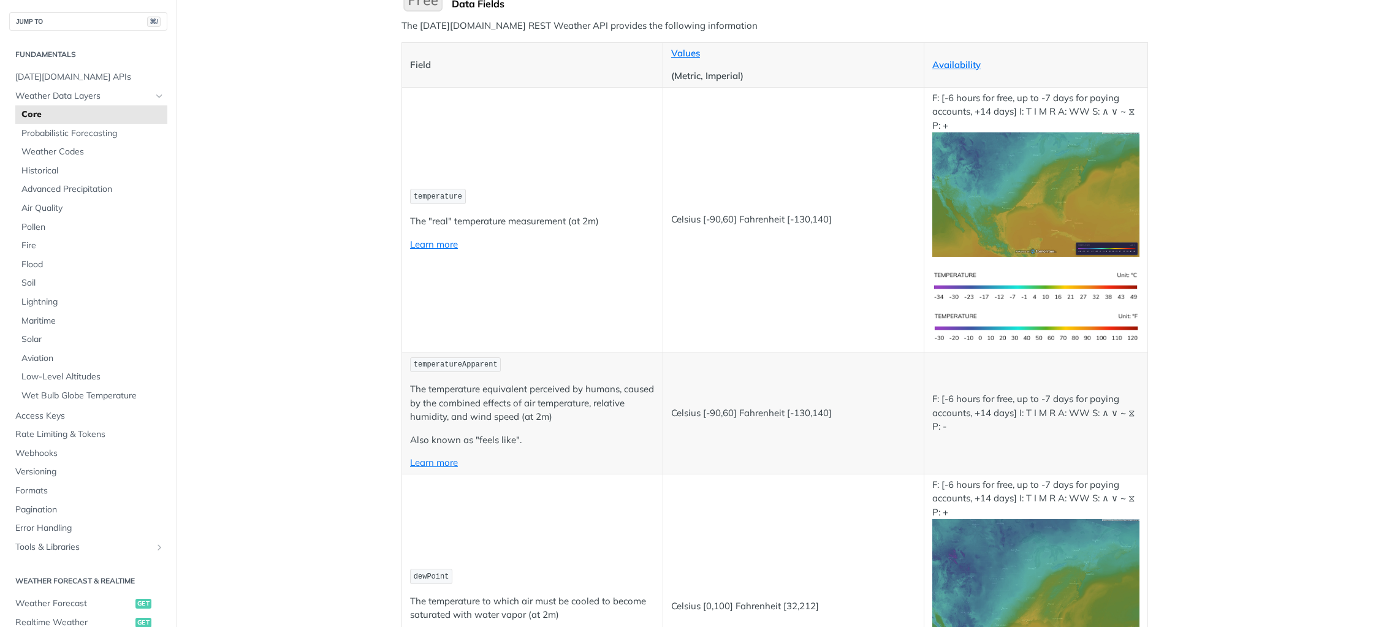
click at [581, 257] on td "temperature The "real" temperature measurement (at 2m) Learn more" at bounding box center [532, 219] width 261 height 265
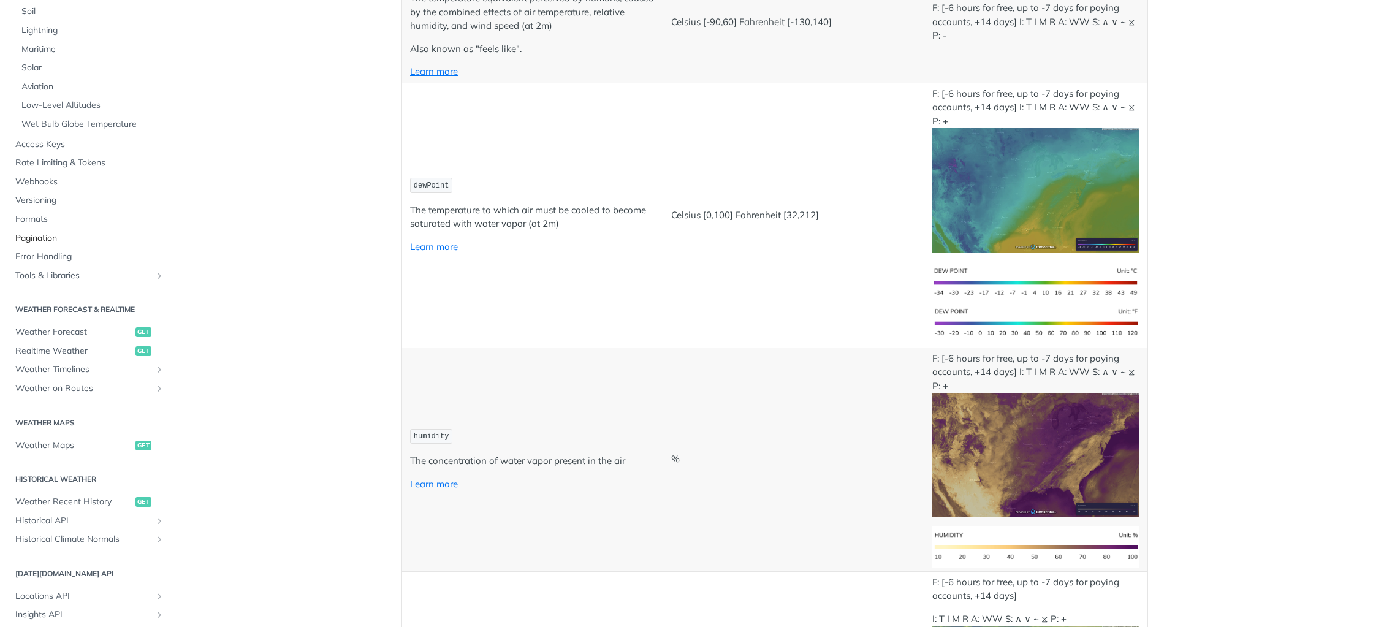
scroll to position [286, 0]
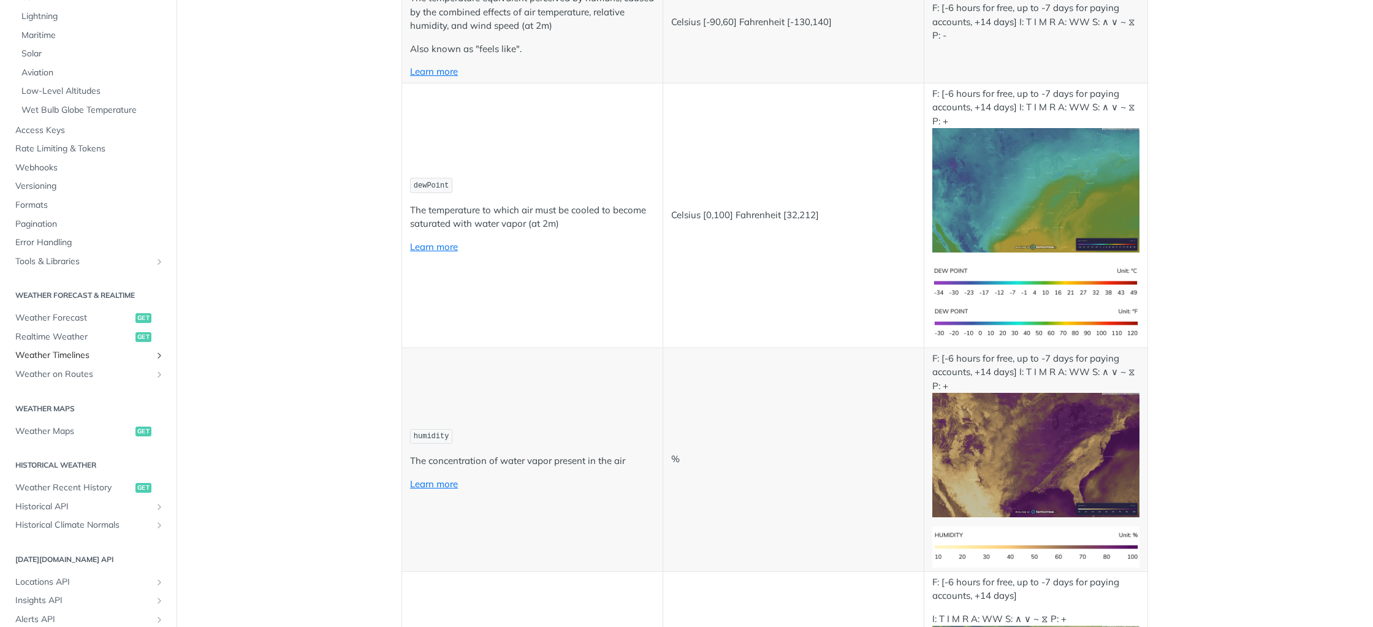
click at [129, 360] on span "Weather Timelines" at bounding box center [83, 355] width 136 height 12
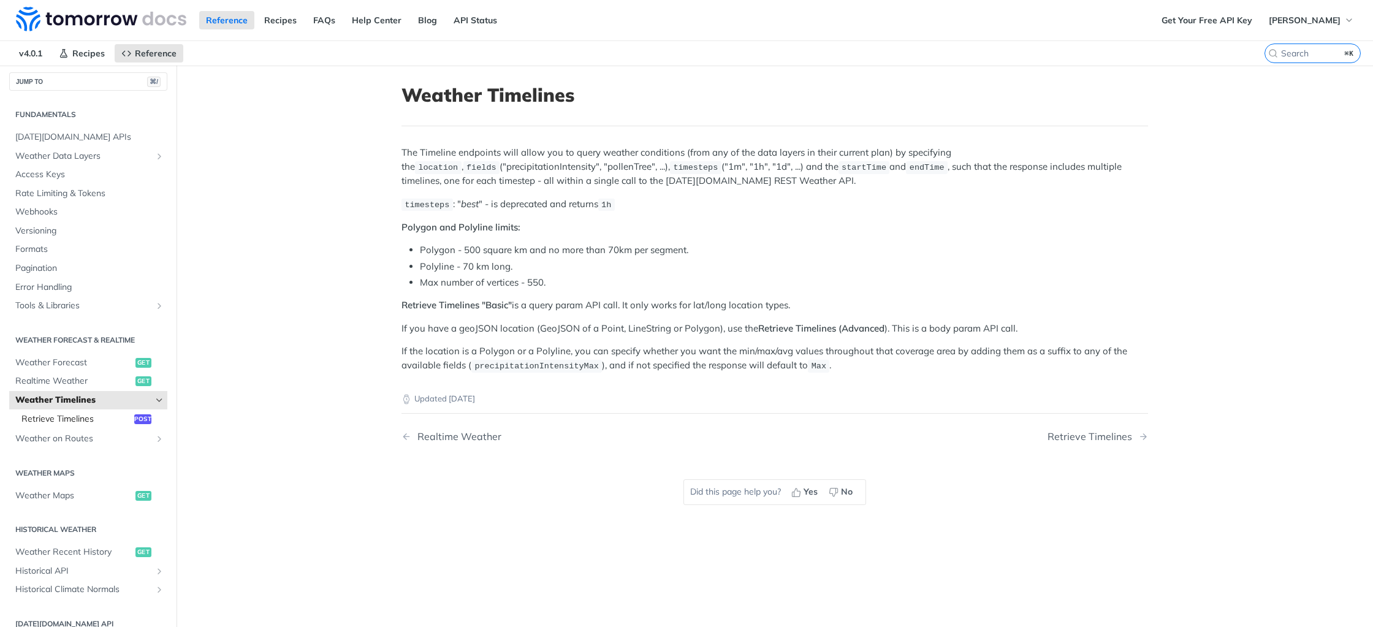
click at [100, 423] on span "Retrieve Timelines" at bounding box center [76, 419] width 110 height 12
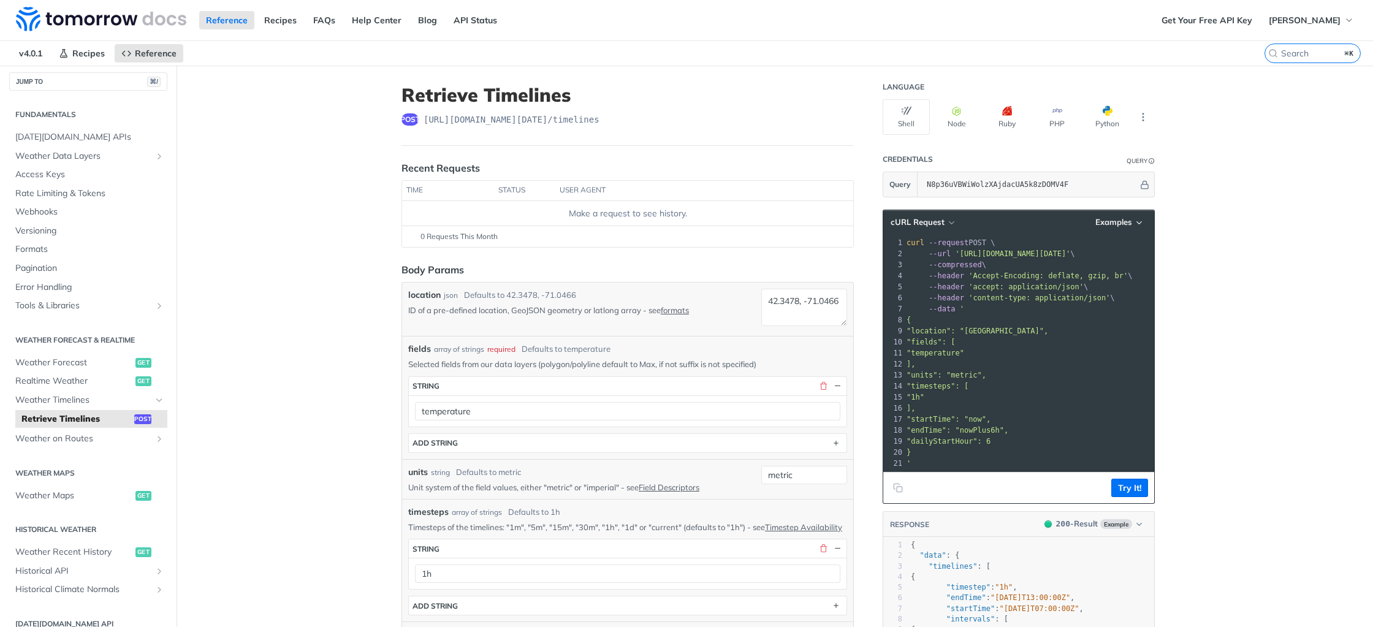
scroll to position [44, 0]
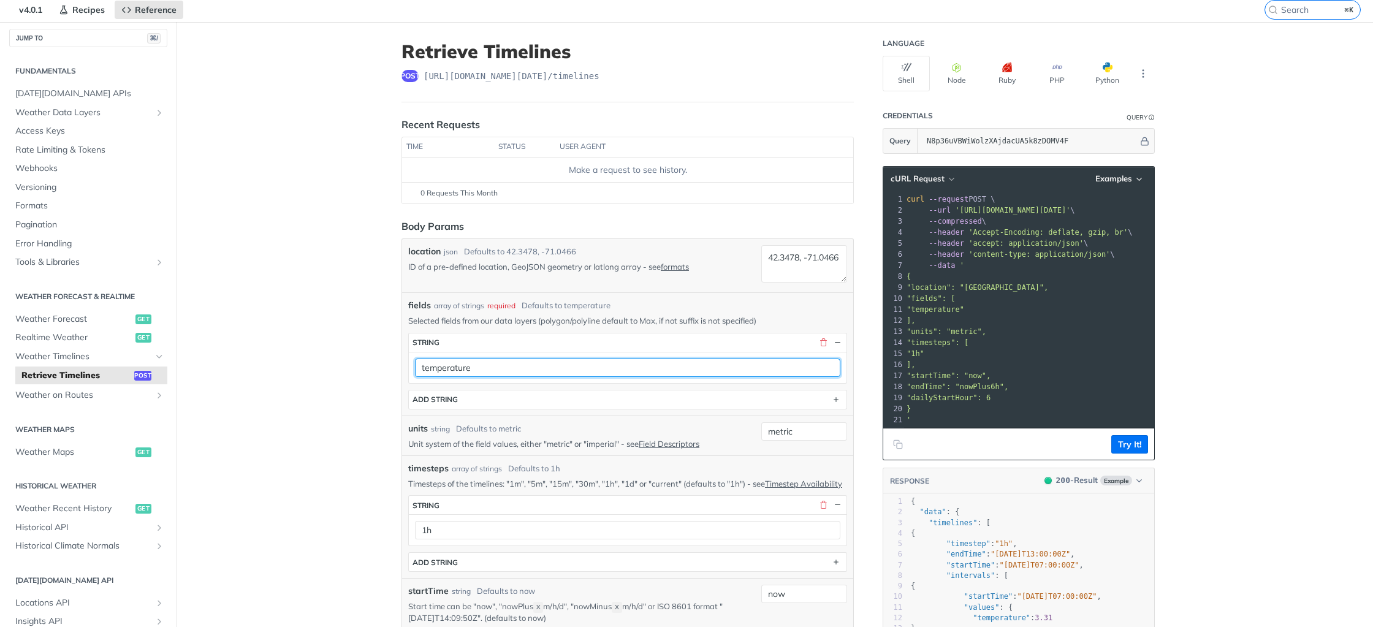
click at [576, 373] on input "temperature" at bounding box center [627, 368] width 425 height 18
click at [936, 285] on span ""location": "[GEOGRAPHIC_DATA]"," at bounding box center [978, 287] width 142 height 9
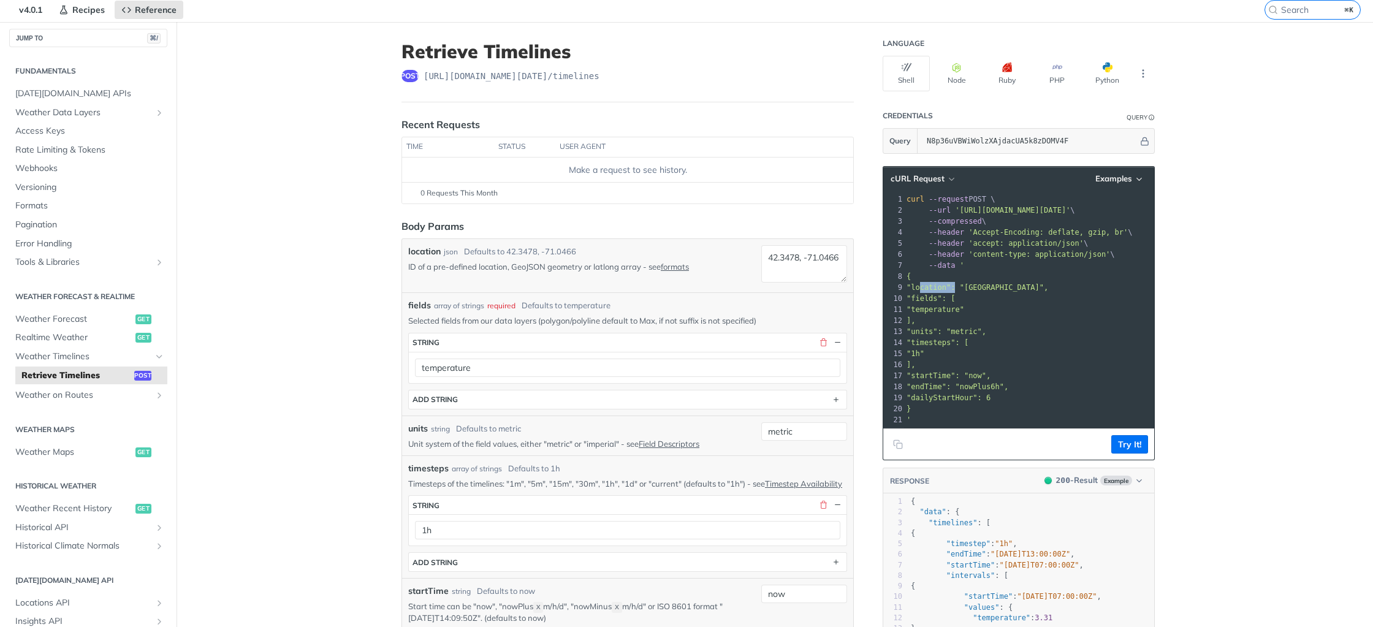
click at [936, 285] on span ""location": "[GEOGRAPHIC_DATA]"," at bounding box center [978, 287] width 142 height 9
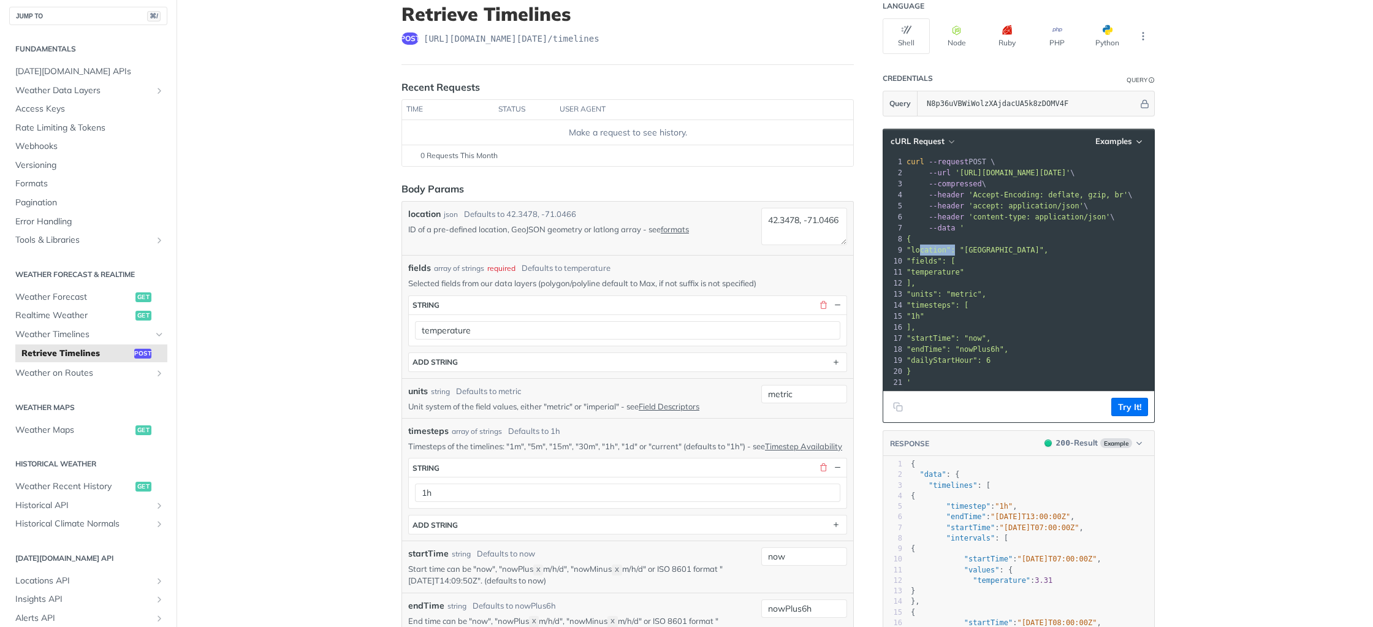
scroll to position [115, 0]
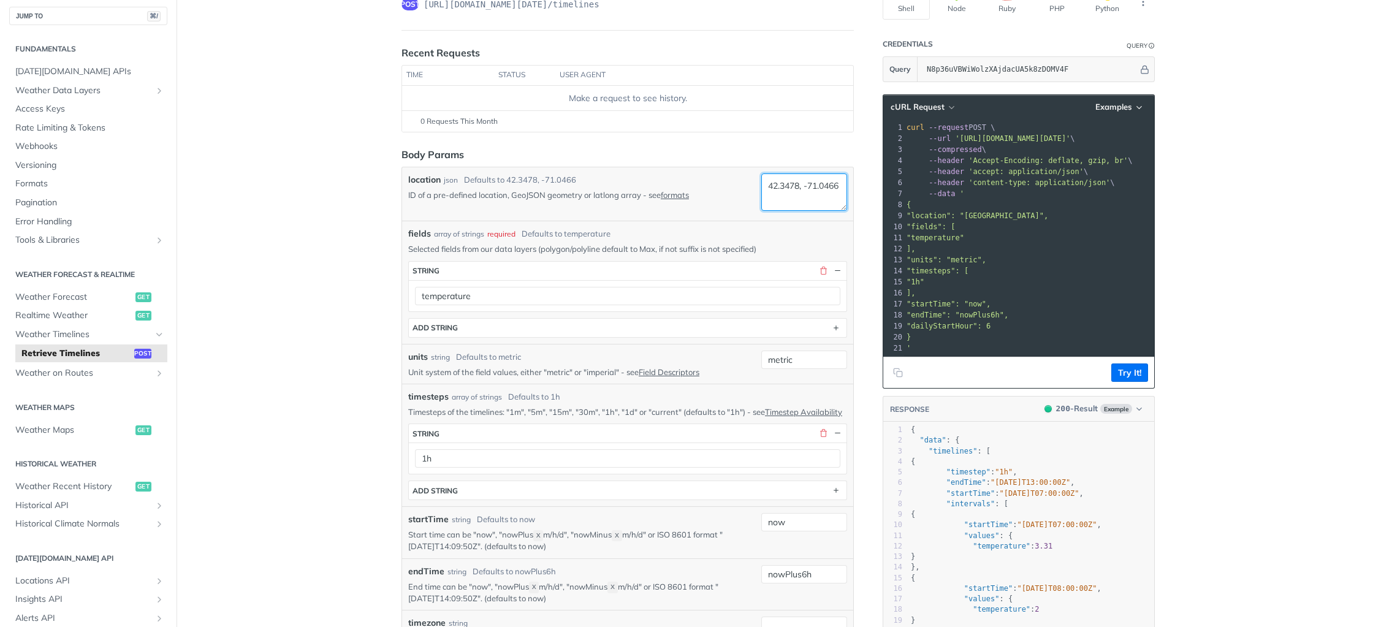
click at [791, 189] on textarea "42.3478, -71.0466" at bounding box center [804, 191] width 86 height 37
click at [791, 200] on textarea "42.3478, -71.0466" at bounding box center [804, 191] width 86 height 37
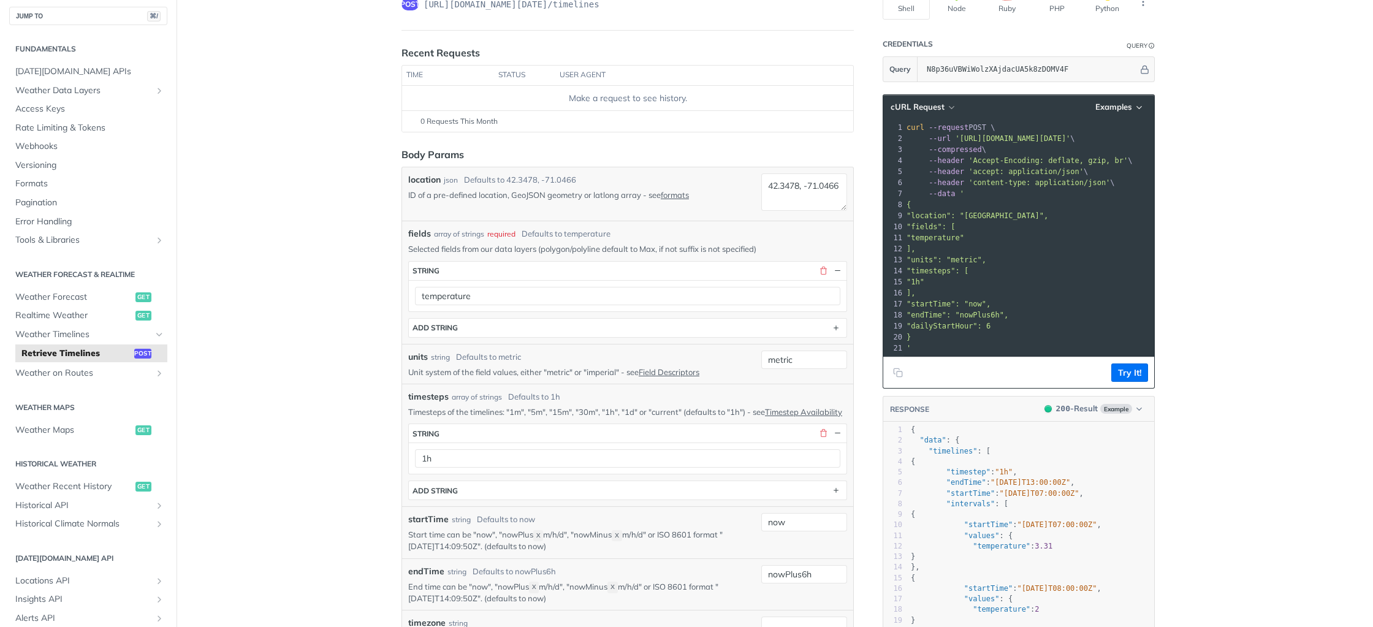
click at [965, 161] on span "--header 'Accept-Encoding: deflate, gzip, br' \" at bounding box center [1020, 160] width 226 height 9
click at [999, 218] on span ""location": "[GEOGRAPHIC_DATA]"," at bounding box center [978, 215] width 142 height 9
click at [980, 122] on pre "curl --request POST \" at bounding box center [1107, 127] width 407 height 11
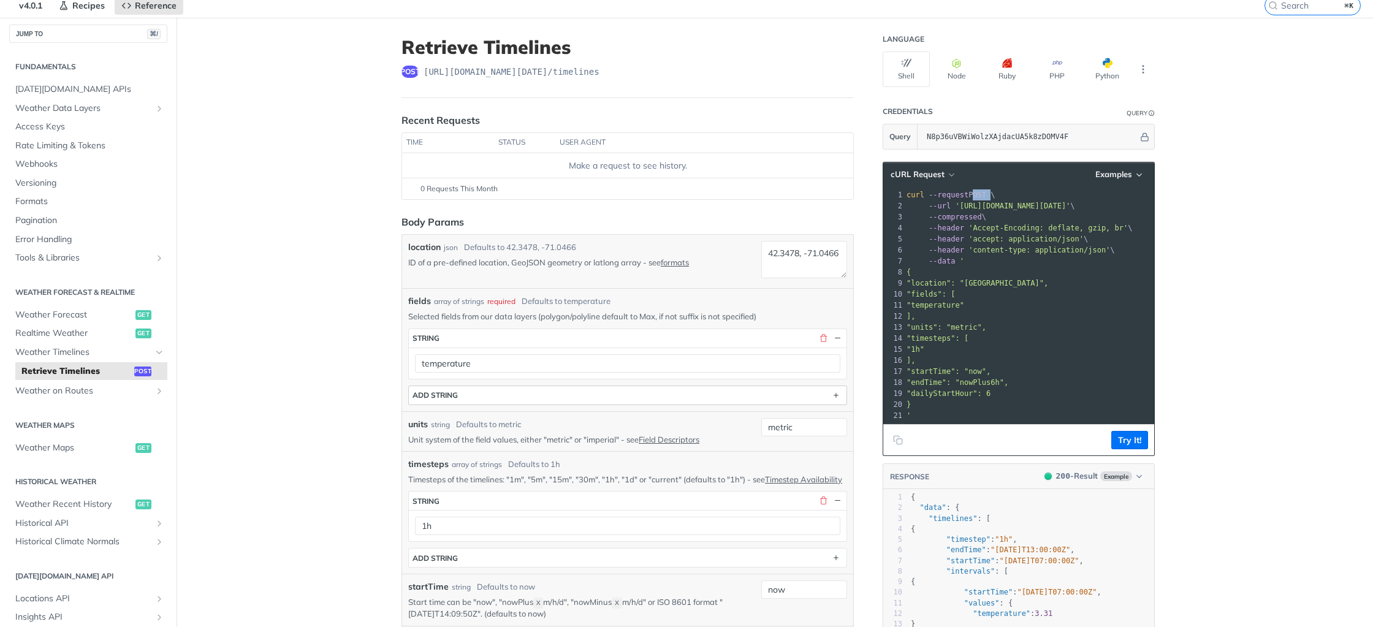
scroll to position [45, 0]
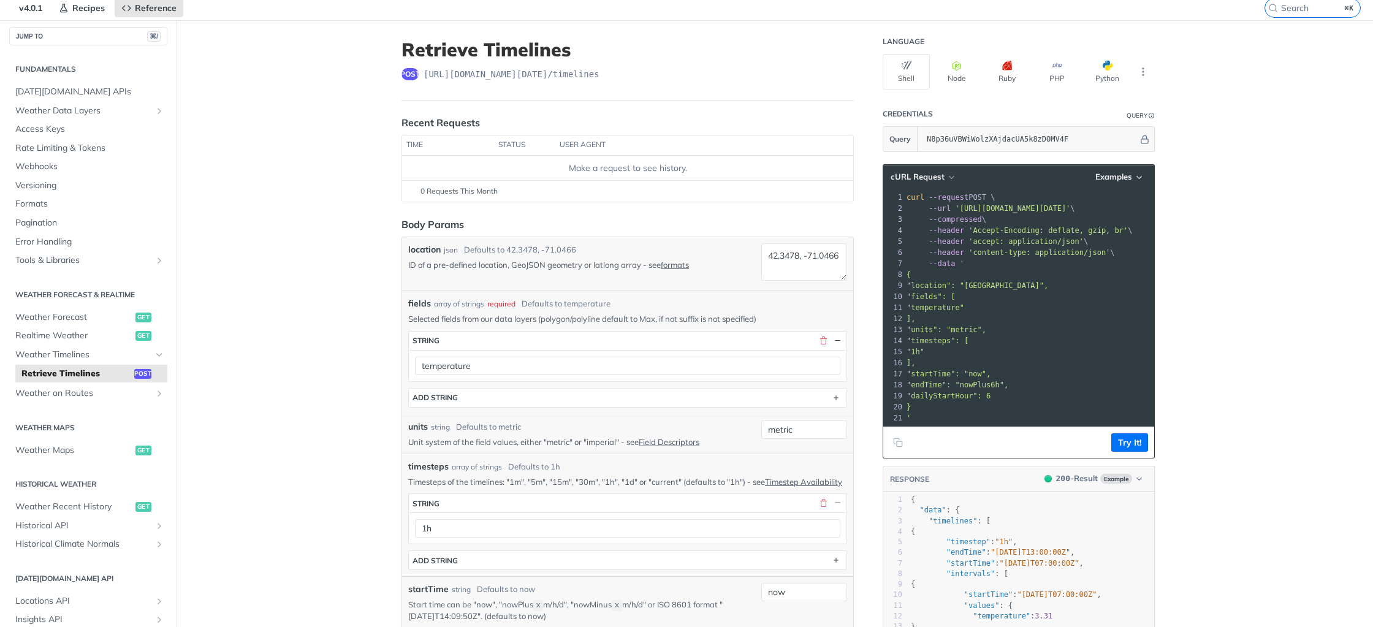
click at [964, 225] on pre "--header 'Accept-Encoding: deflate, gzip, br' \" at bounding box center [1107, 230] width 407 height 11
click at [965, 243] on span "--header 'accept: application/json' \" at bounding box center [997, 241] width 181 height 9
